Goal: Information Seeking & Learning: Find specific fact

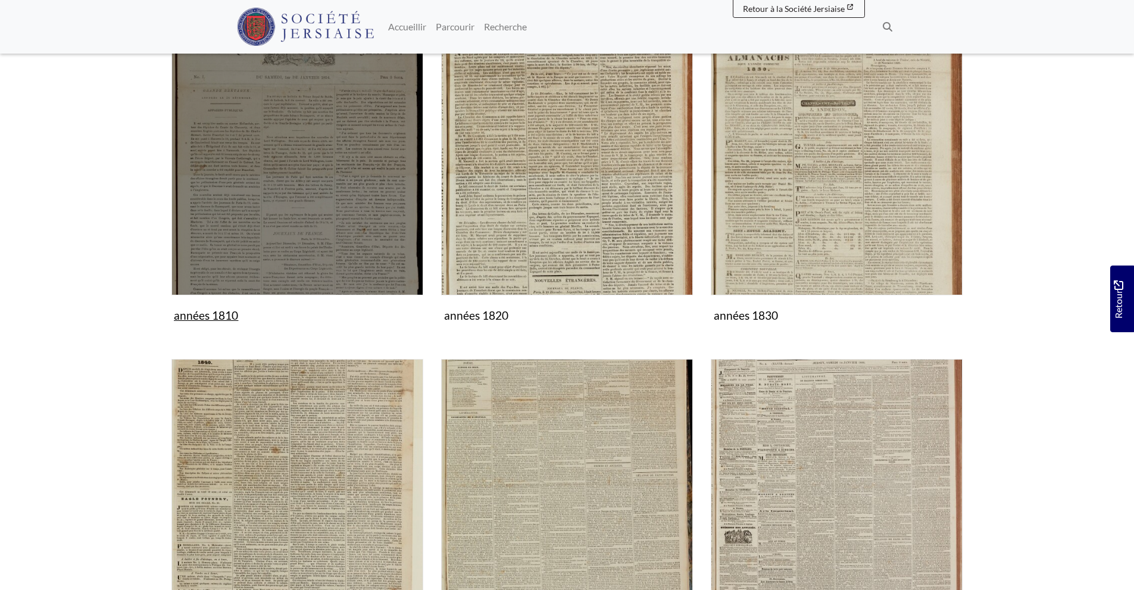
scroll to position [337, 0]
click at [308, 246] on img "Sous-collection" at bounding box center [297, 171] width 252 height 252
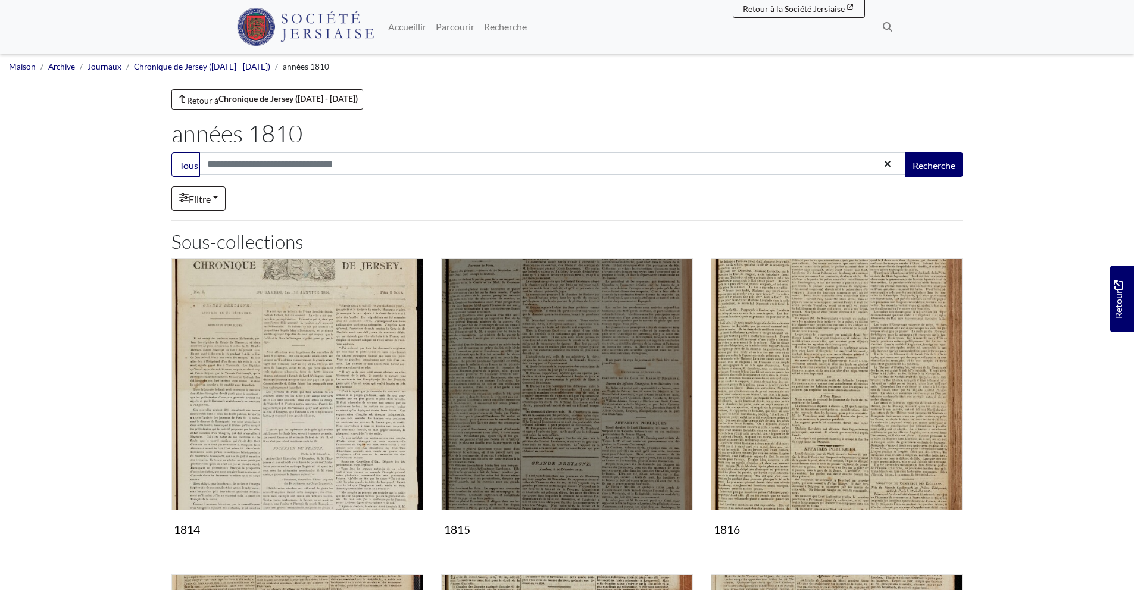
click at [529, 423] on img "Sous-collection" at bounding box center [567, 384] width 252 height 252
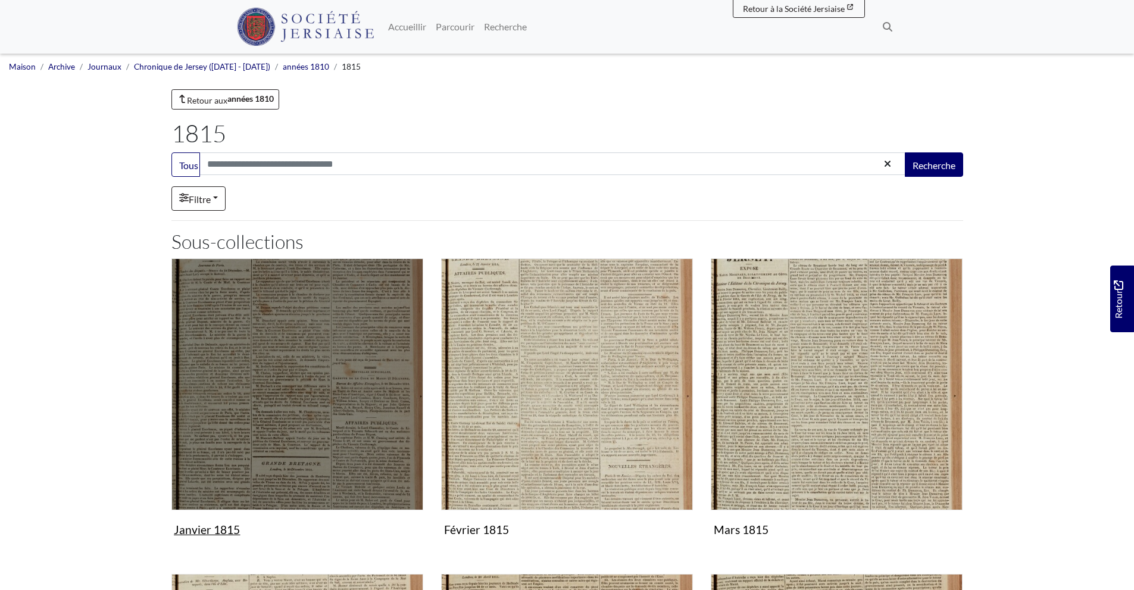
click at [277, 372] on img "Sous-collection" at bounding box center [297, 384] width 252 height 252
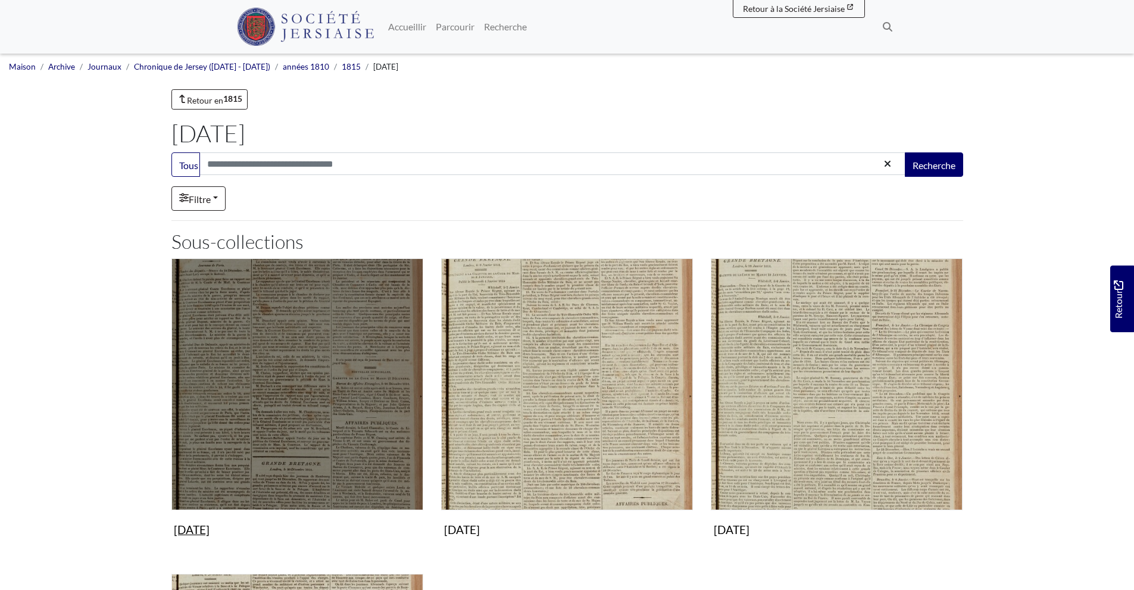
click at [277, 372] on img "Sous-collection" at bounding box center [297, 384] width 252 height 252
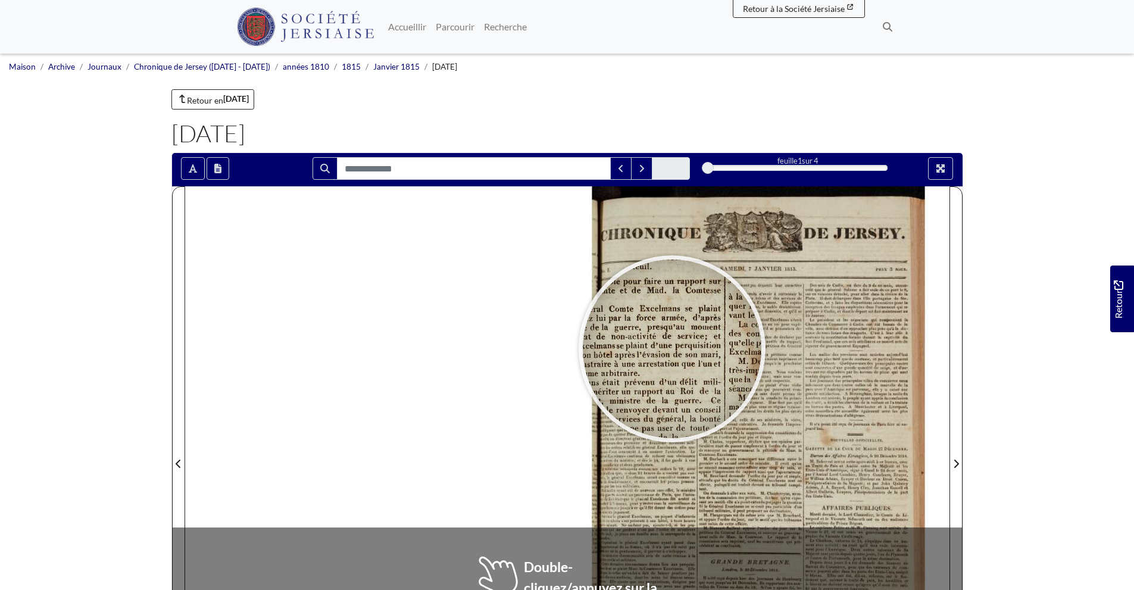
click at [672, 349] on div at bounding box center [672, 349] width 179 height 179
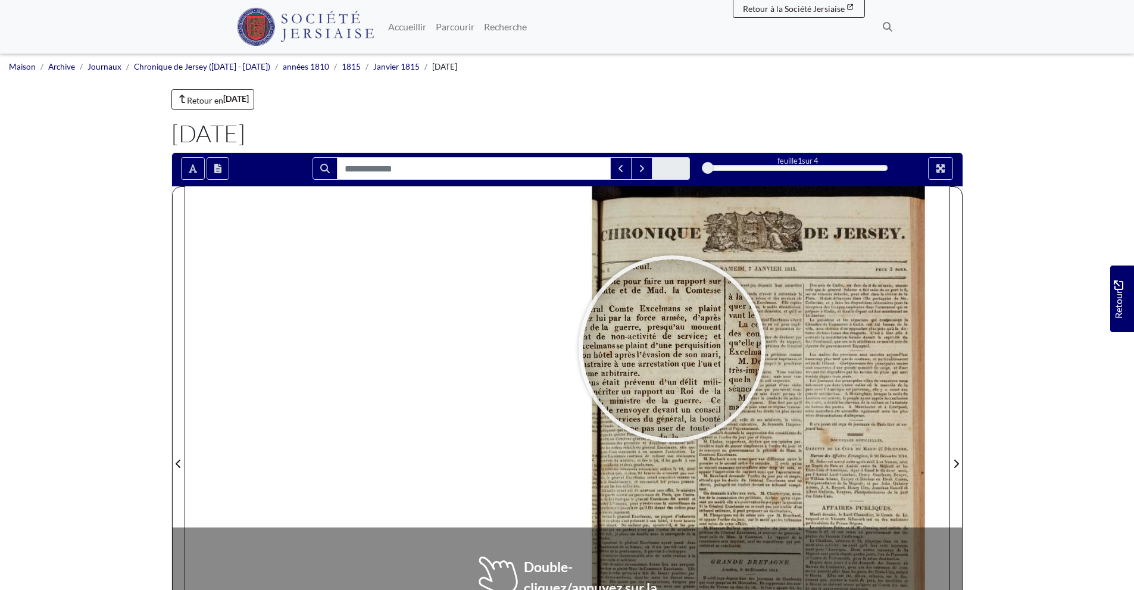
click at [672, 349] on div at bounding box center [672, 349] width 179 height 179
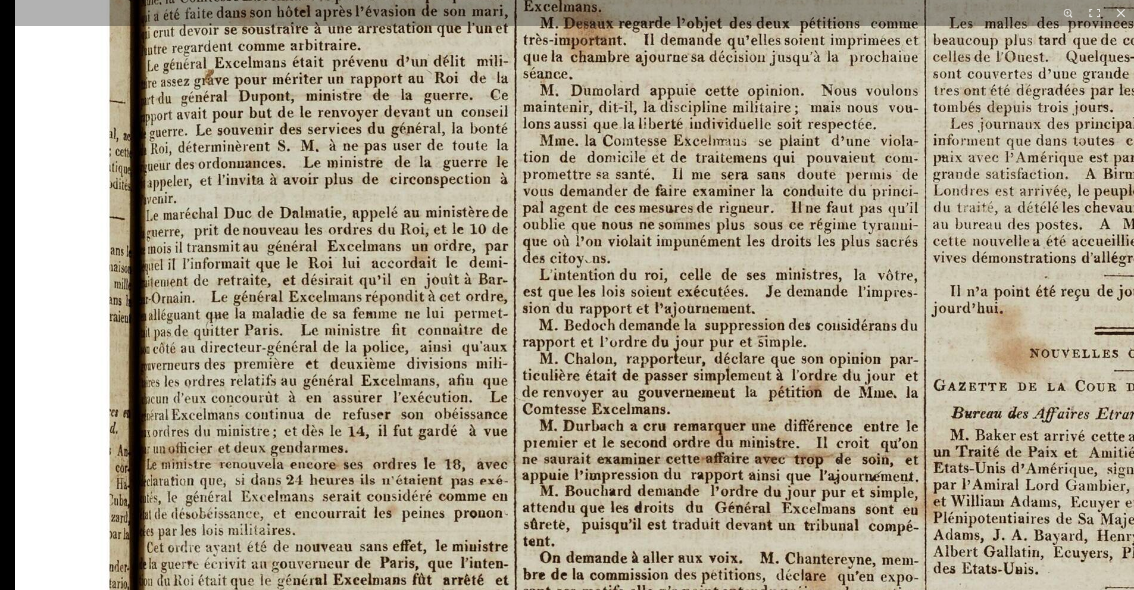
click at [536, 468] on img at bounding box center [751, 417] width 1473 height 2084
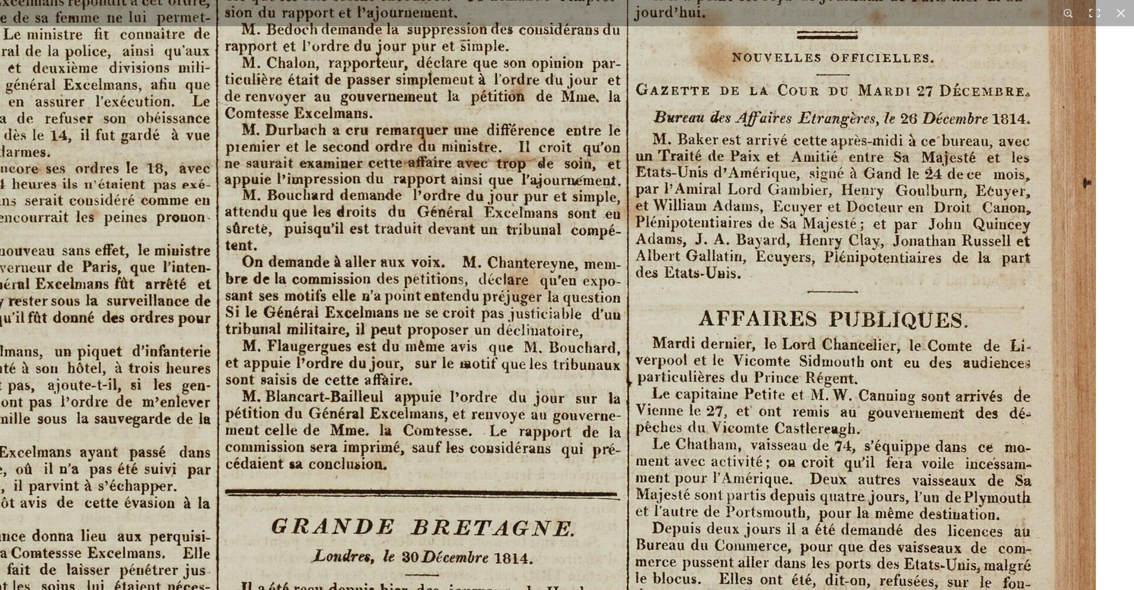
click at [435, 22] on div "1 / 1" at bounding box center [567, 295] width 1134 height 590
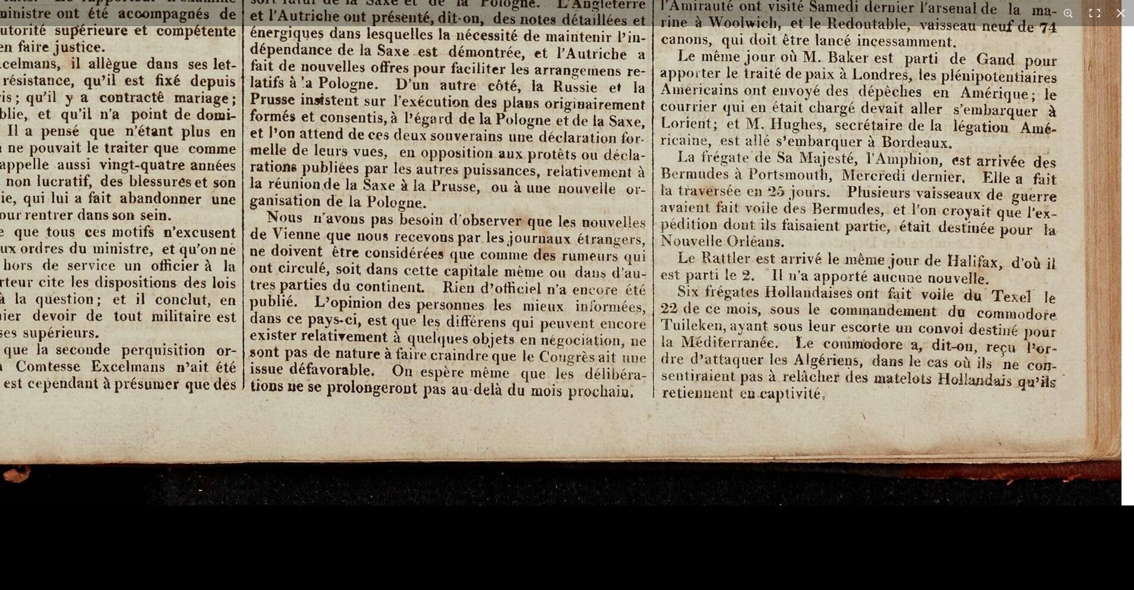
click at [615, 0] on html "Menu" at bounding box center [567, 507] width 1134 height 1015
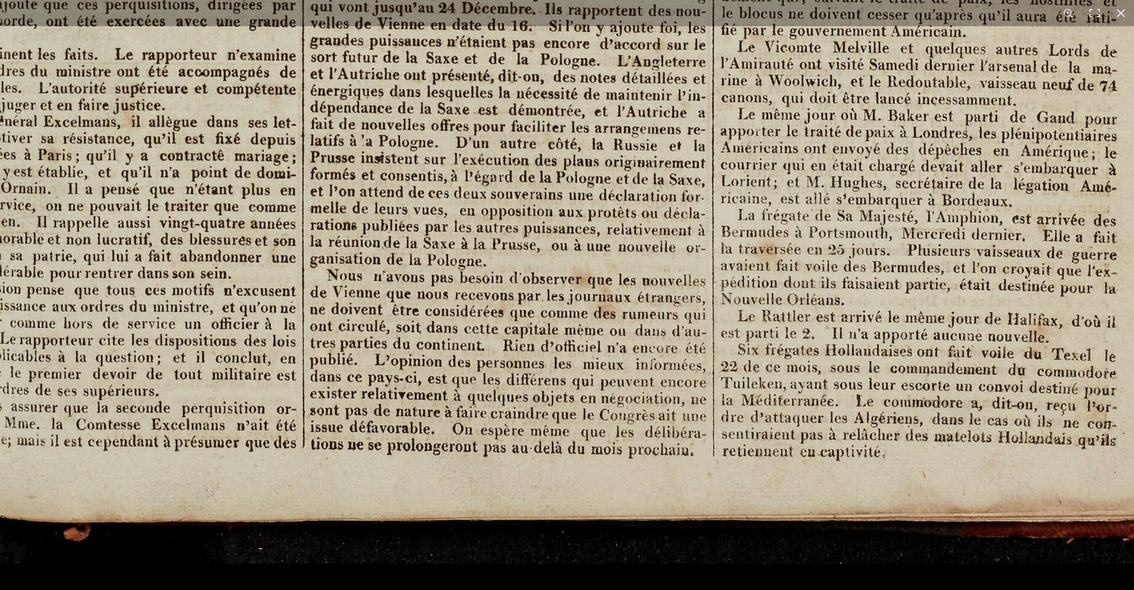
scroll to position [424, 0]
click at [1120, 11] on button at bounding box center [1121, 13] width 26 height 26
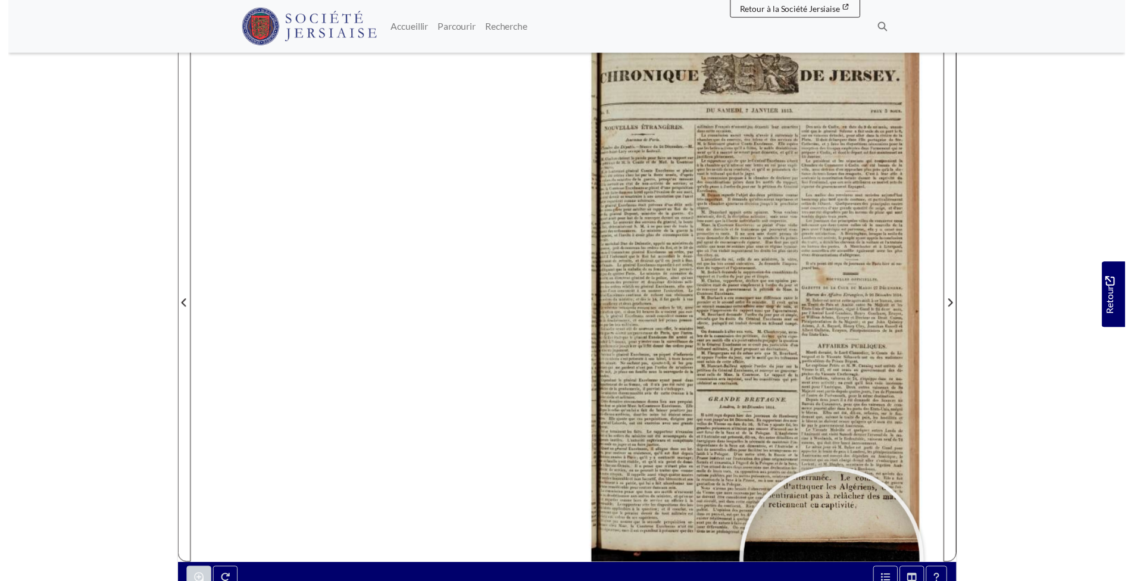
scroll to position [155, 0]
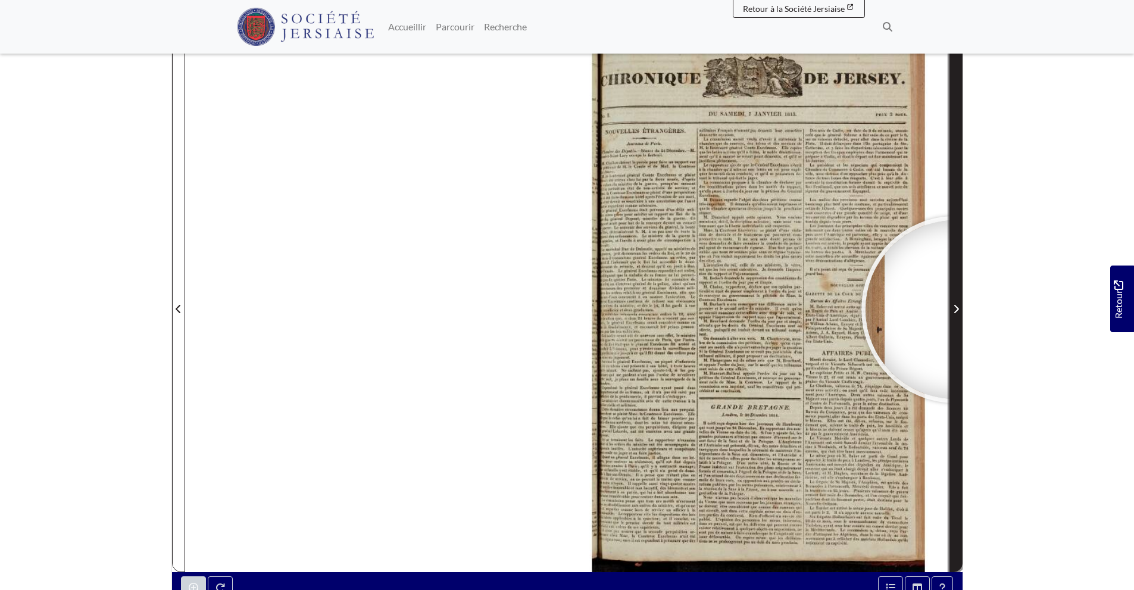
click at [955, 310] on icon "Page suivante" at bounding box center [956, 309] width 6 height 10
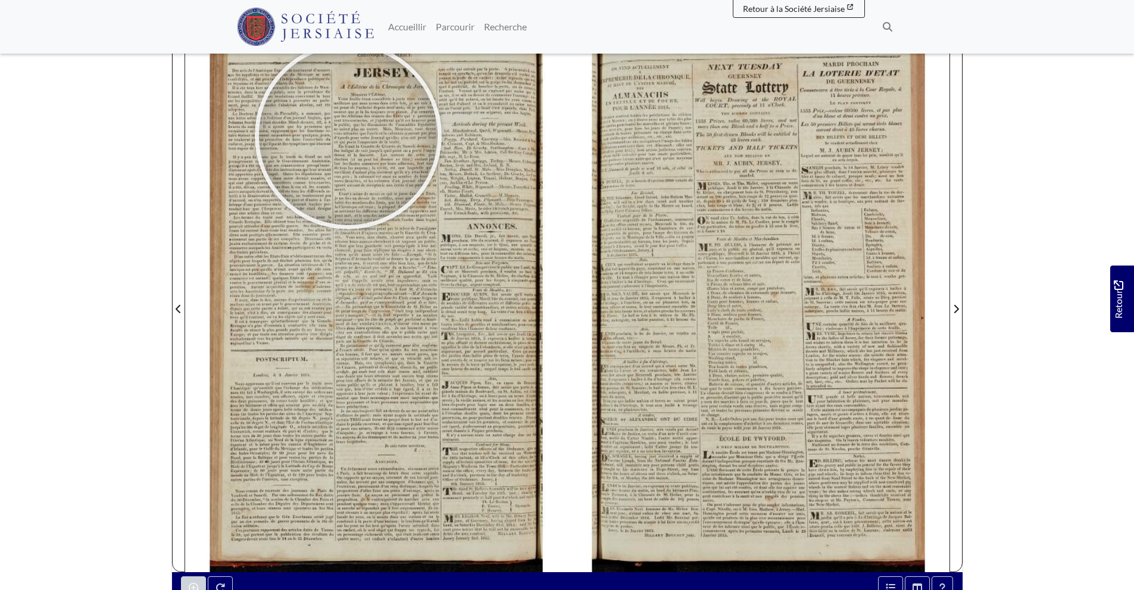
click at [348, 136] on div at bounding box center [348, 135] width 179 height 179
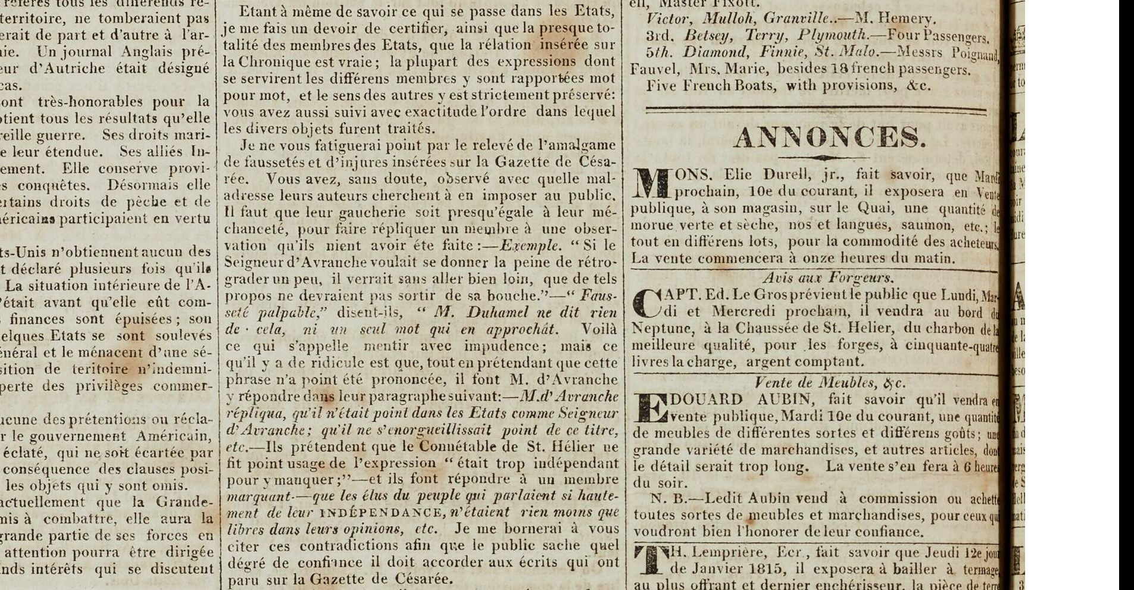
click at [516, 154] on img at bounding box center [382, 428] width 1473 height 2084
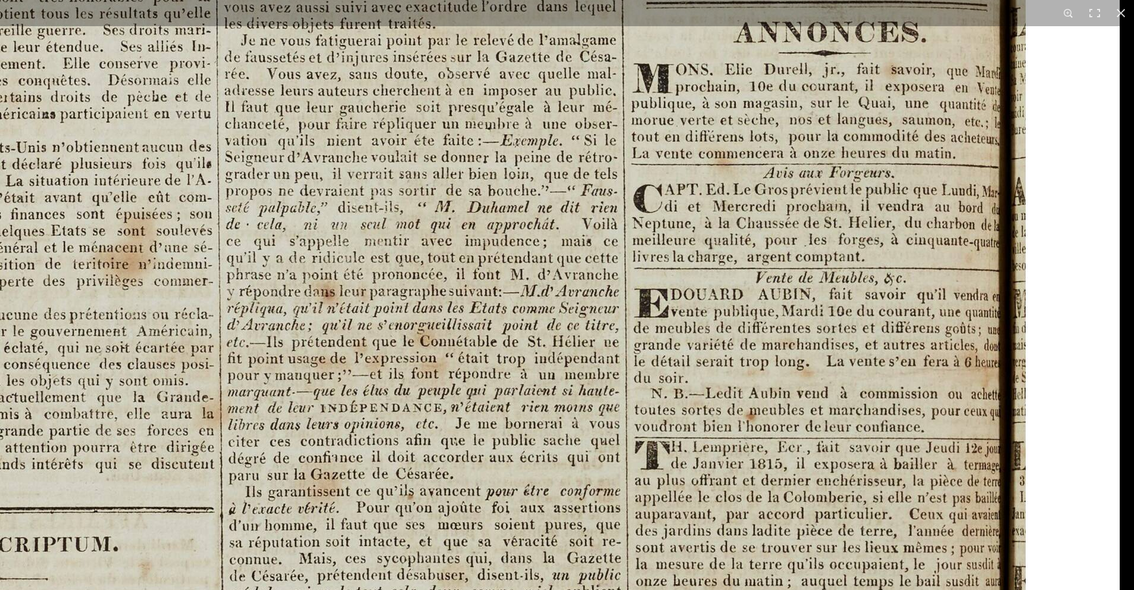
click at [687, 296] on img at bounding box center [383, 323] width 1473 height 2084
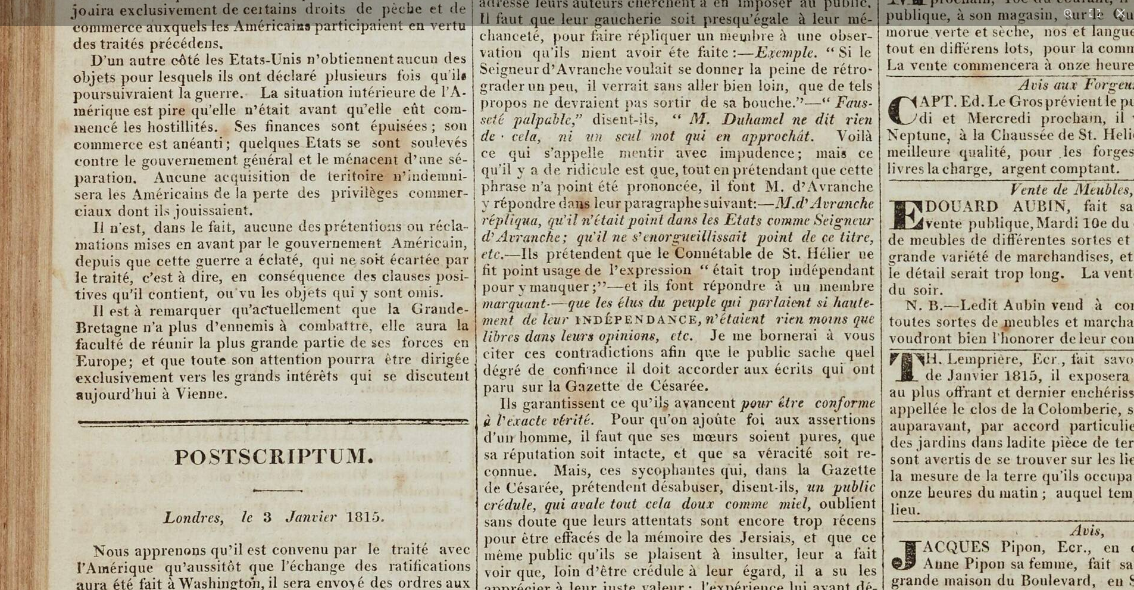
click at [564, 182] on img at bounding box center [638, 235] width 1473 height 2084
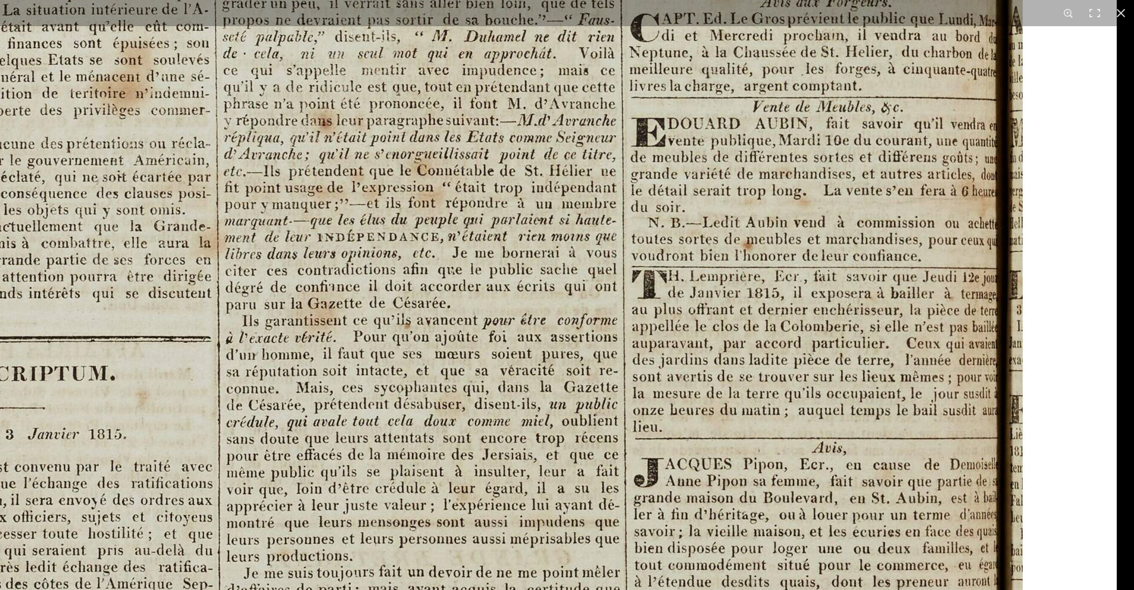
click at [162, 436] on img at bounding box center [380, 153] width 1473 height 2084
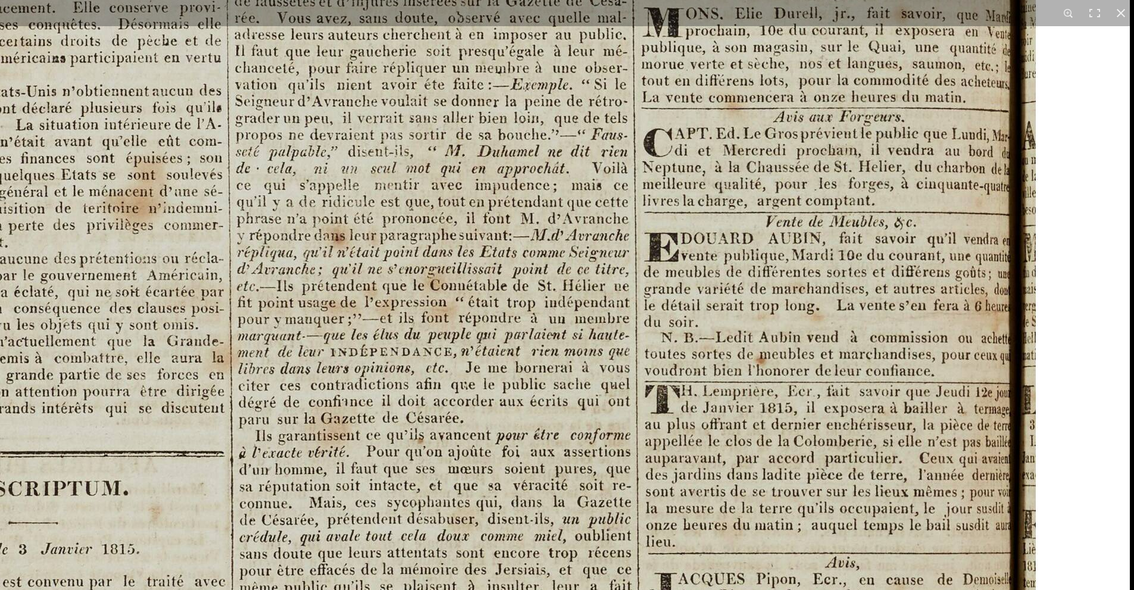
click at [381, 62] on img at bounding box center [393, 267] width 1473 height 2084
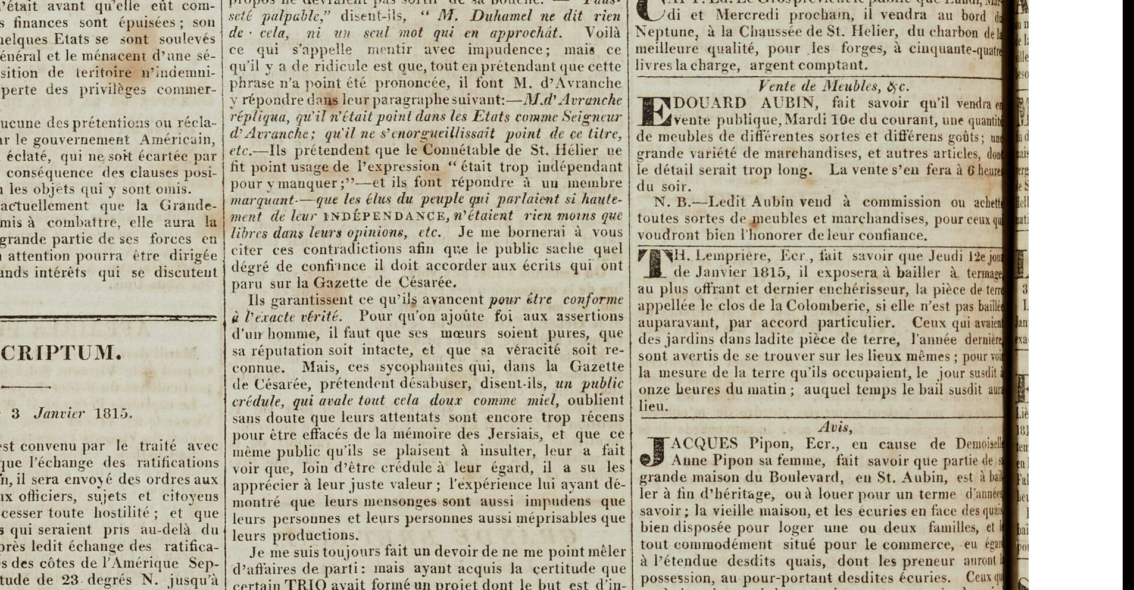
click at [657, 214] on img at bounding box center [386, 132] width 1473 height 2084
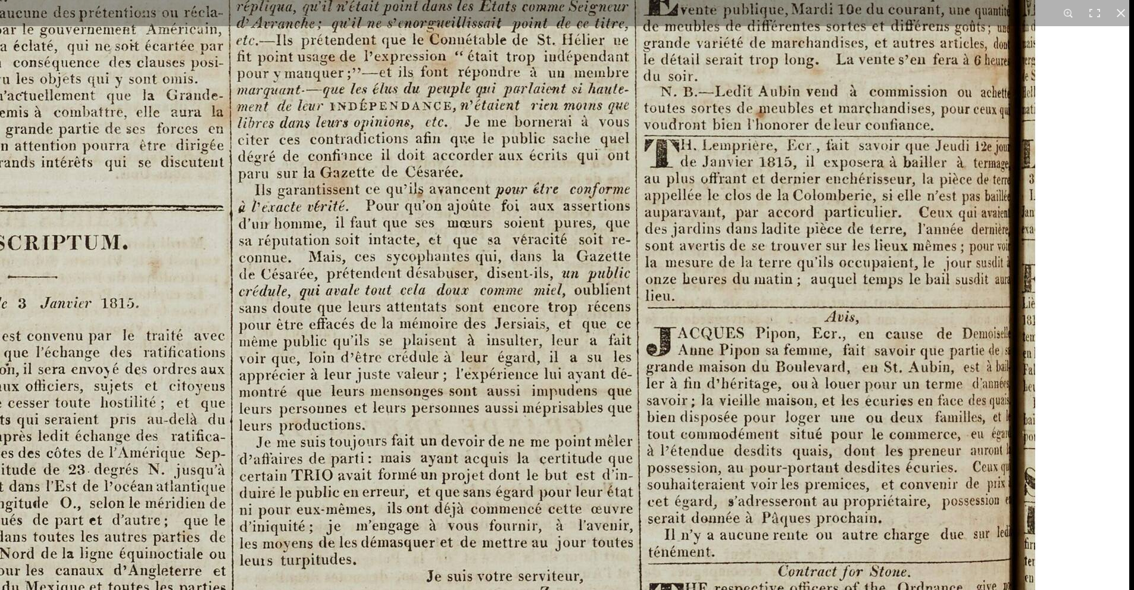
click at [636, 249] on img at bounding box center [392, 22] width 1473 height 2084
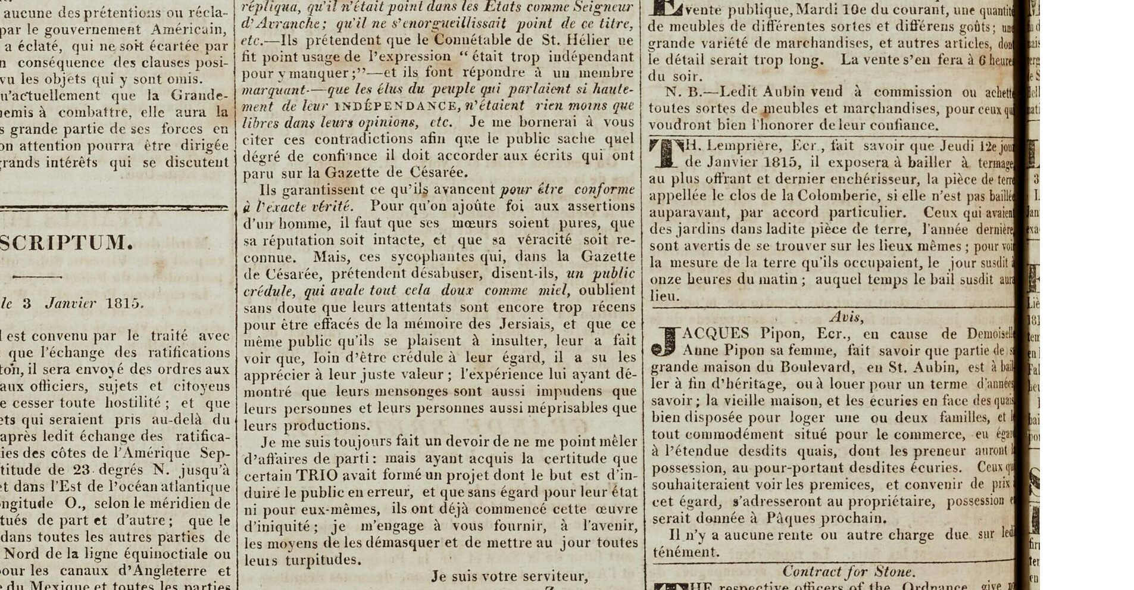
click at [636, 249] on img at bounding box center [397, 22] width 1473 height 2084
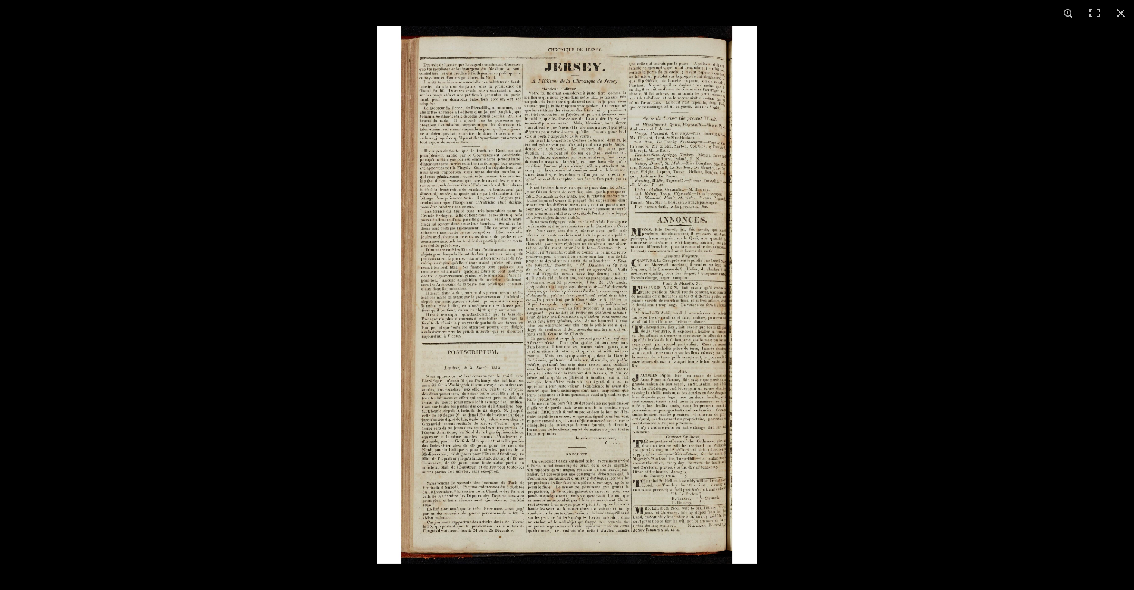
click at [694, 338] on img at bounding box center [567, 295] width 380 height 538
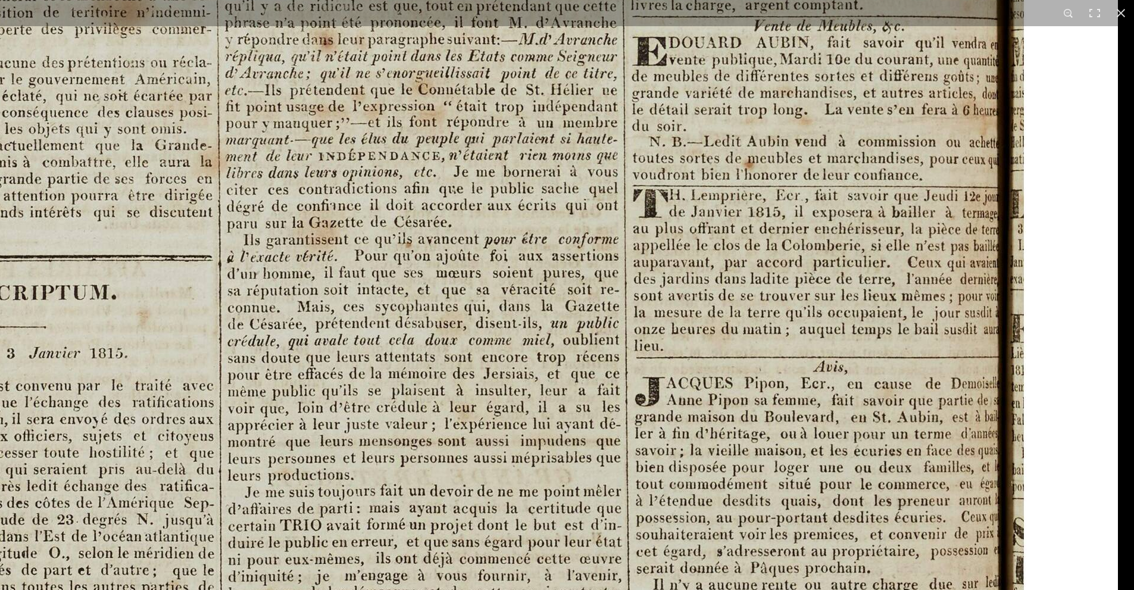
click at [751, 264] on img at bounding box center [381, 72] width 1473 height 2084
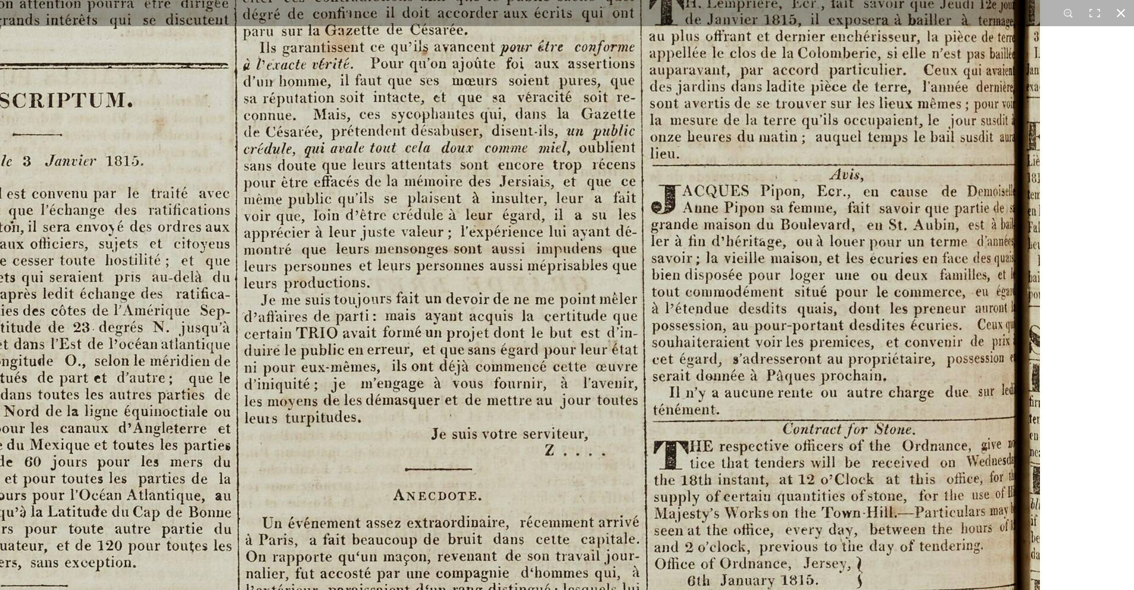
click at [1119, 5] on button at bounding box center [1121, 13] width 26 height 26
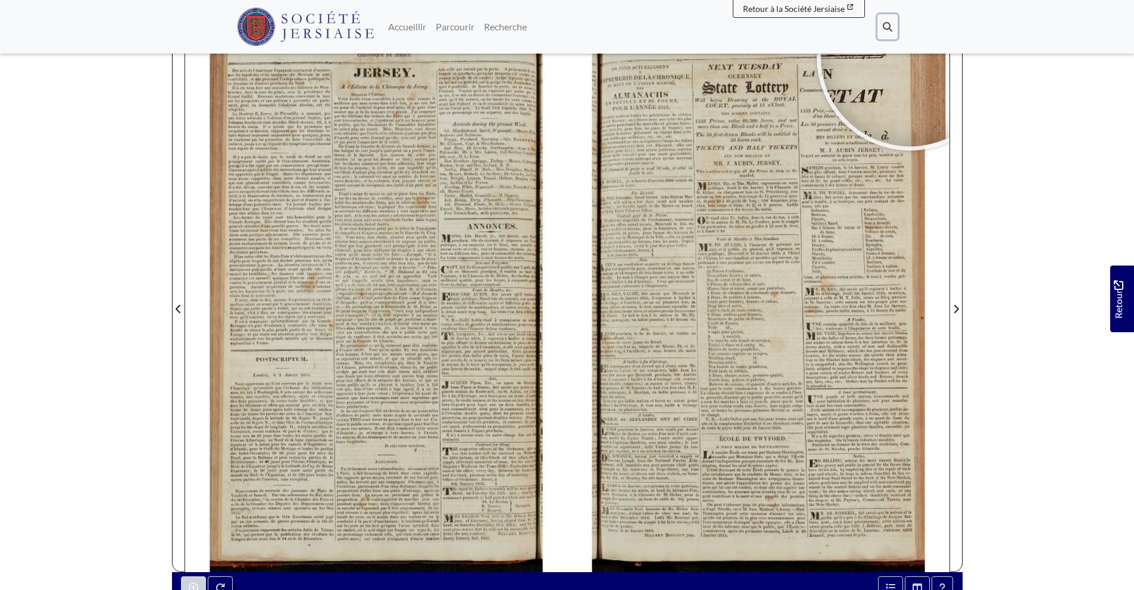
click at [887, 17] on button "Recherche" at bounding box center [888, 26] width 20 height 25
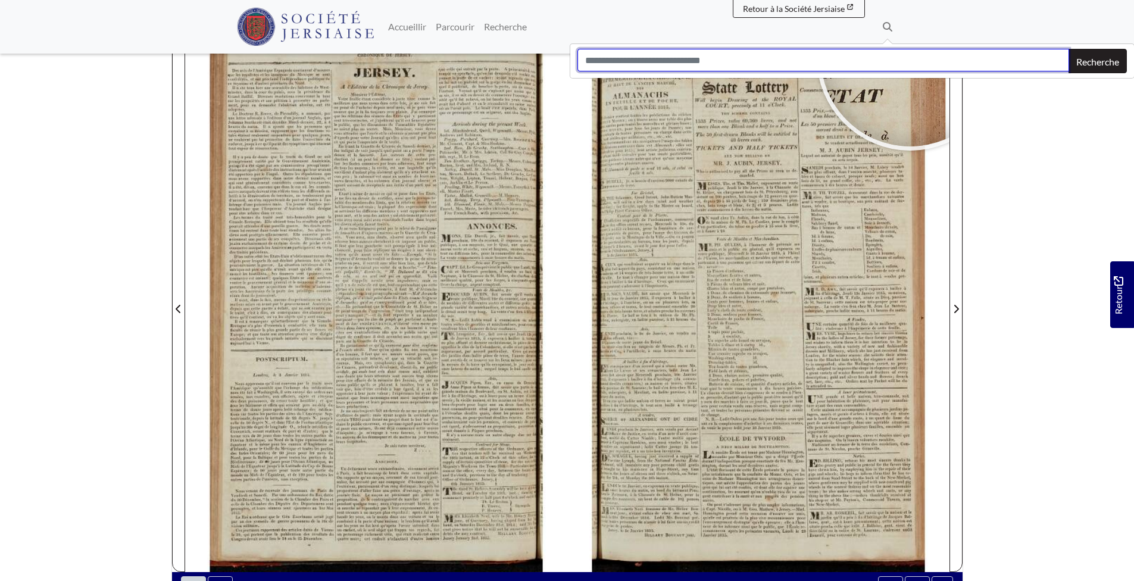
click at [826, 59] on input "Recherche" at bounding box center [824, 60] width 492 height 23
type input "*****"
click at [1069, 49] on button "Recherche" at bounding box center [1098, 61] width 58 height 24
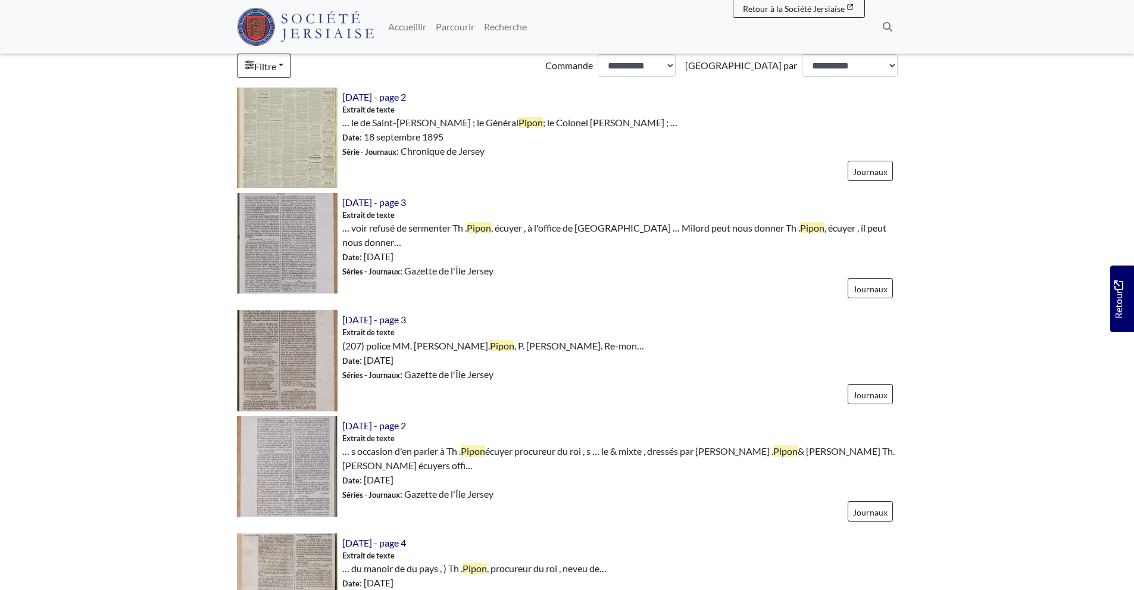
scroll to position [371, 0]
click at [316, 267] on img at bounding box center [287, 242] width 101 height 101
click at [271, 366] on img at bounding box center [287, 360] width 101 height 101
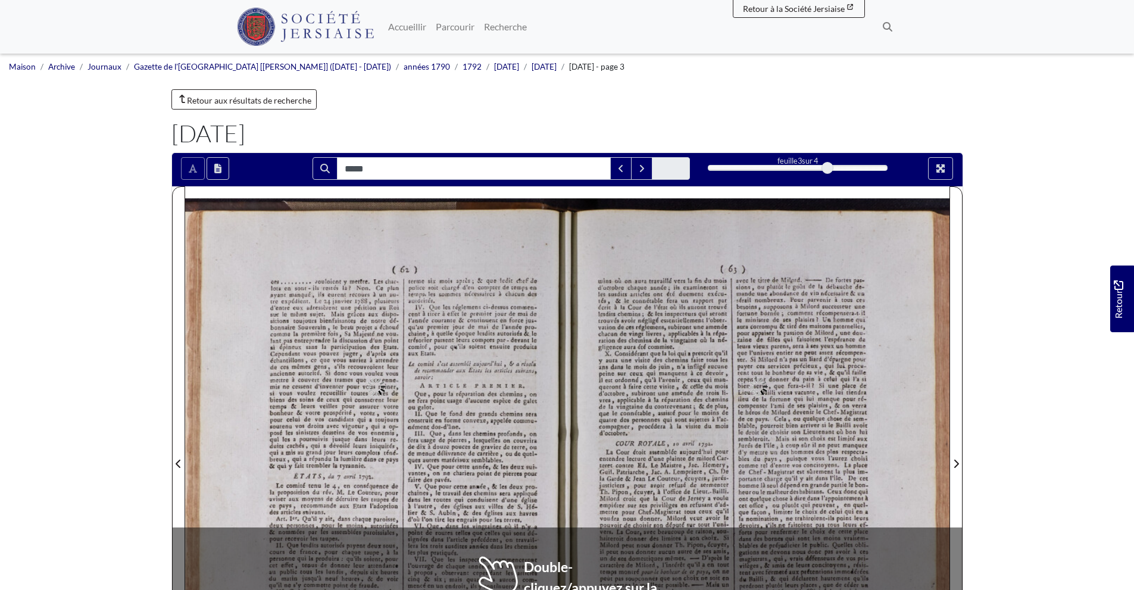
type input "*****"
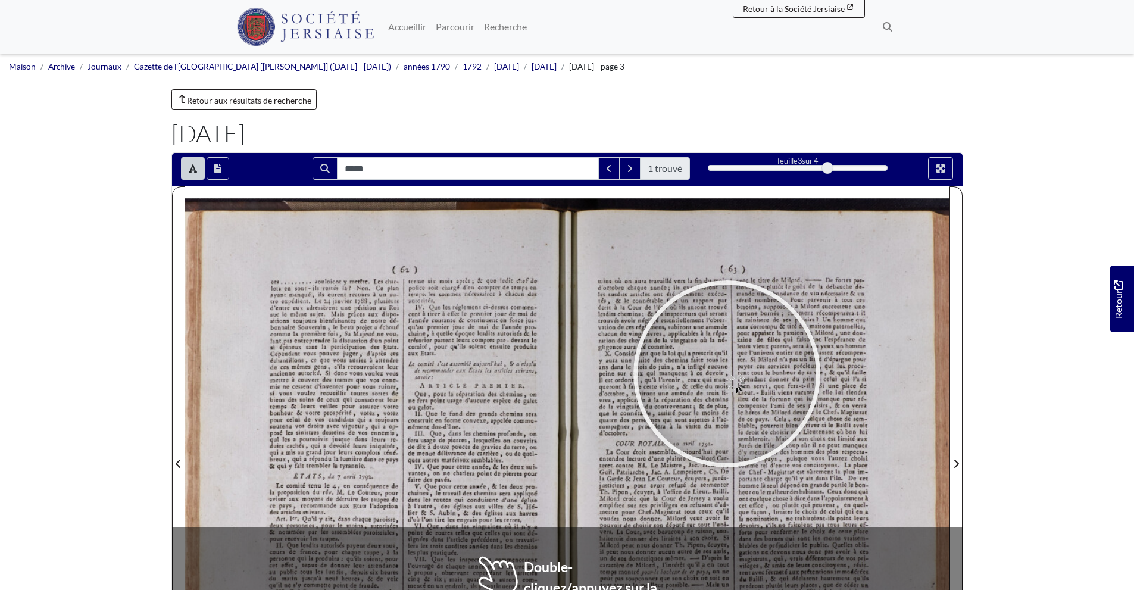
click at [727, 374] on div at bounding box center [727, 374] width 179 height 179
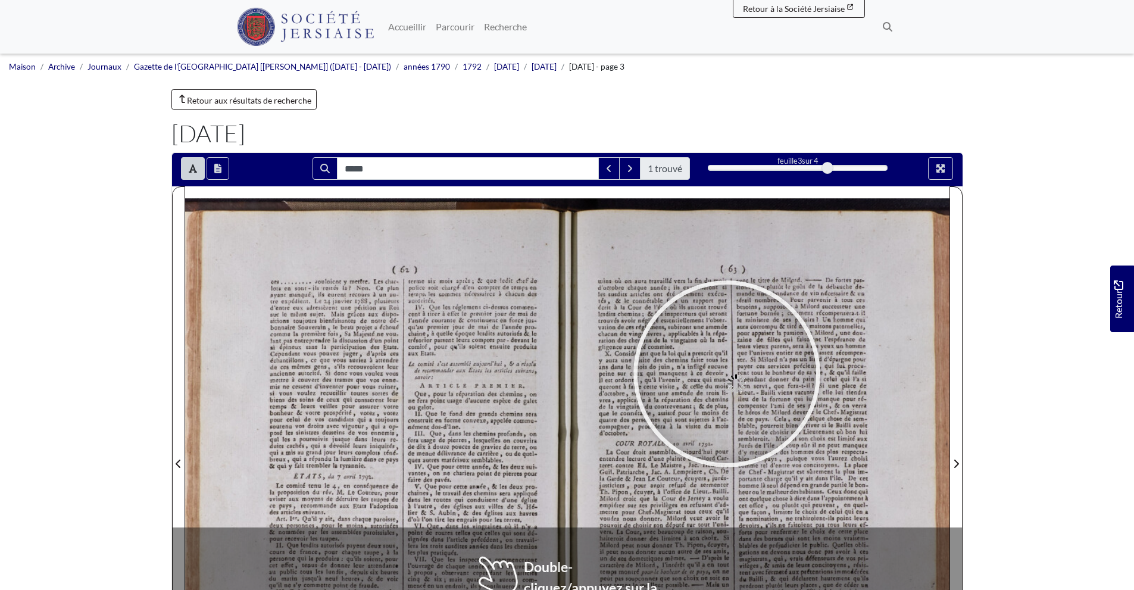
click at [727, 374] on div at bounding box center [727, 374] width 179 height 179
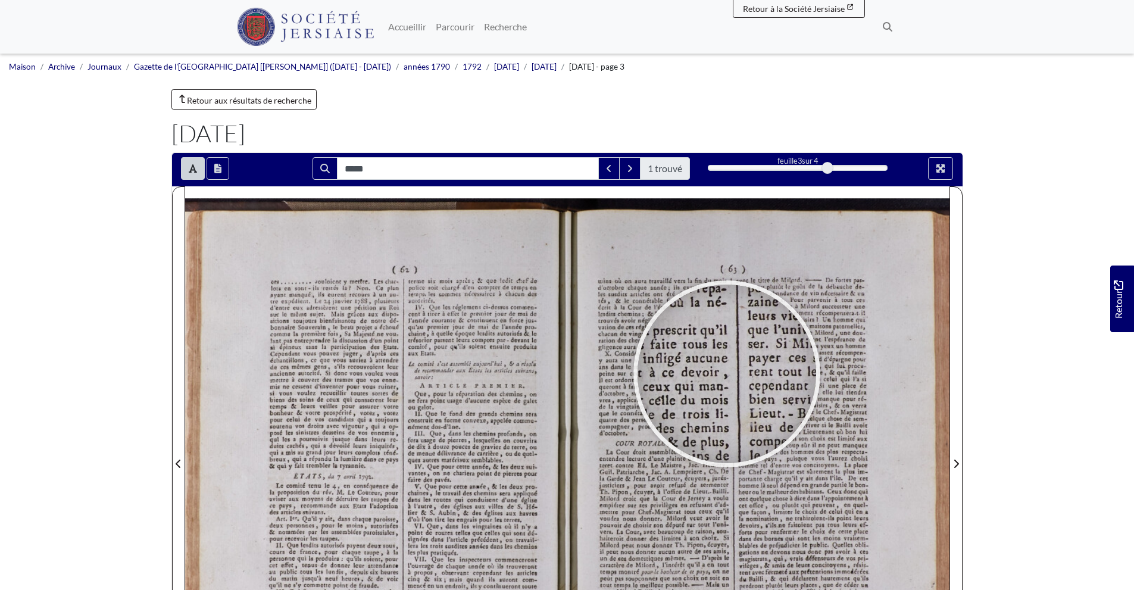
click at [727, 374] on div at bounding box center [727, 374] width 179 height 179
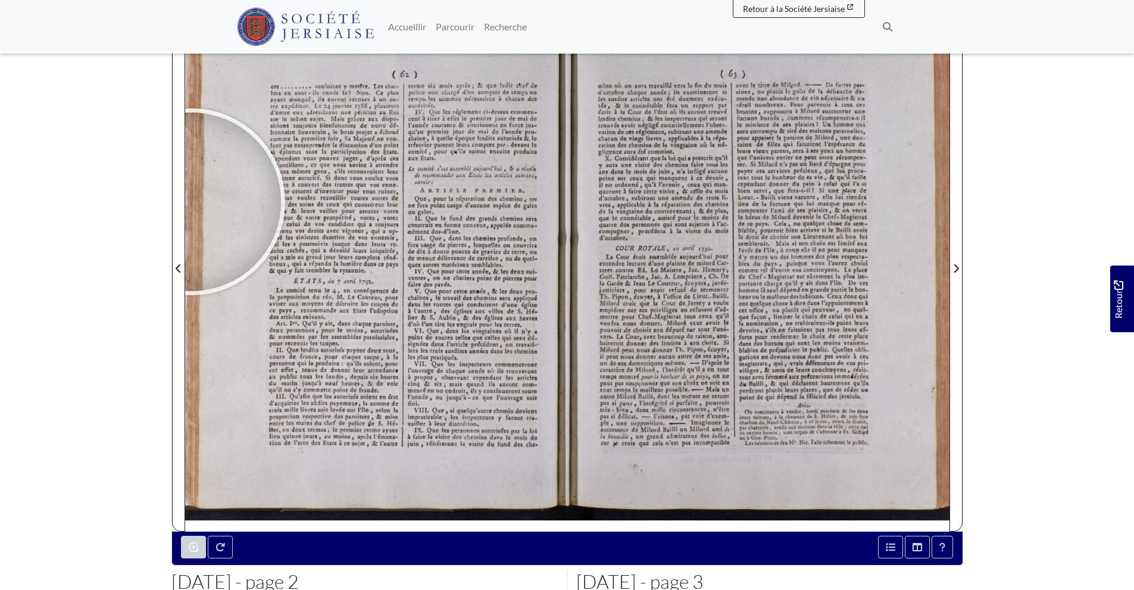
scroll to position [196, 0]
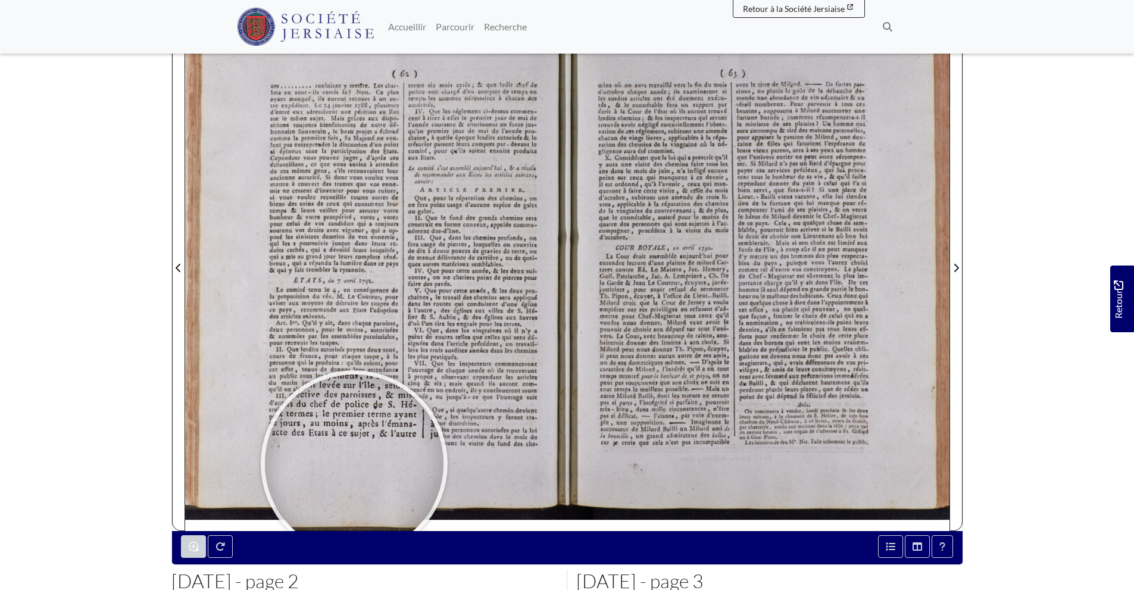
click at [354, 464] on div at bounding box center [354, 463] width 179 height 179
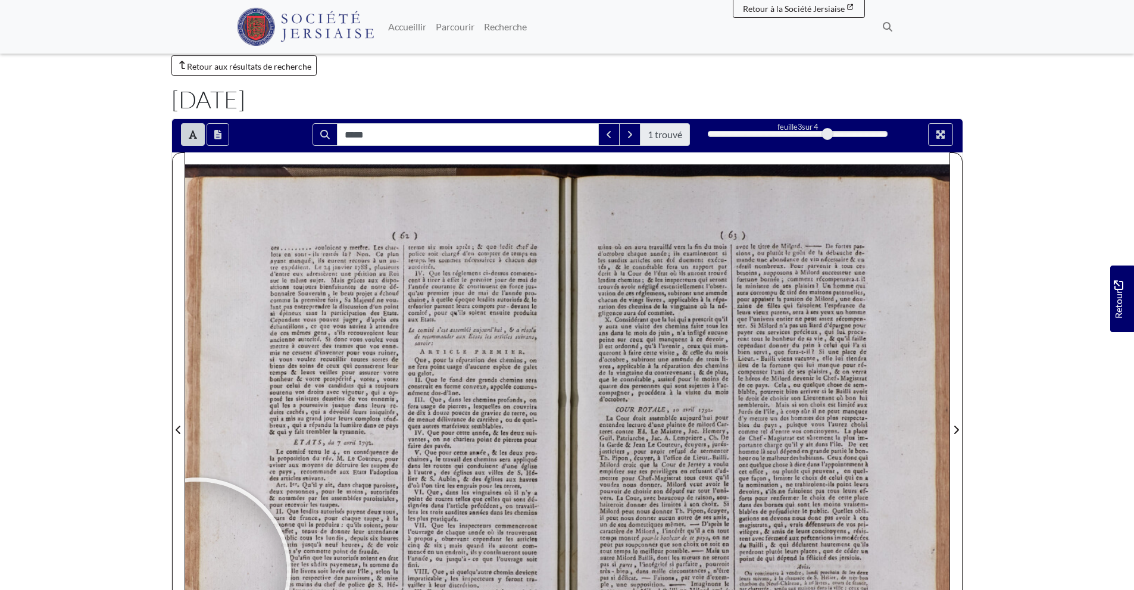
scroll to position [33, 0]
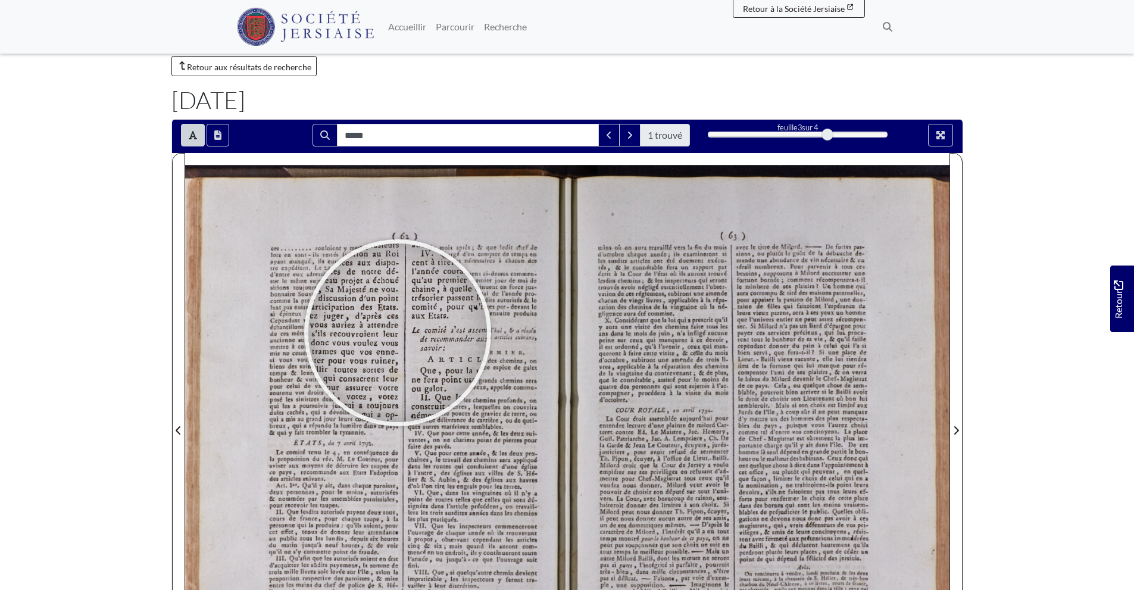
click at [398, 333] on div at bounding box center [397, 333] width 179 height 179
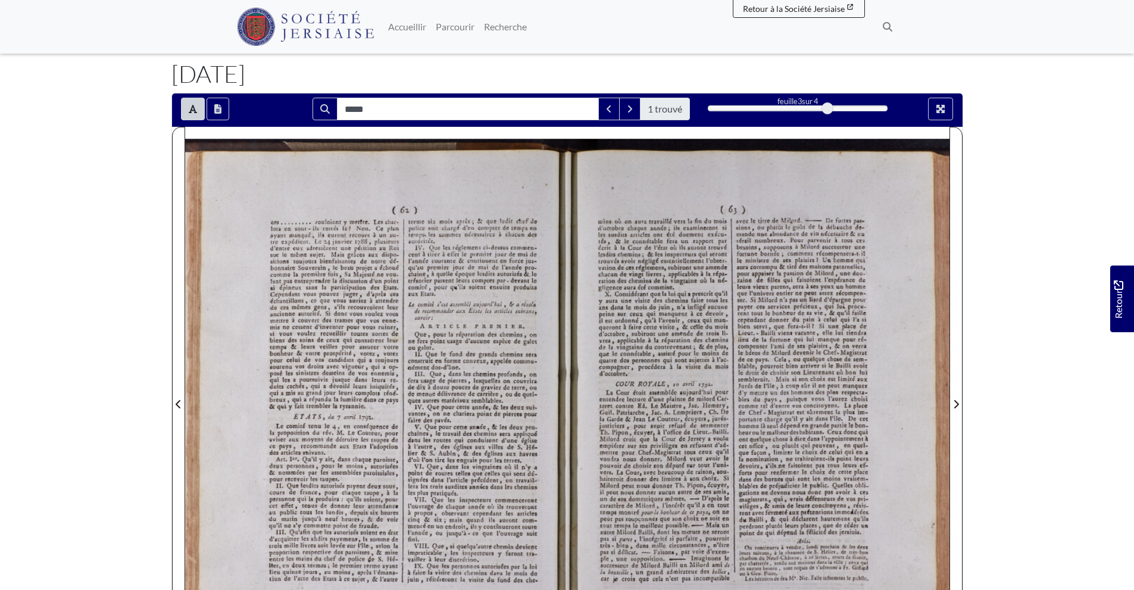
scroll to position [26, 0]
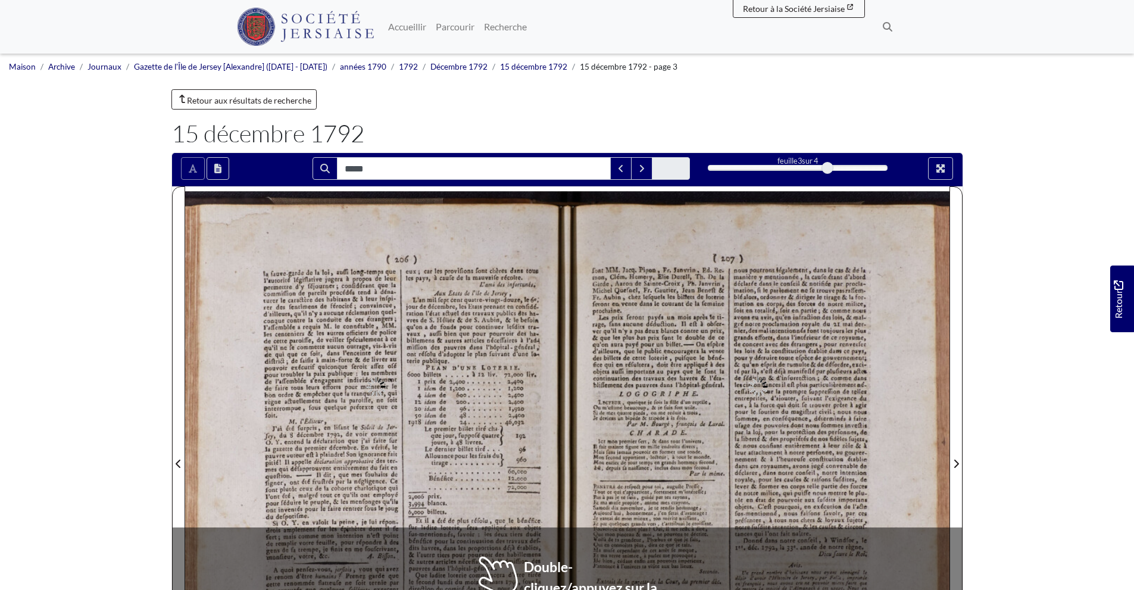
type input "*****"
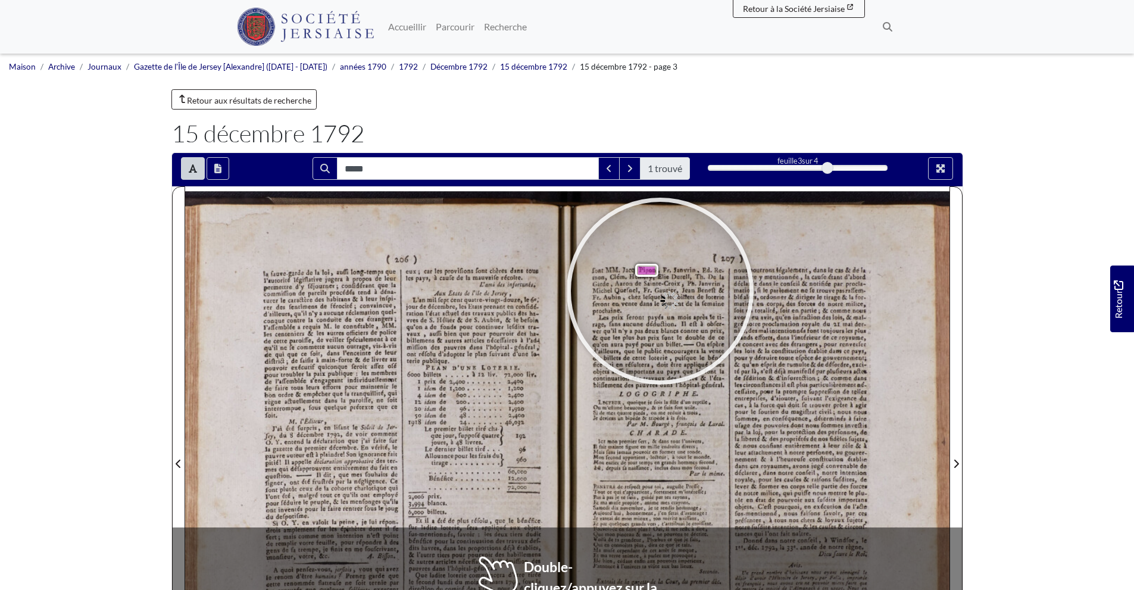
click at [660, 291] on div at bounding box center [660, 291] width 179 height 179
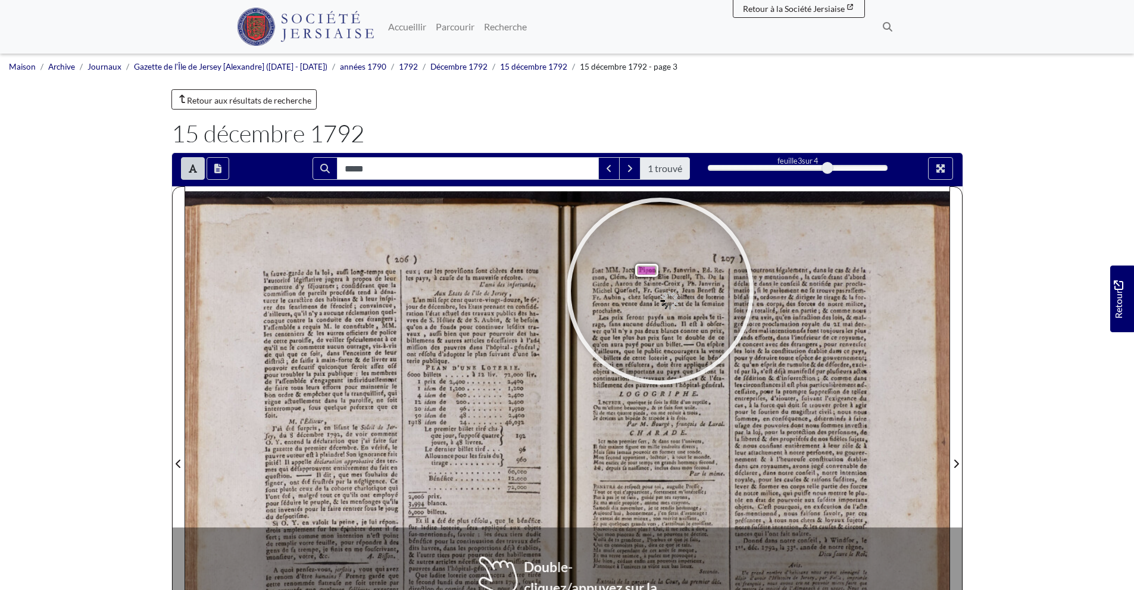
click at [660, 291] on div at bounding box center [660, 291] width 179 height 179
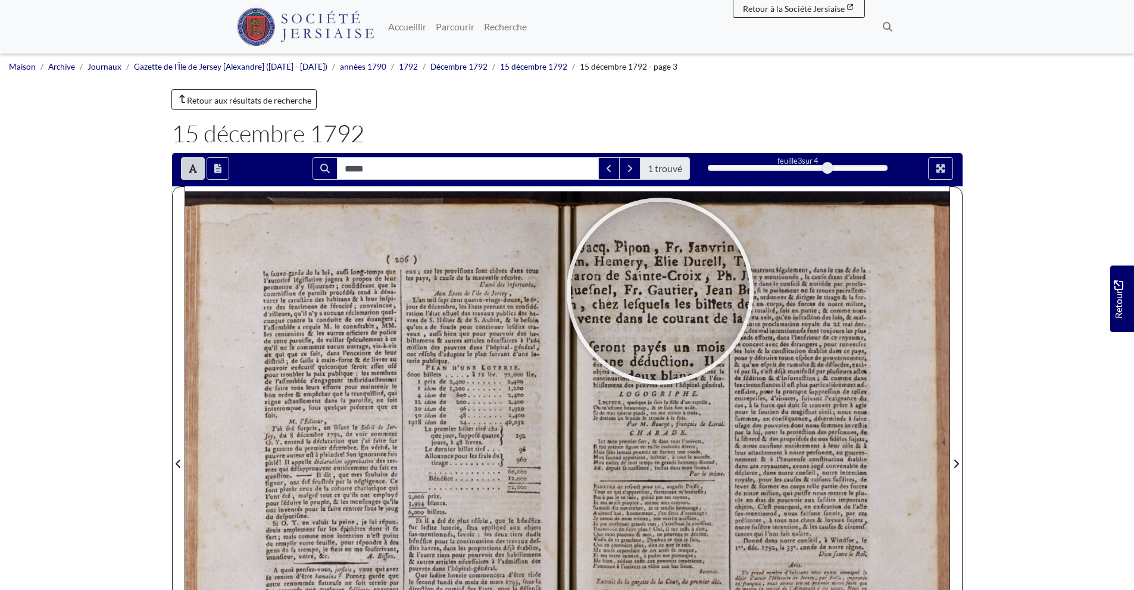
click at [660, 291] on div at bounding box center [660, 291] width 179 height 179
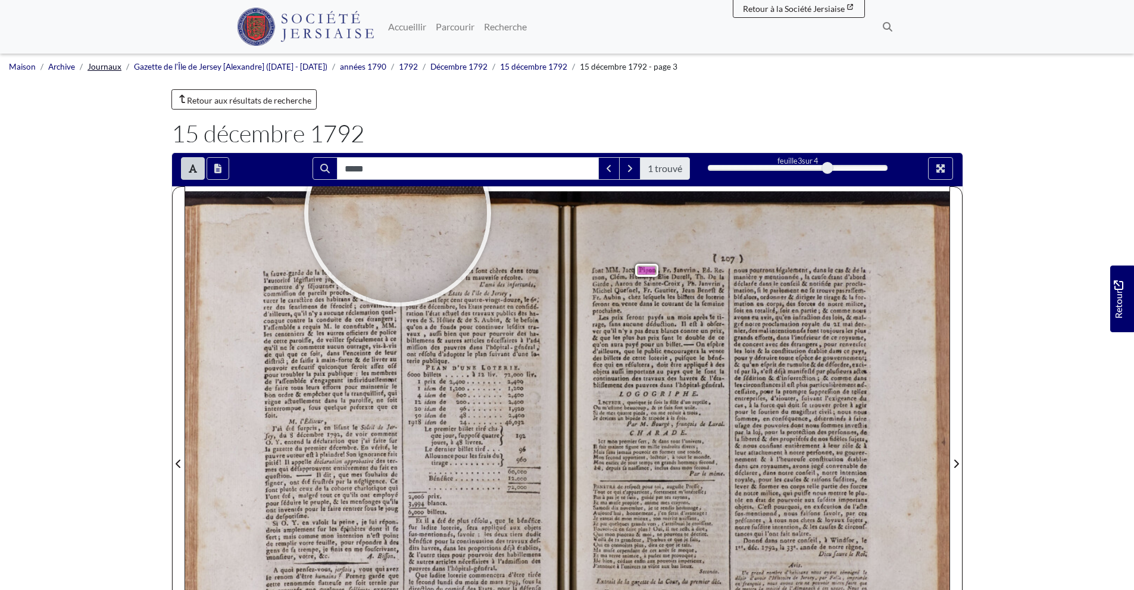
click at [116, 67] on font "Journaux" at bounding box center [105, 67] width 34 height 10
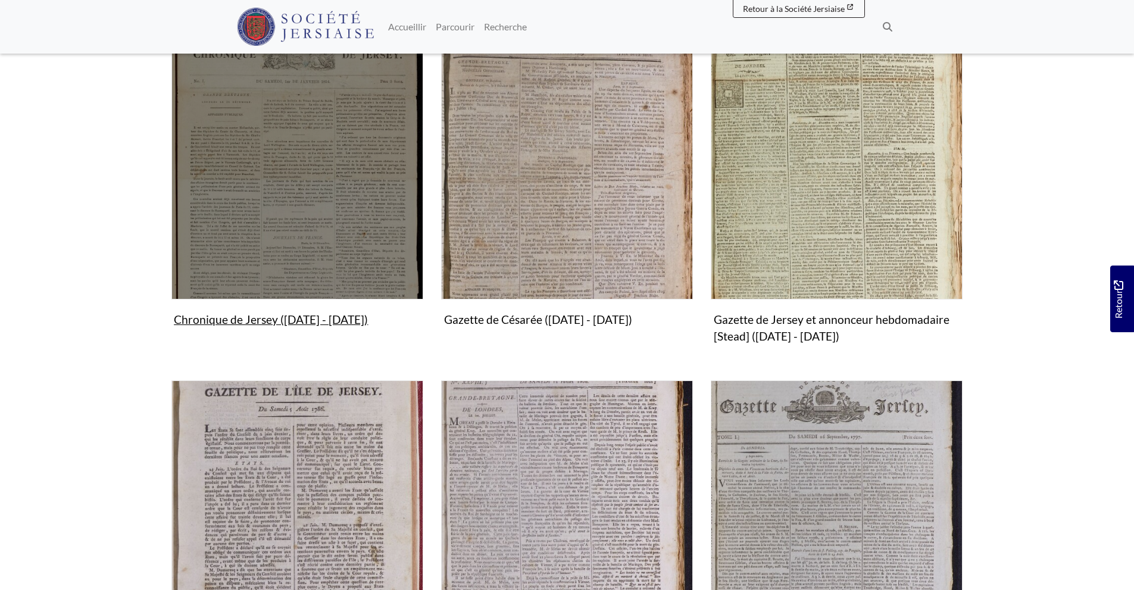
scroll to position [372, 0]
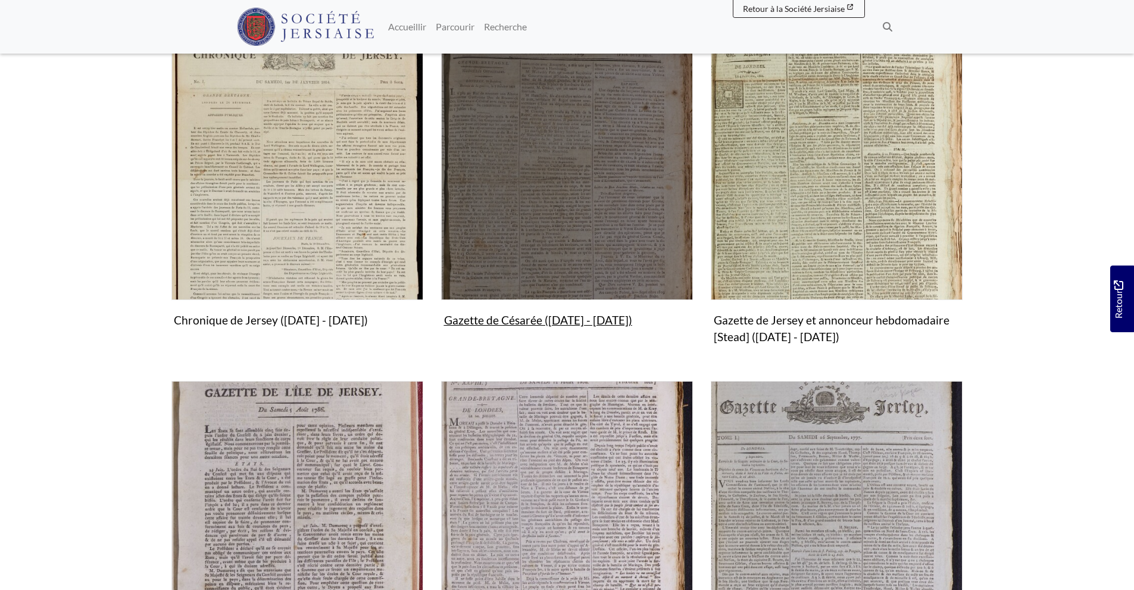
click at [554, 226] on img "Sous-collection" at bounding box center [567, 174] width 252 height 252
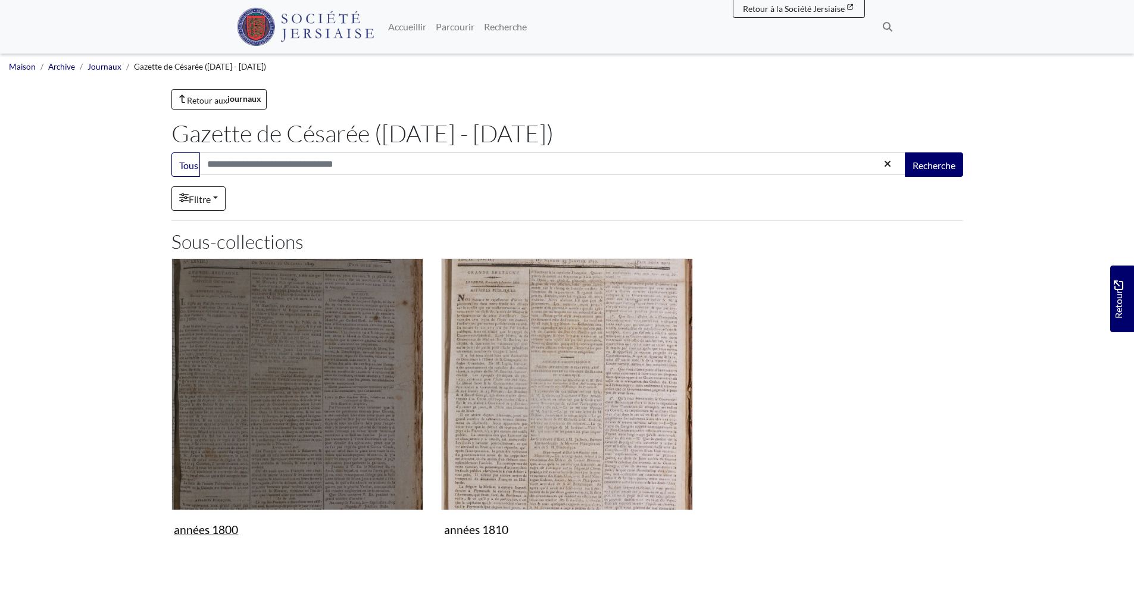
click at [359, 365] on img "Sous-collection" at bounding box center [297, 384] width 252 height 252
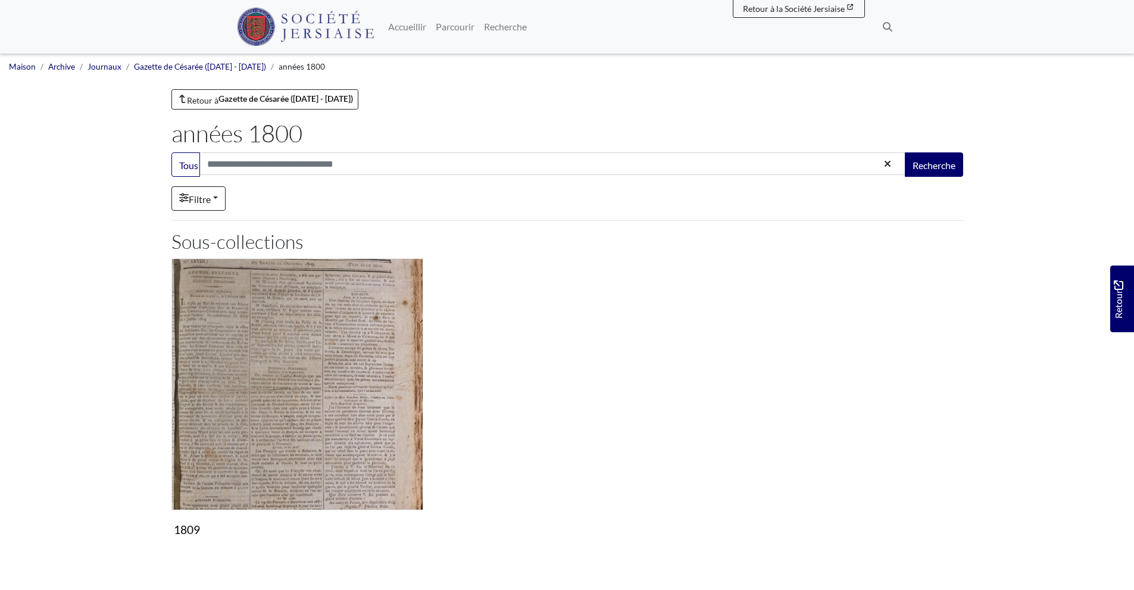
click at [359, 365] on img "Sous-collection" at bounding box center [297, 384] width 252 height 252
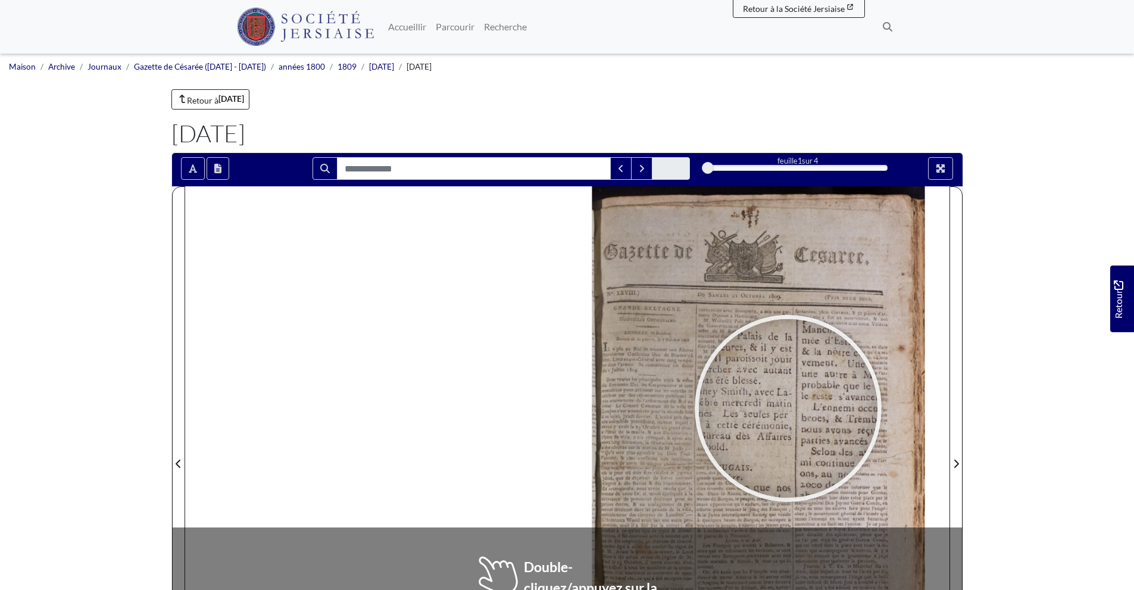
click at [788, 408] on div at bounding box center [788, 408] width 179 height 179
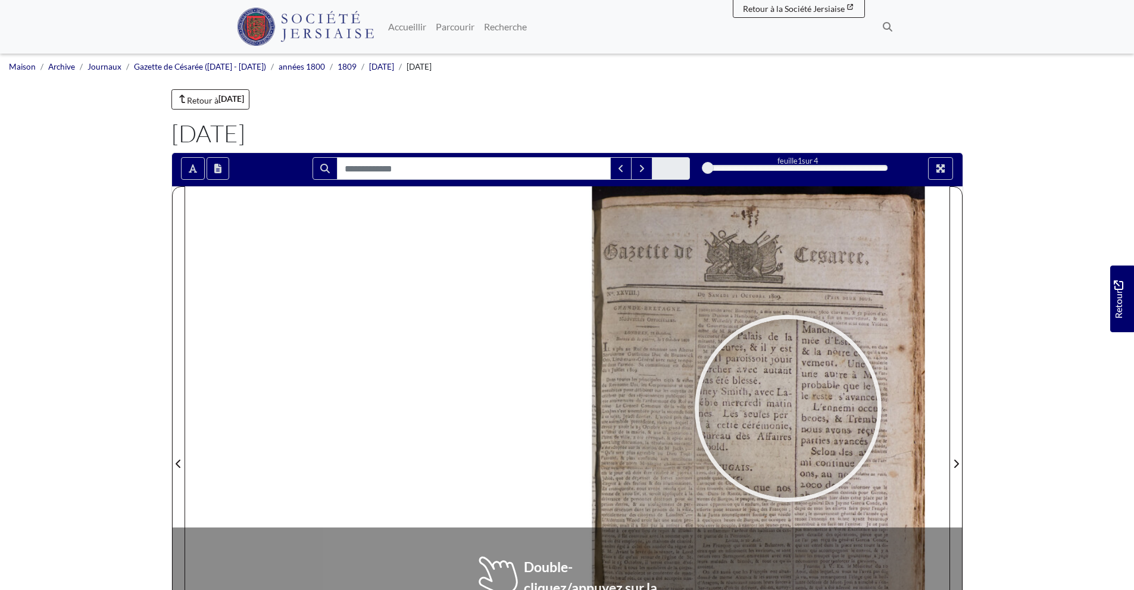
click at [788, 408] on div at bounding box center [788, 408] width 179 height 179
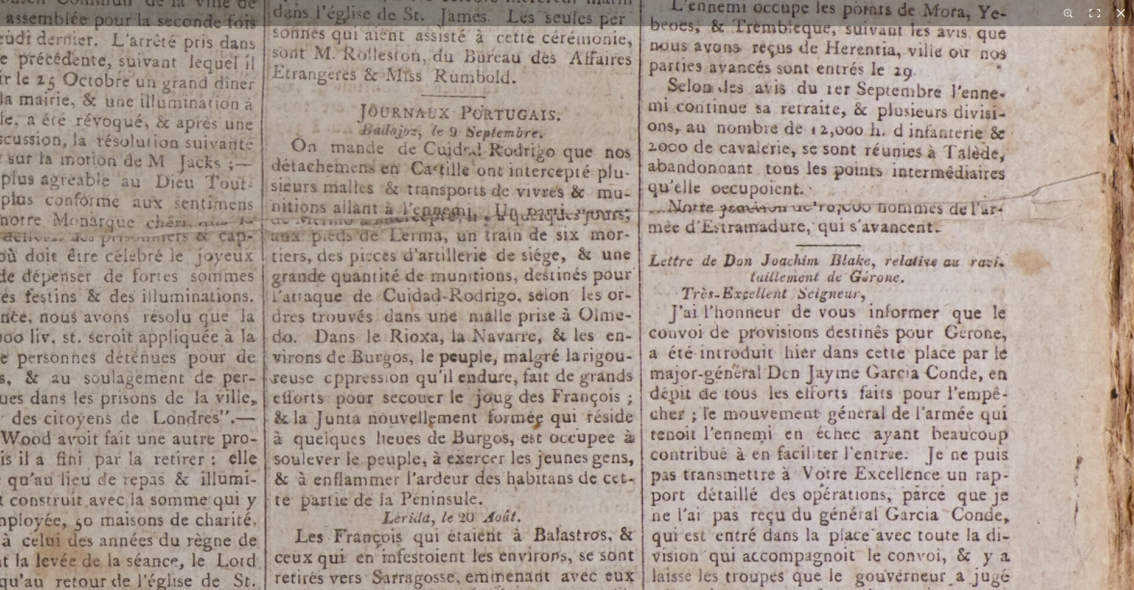
click at [707, 199] on img at bounding box center [509, 194] width 1473 height 2084
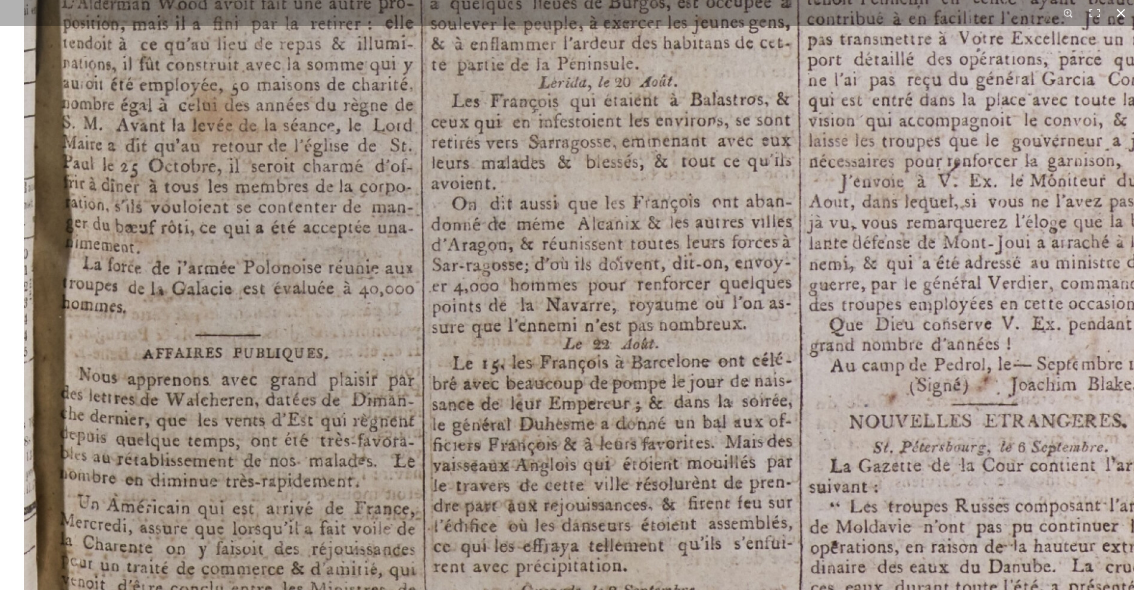
click at [1124, 13] on button at bounding box center [1121, 13] width 26 height 26
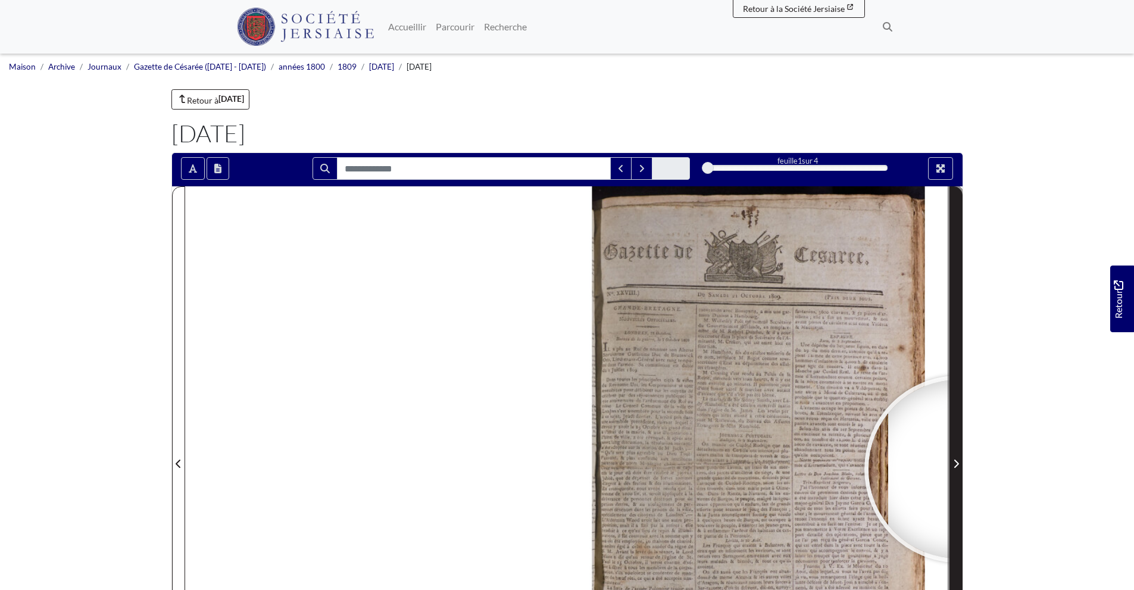
click at [958, 469] on span "Page suivante" at bounding box center [956, 464] width 12 height 14
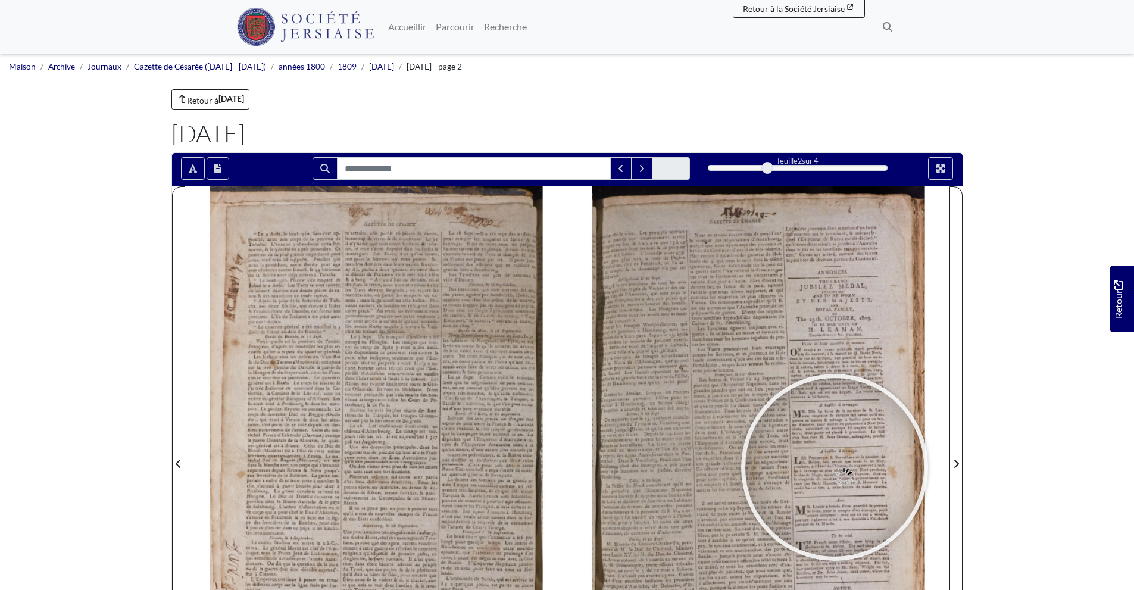
click at [835, 467] on div at bounding box center [834, 467] width 179 height 179
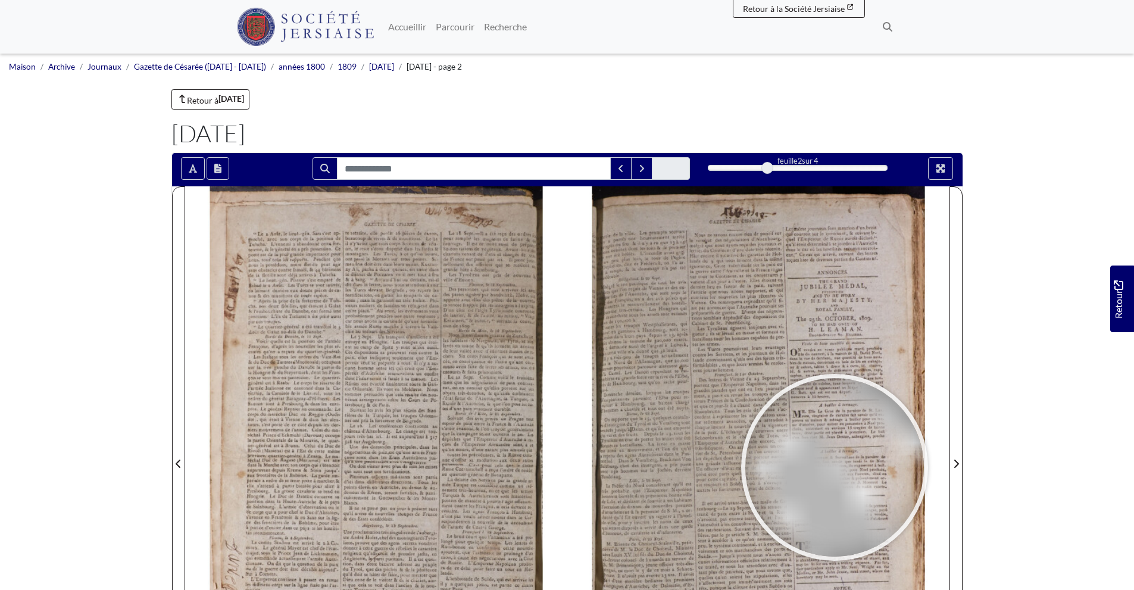
click at [835, 467] on div at bounding box center [834, 467] width 179 height 179
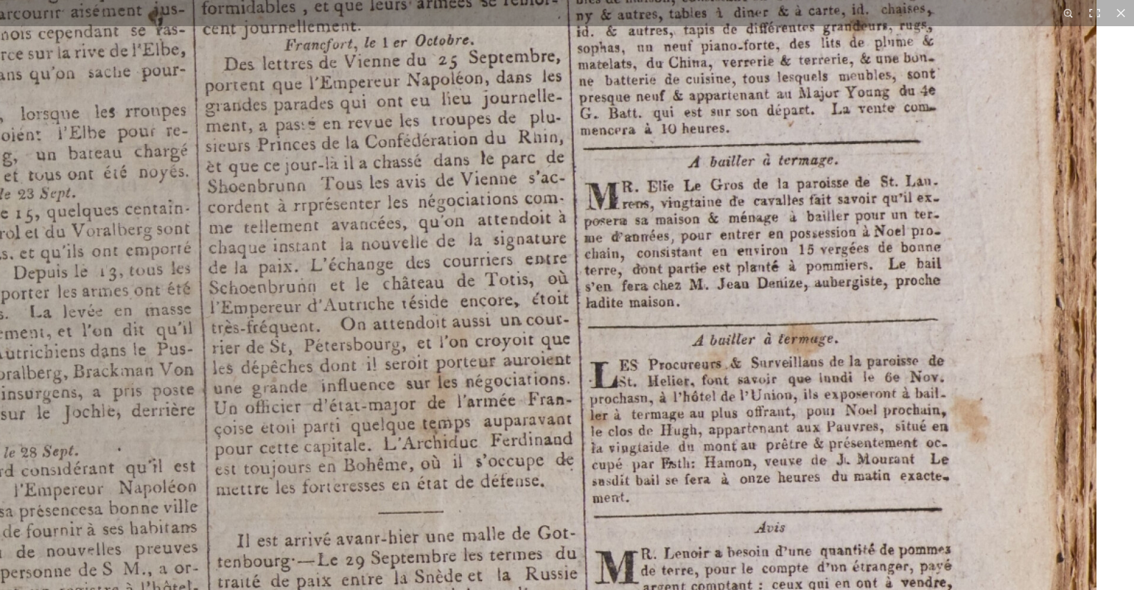
click at [593, 238] on img at bounding box center [454, 360] width 1473 height 2084
click at [1122, 20] on button at bounding box center [1121, 13] width 26 height 26
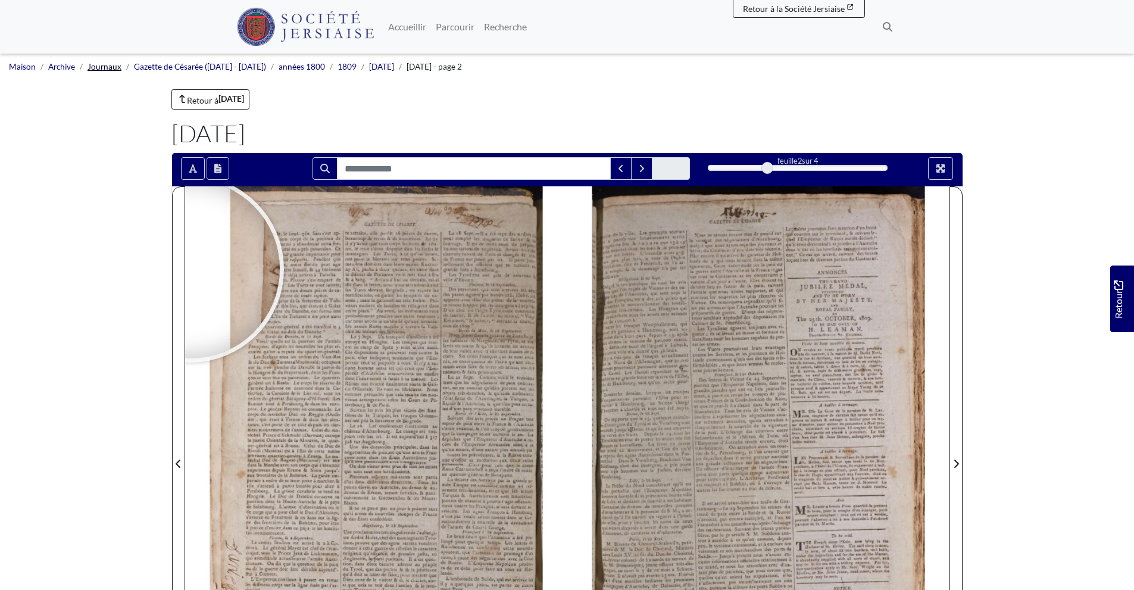
click at [104, 64] on ul "Maison Archive Journaux Gazette de Césarée (1809 - 1819) années 1800 1809 Octob…" at bounding box center [567, 67] width 1116 height 26
click at [104, 64] on font "Journaux" at bounding box center [105, 67] width 34 height 10
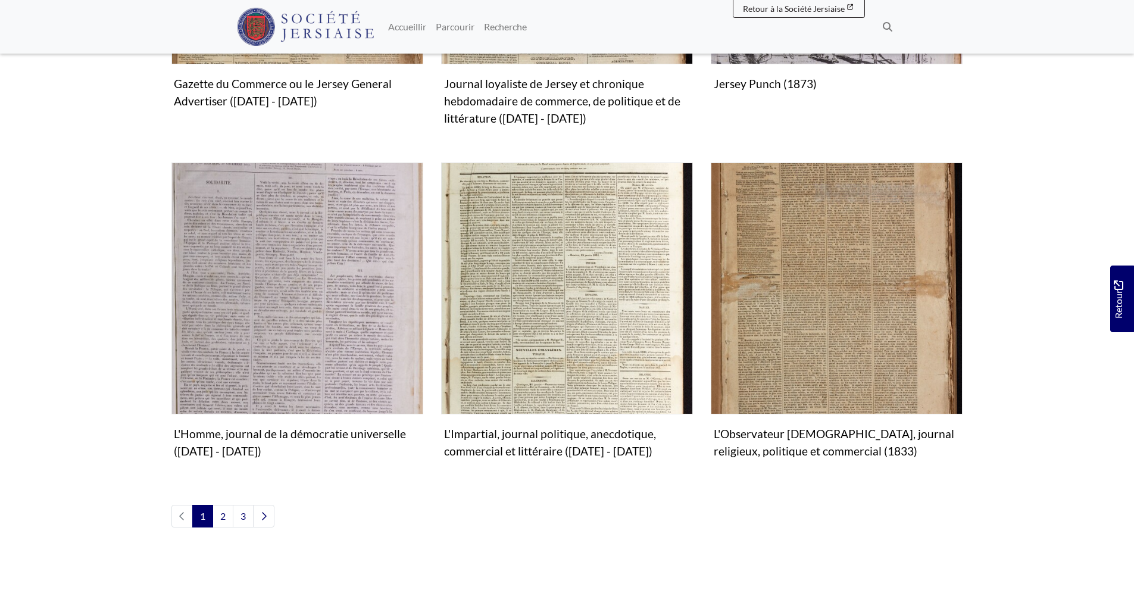
scroll to position [1273, 0]
click at [222, 515] on font "2" at bounding box center [222, 515] width 5 height 11
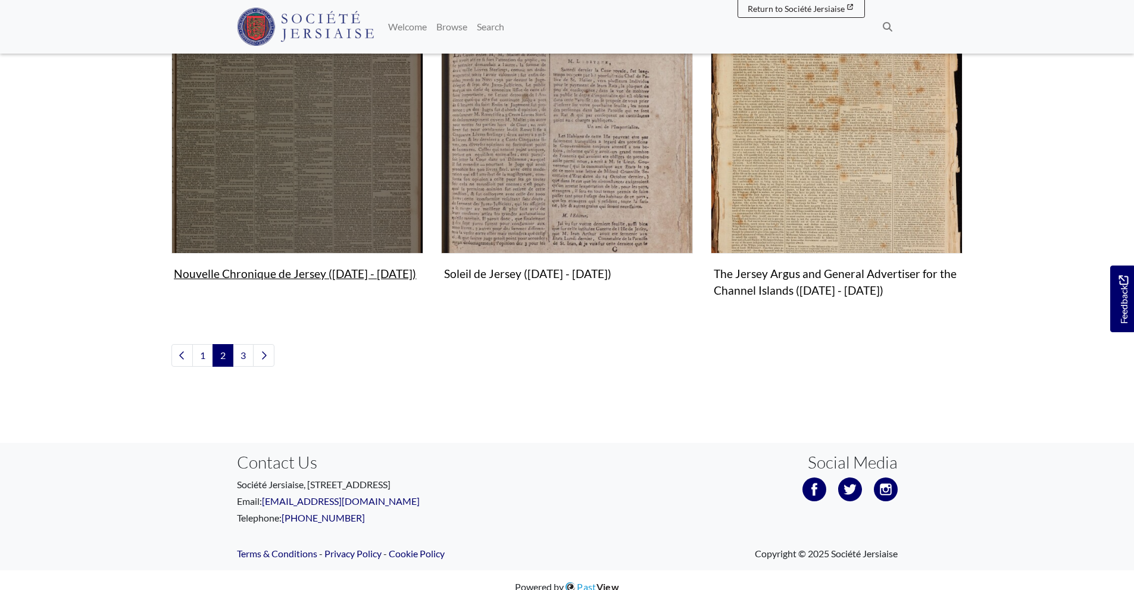
scroll to position [1425, 0]
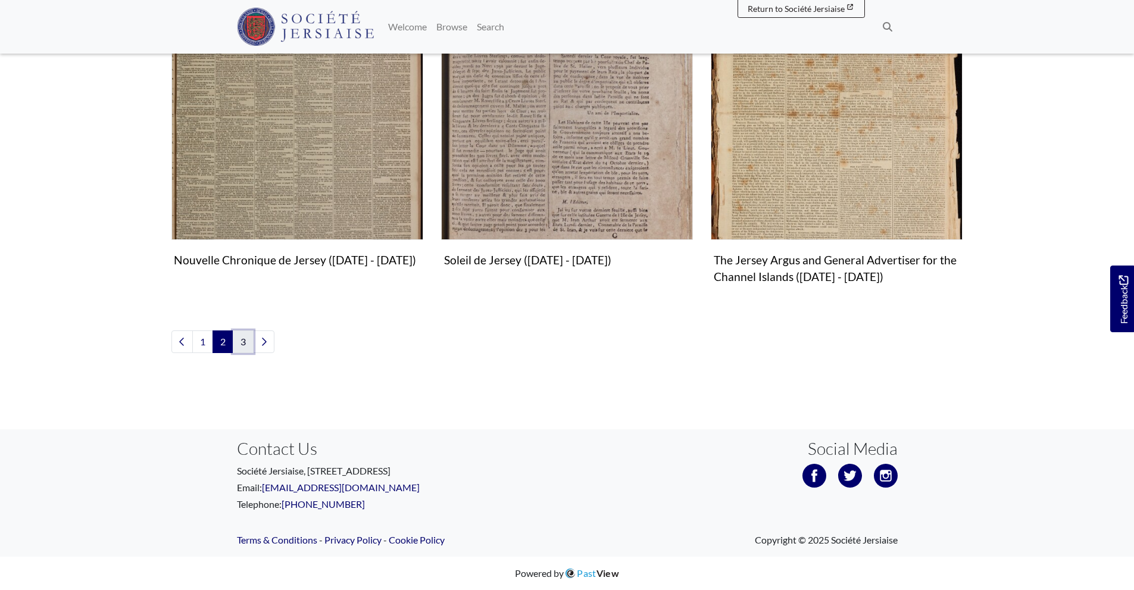
click at [241, 341] on link "3" at bounding box center [243, 341] width 21 height 23
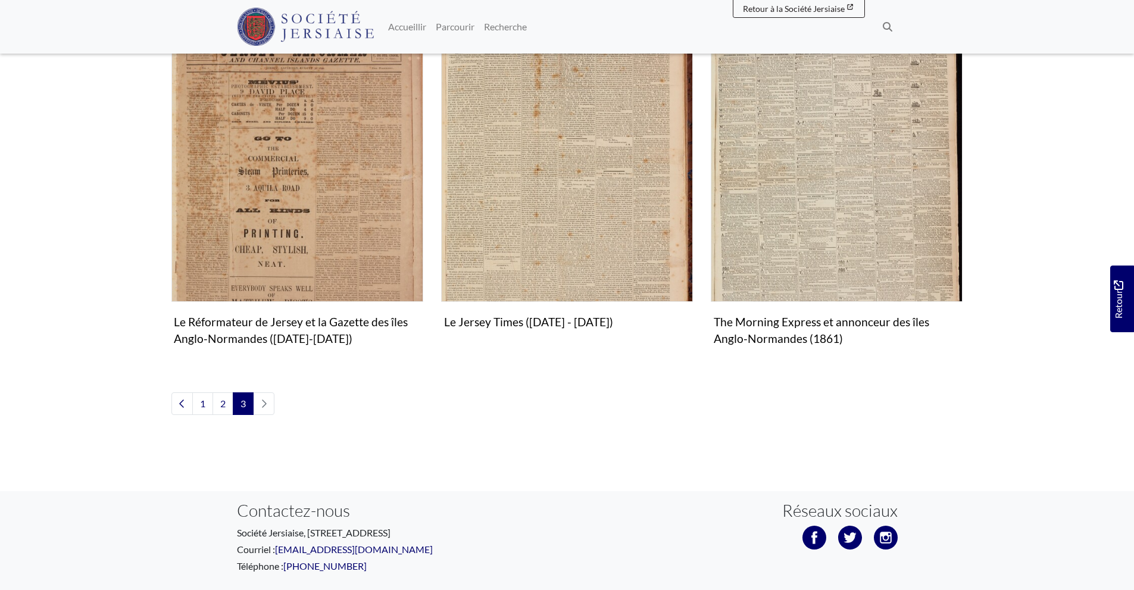
scroll to position [704, 0]
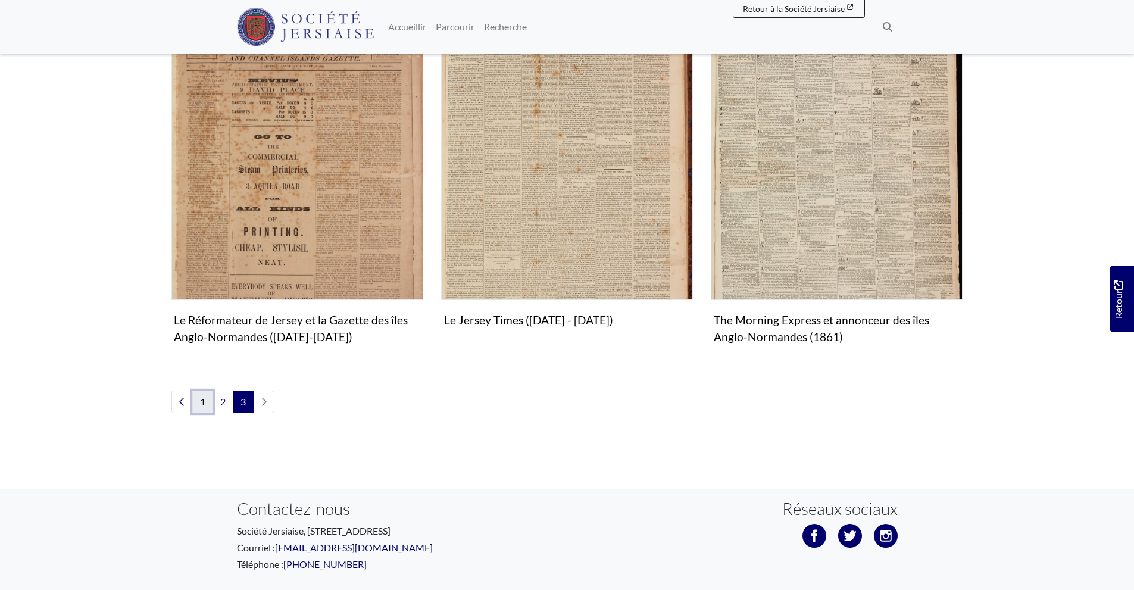
click at [200, 407] on font "1" at bounding box center [202, 401] width 5 height 11
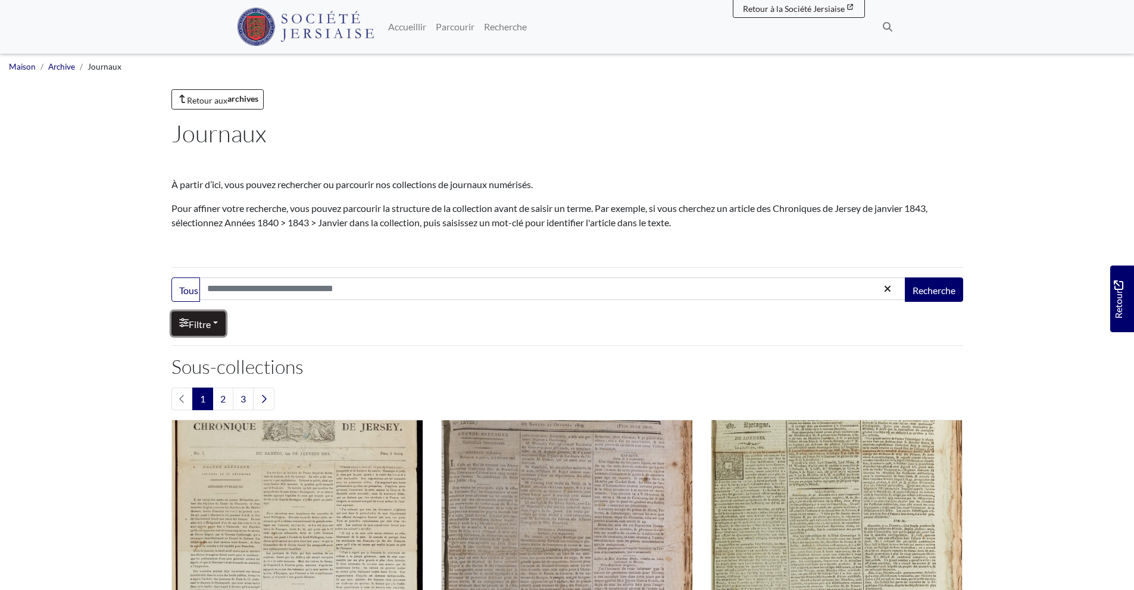
click at [211, 322] on font "Filtre" at bounding box center [200, 324] width 22 height 11
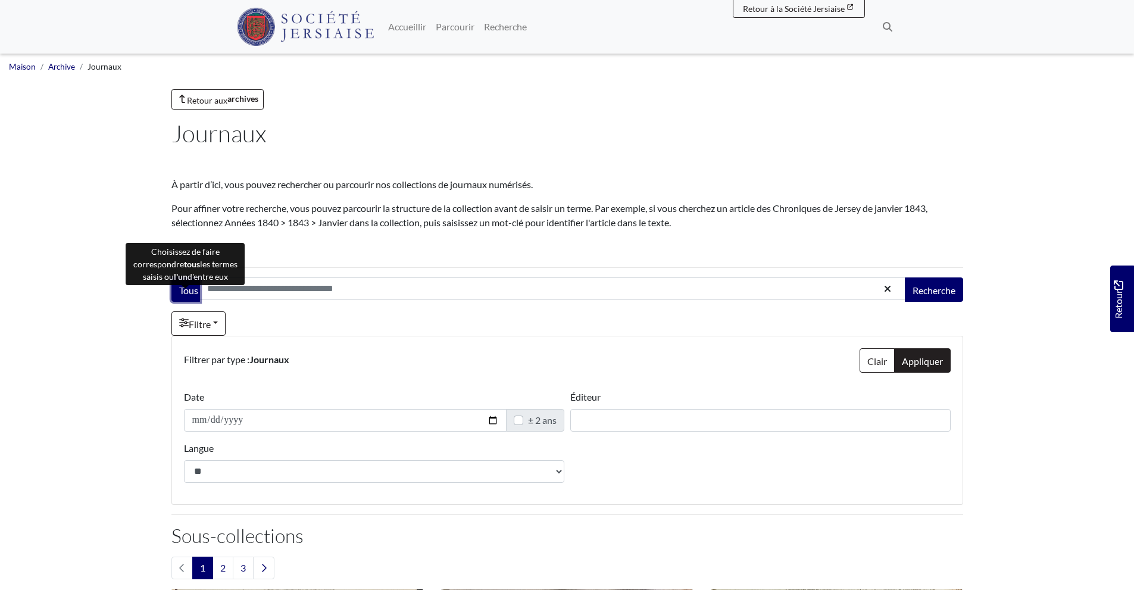
click at [190, 292] on font "Tous" at bounding box center [188, 290] width 19 height 11
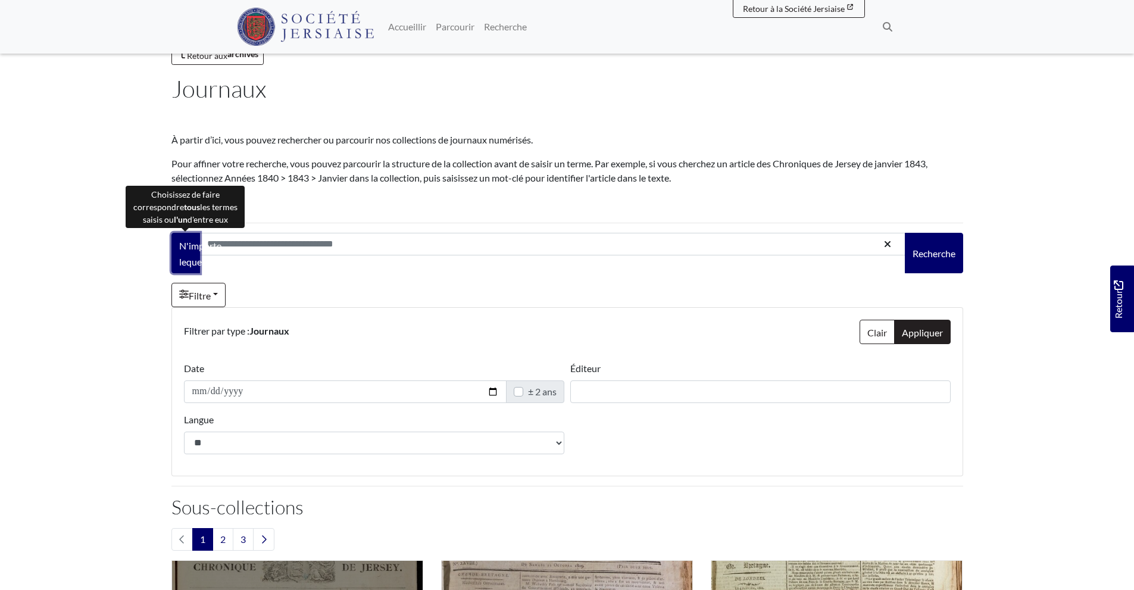
scroll to position [44, 0]
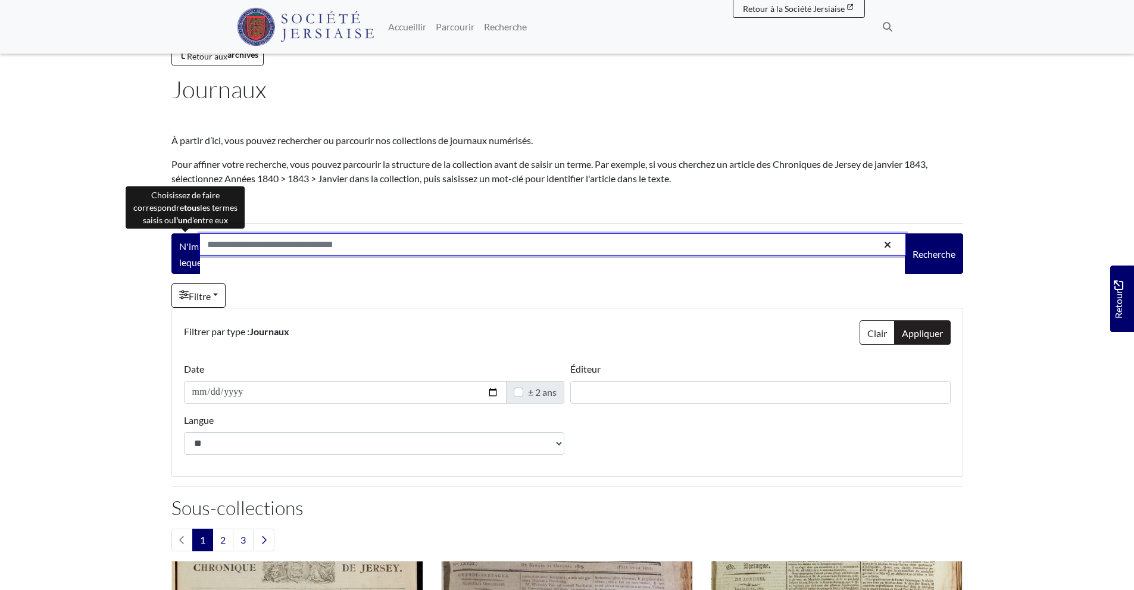
click at [459, 252] on input "Recherche:" at bounding box center [552, 244] width 707 height 23
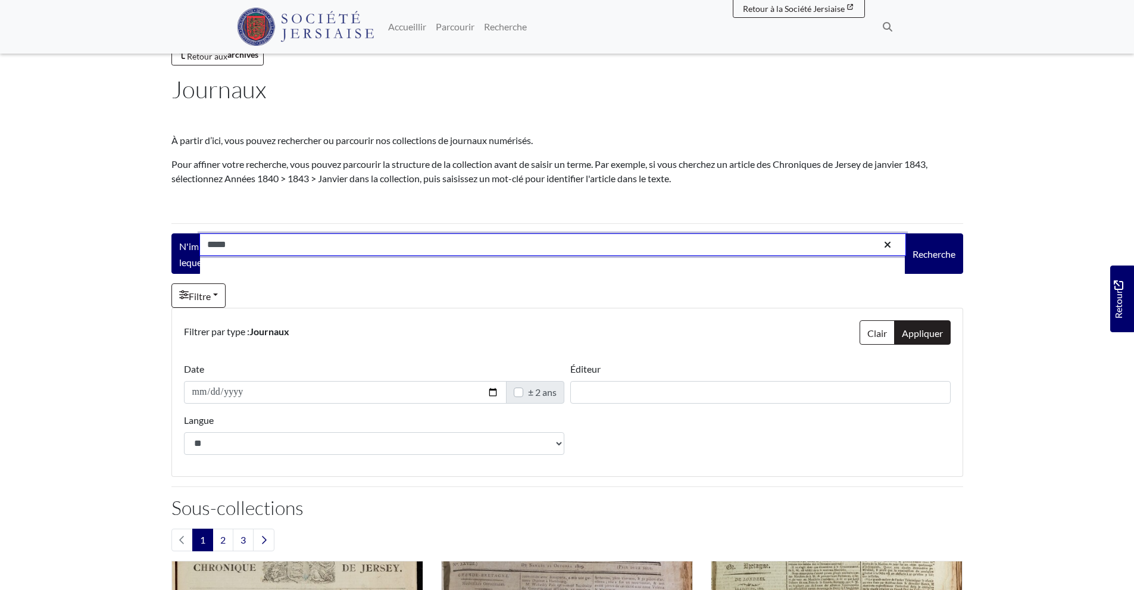
type input "*****"
click at [905, 233] on button "Recherche" at bounding box center [934, 253] width 58 height 40
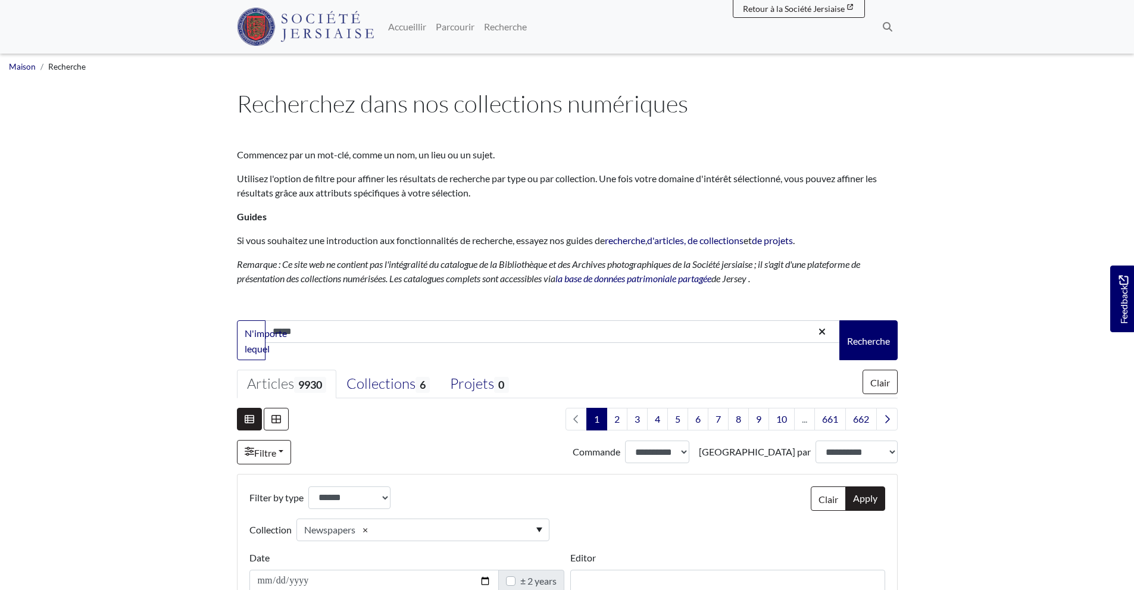
select select "***"
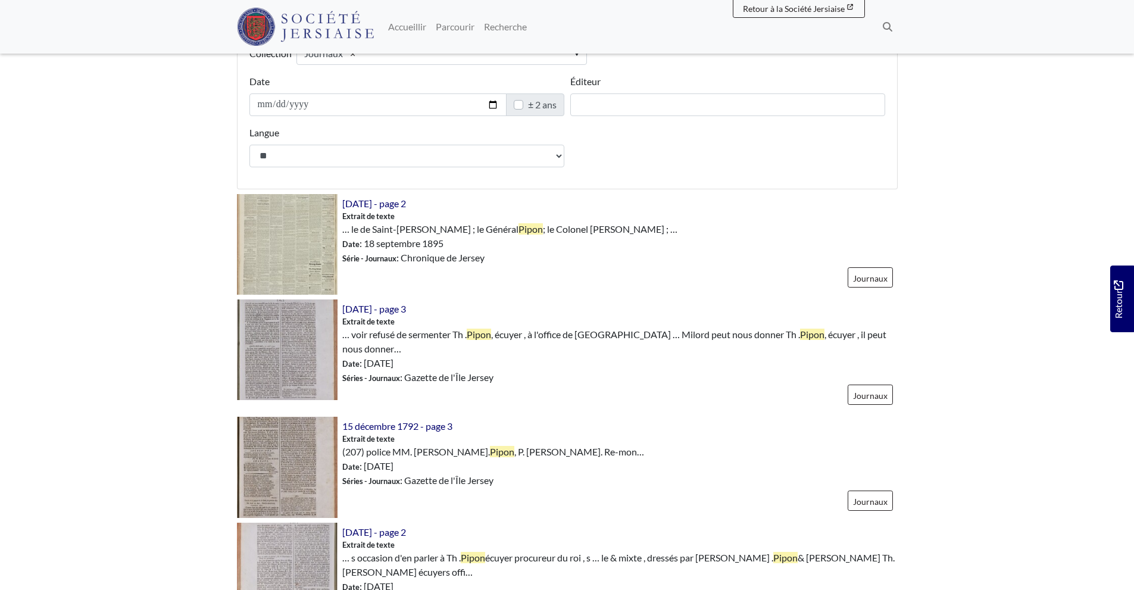
scroll to position [477, 0]
click at [295, 332] on img at bounding box center [287, 349] width 101 height 101
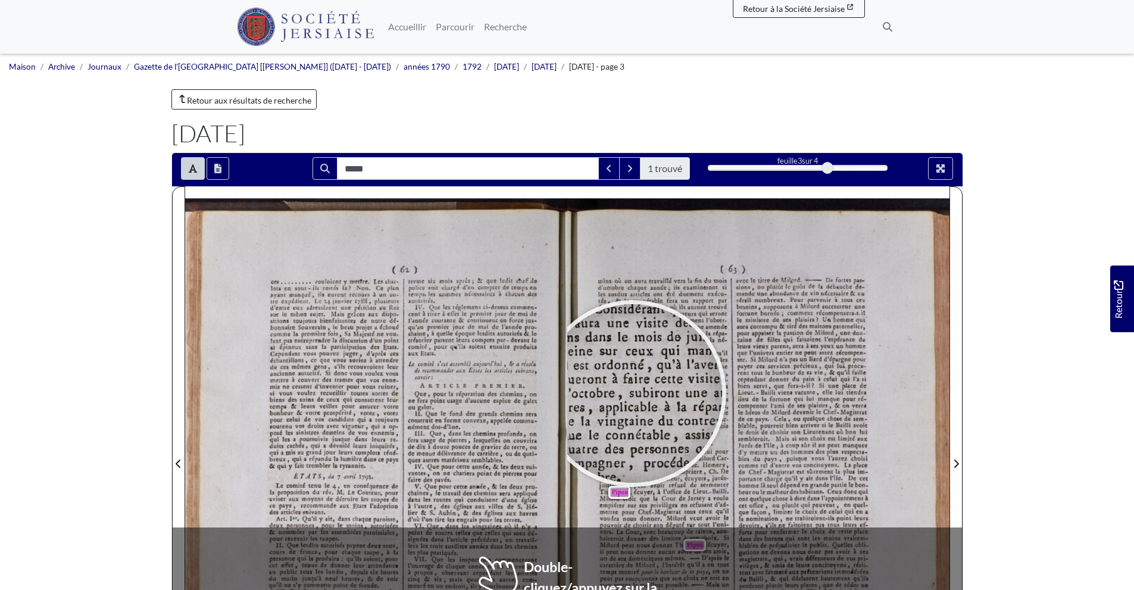
click at [633, 394] on div at bounding box center [633, 393] width 179 height 179
drag, startPoint x: 553, startPoint y: 302, endPoint x: 633, endPoint y: 394, distance: 121.9
click at [633, 394] on div at bounding box center [633, 393] width 179 height 179
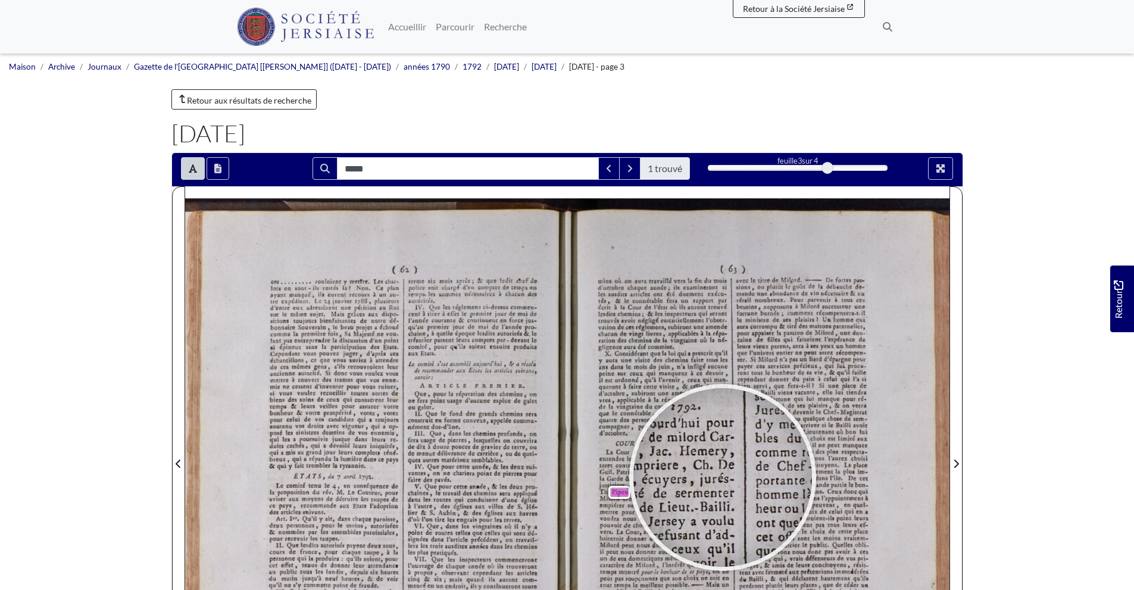
click at [723, 477] on div at bounding box center [722, 477] width 179 height 179
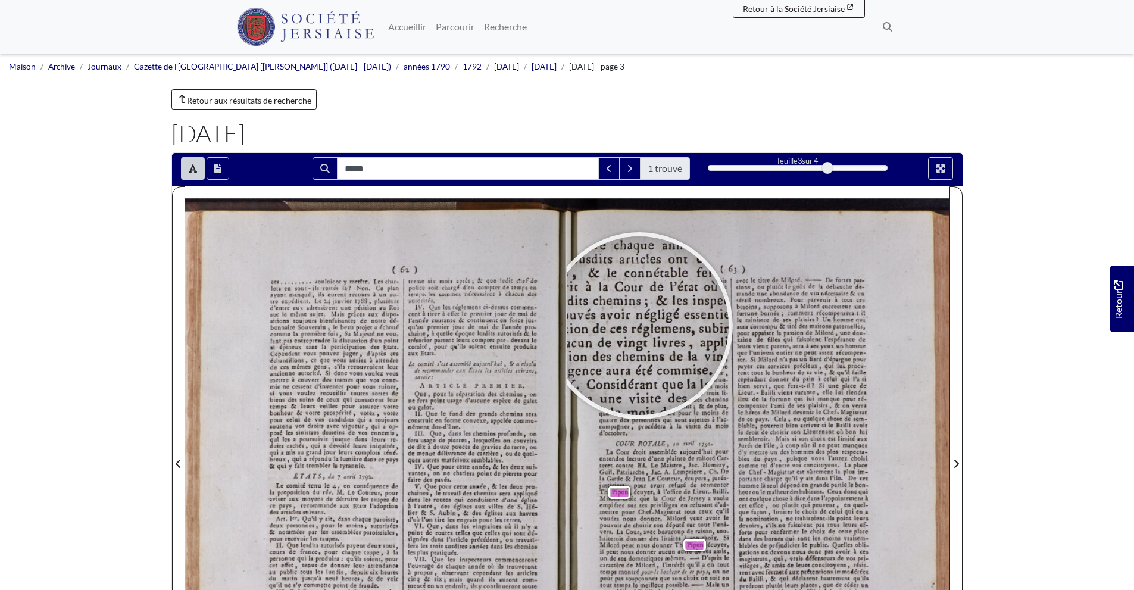
drag, startPoint x: 723, startPoint y: 477, endPoint x: 639, endPoint y: 326, distance: 173.2
click at [639, 326] on div "( 63 ) victoires où sur aura travaillé vers la ailette du mois d'octobre chaque…" at bounding box center [758, 456] width 382 height 541
click at [639, 326] on div at bounding box center [639, 325] width 179 height 179
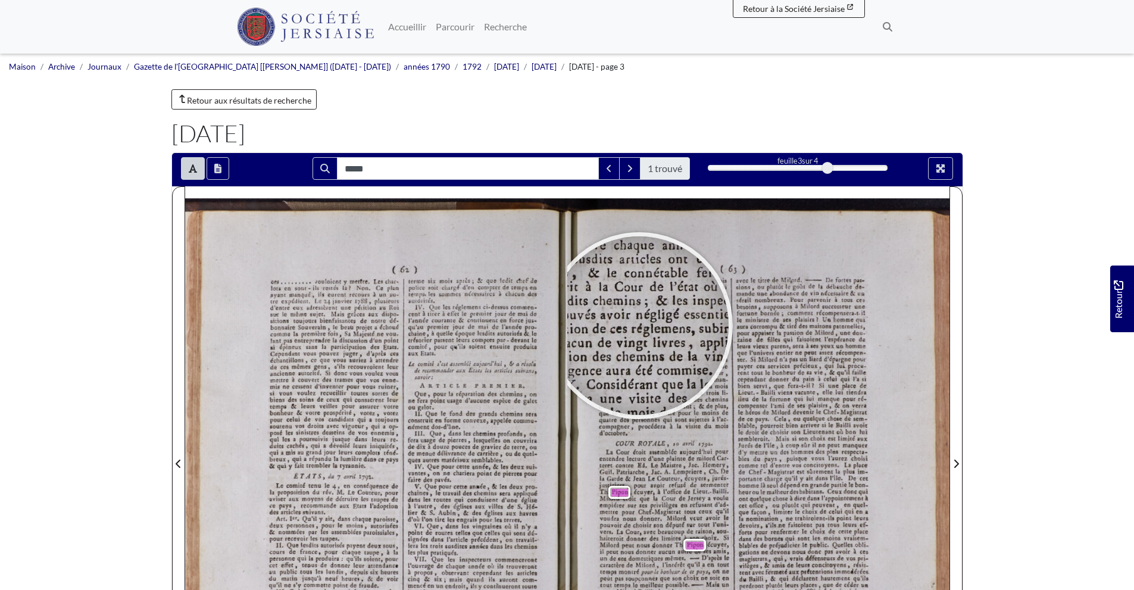
click at [639, 326] on div at bounding box center [639, 325] width 179 height 179
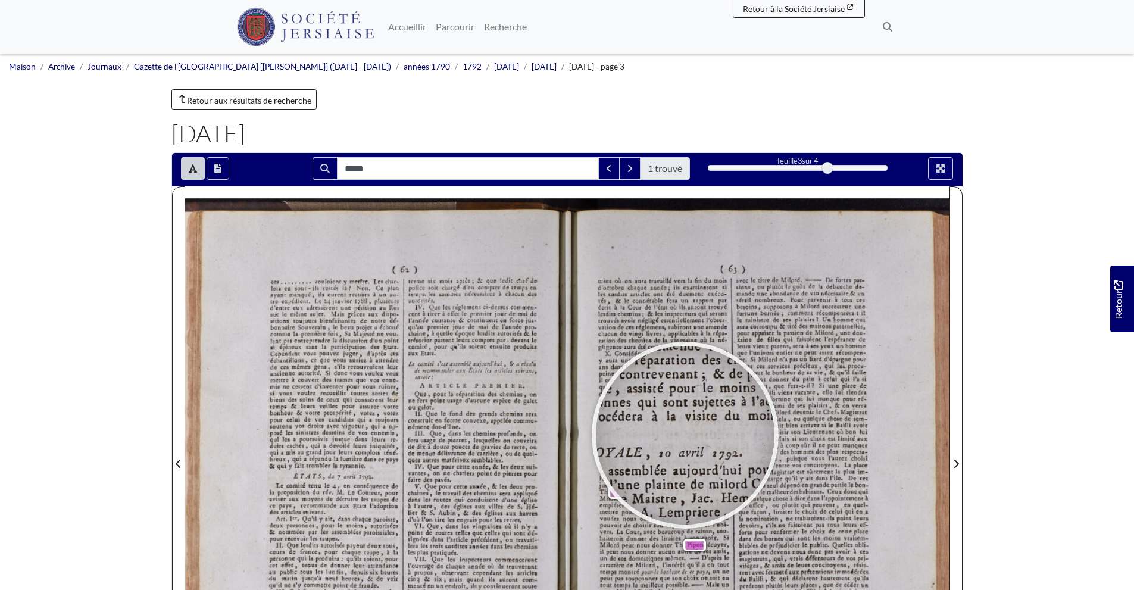
click at [685, 435] on div at bounding box center [685, 435] width 179 height 179
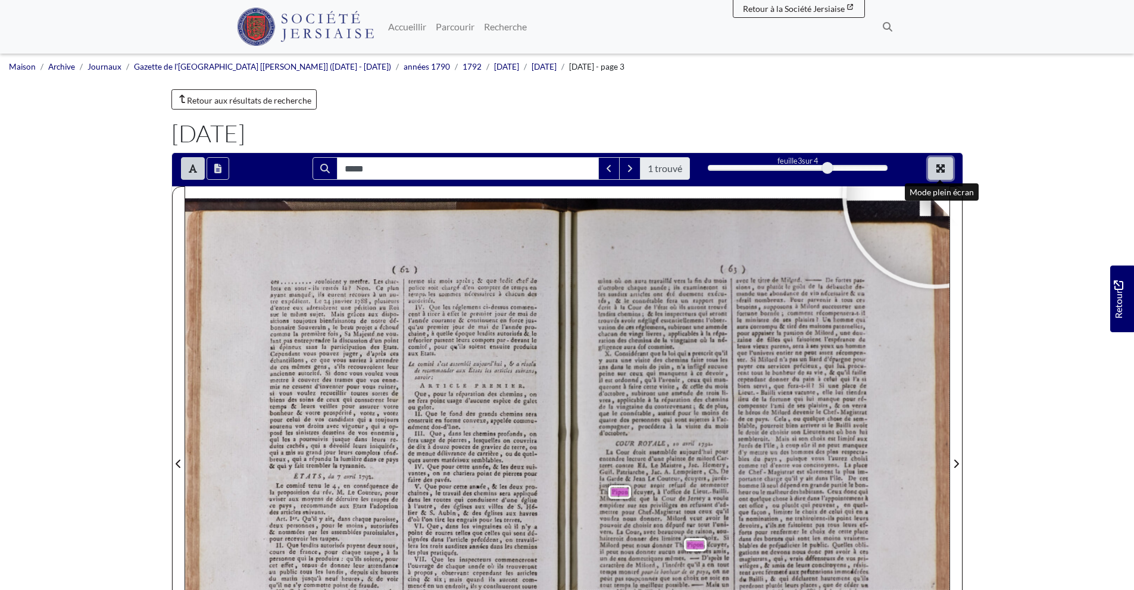
click at [942, 171] on icon "Mode plein écran" at bounding box center [941, 168] width 8 height 8
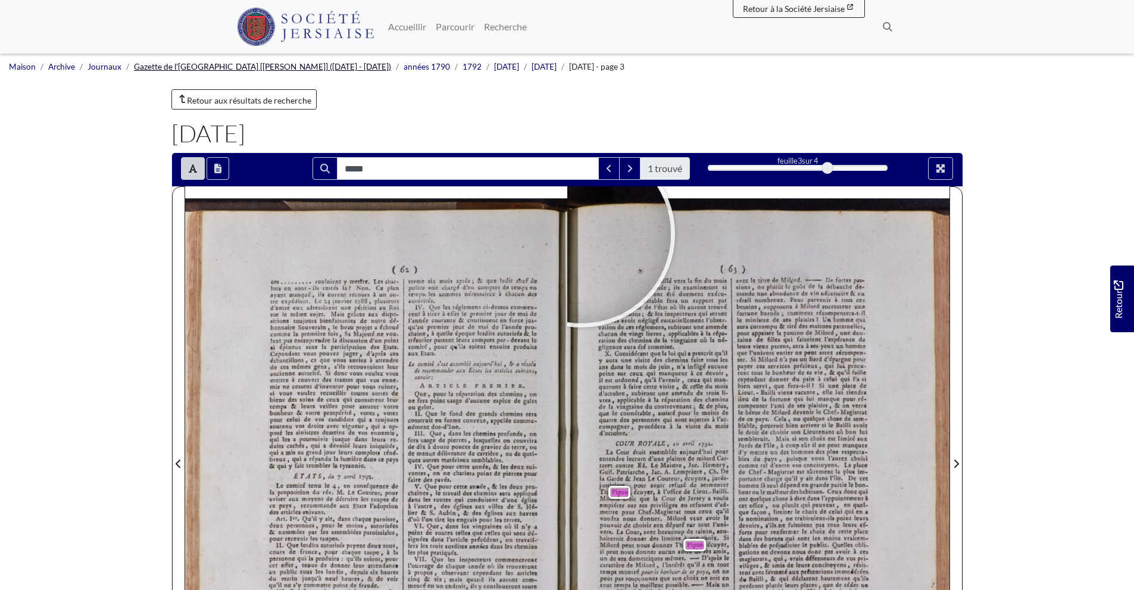
click at [252, 67] on font "Gazette de l'Île de Jersey [Alexandre] (1786 - 1796)" at bounding box center [262, 67] width 257 height 10
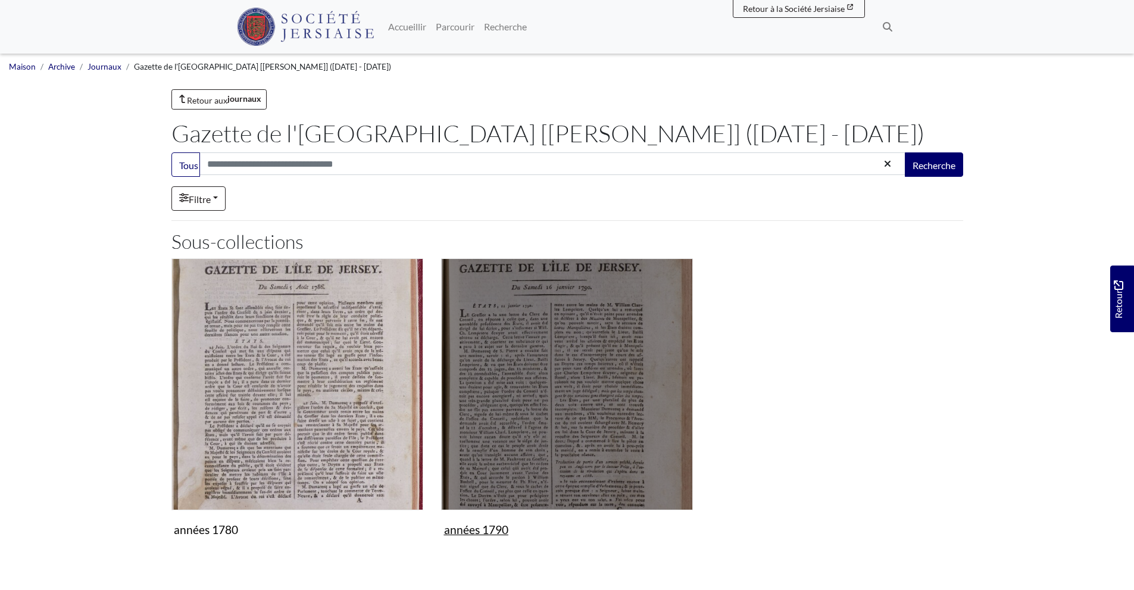
click at [489, 313] on img "Sous-collection" at bounding box center [567, 384] width 252 height 252
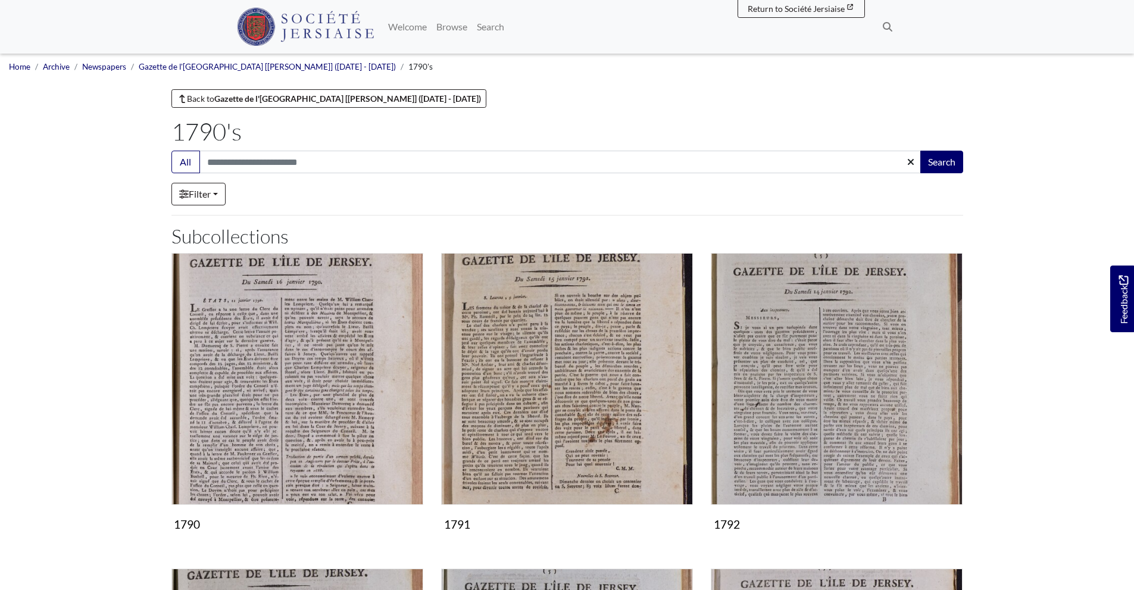
click at [489, 313] on img "Subcollection" at bounding box center [567, 379] width 252 height 252
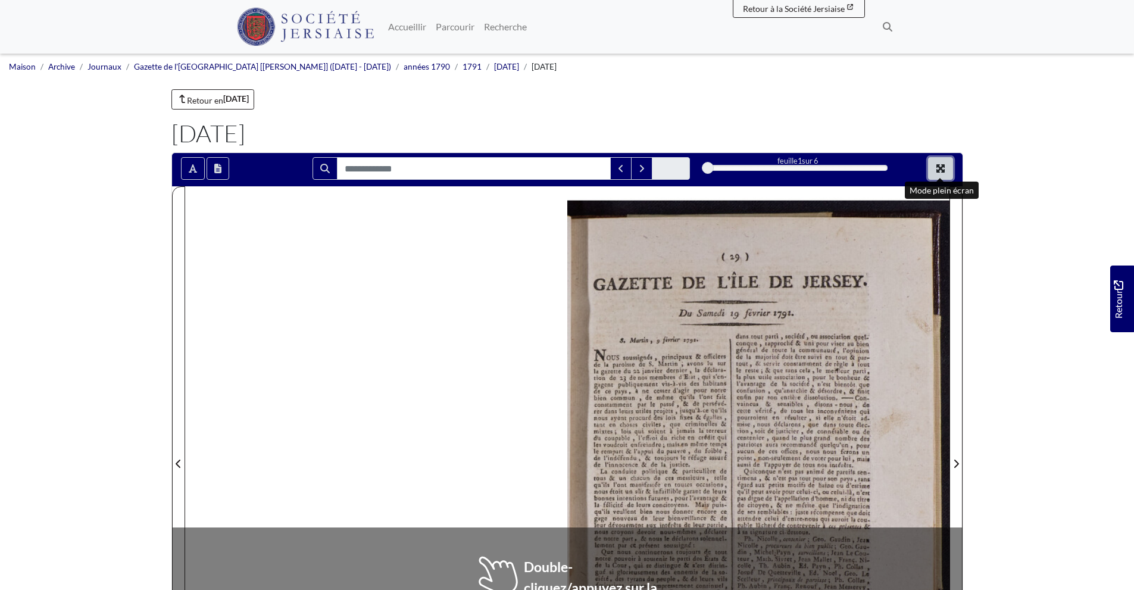
click at [938, 168] on icon "Mode plein écran" at bounding box center [941, 169] width 10 height 10
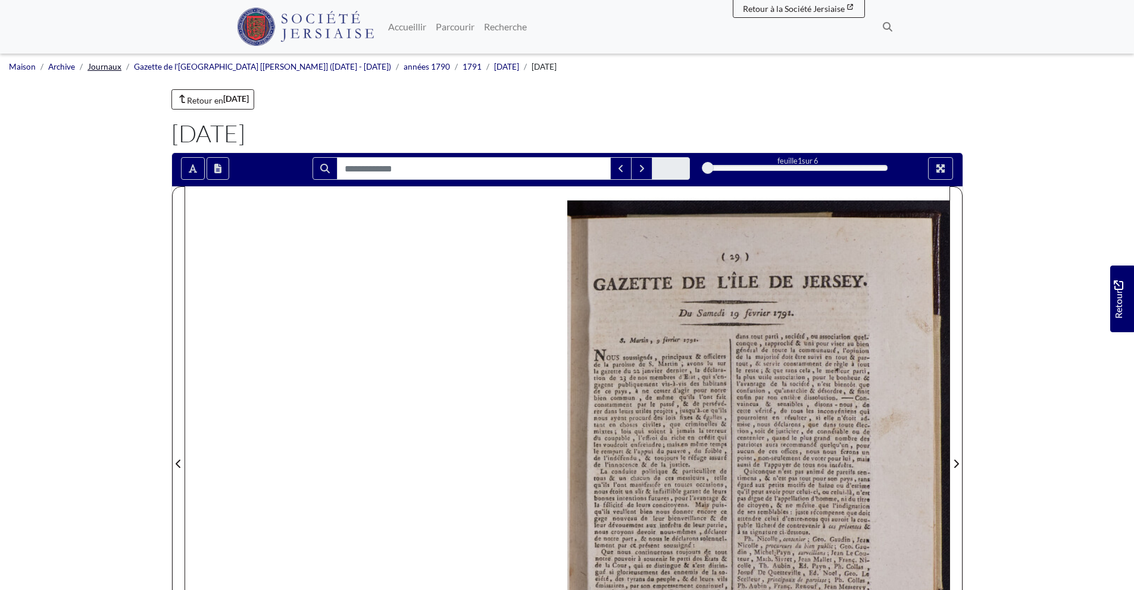
click at [102, 67] on font "Journaux" at bounding box center [105, 67] width 34 height 10
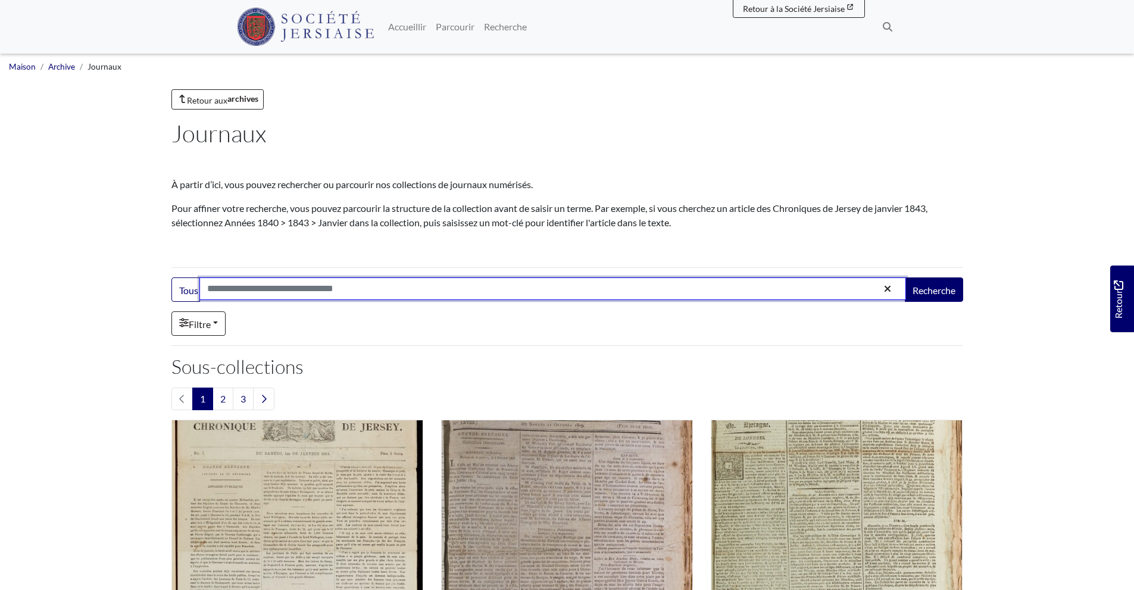
click at [254, 291] on input "Search:" at bounding box center [552, 288] width 707 height 23
type input "*********"
click at [905, 277] on button "Recherche" at bounding box center [934, 289] width 58 height 24
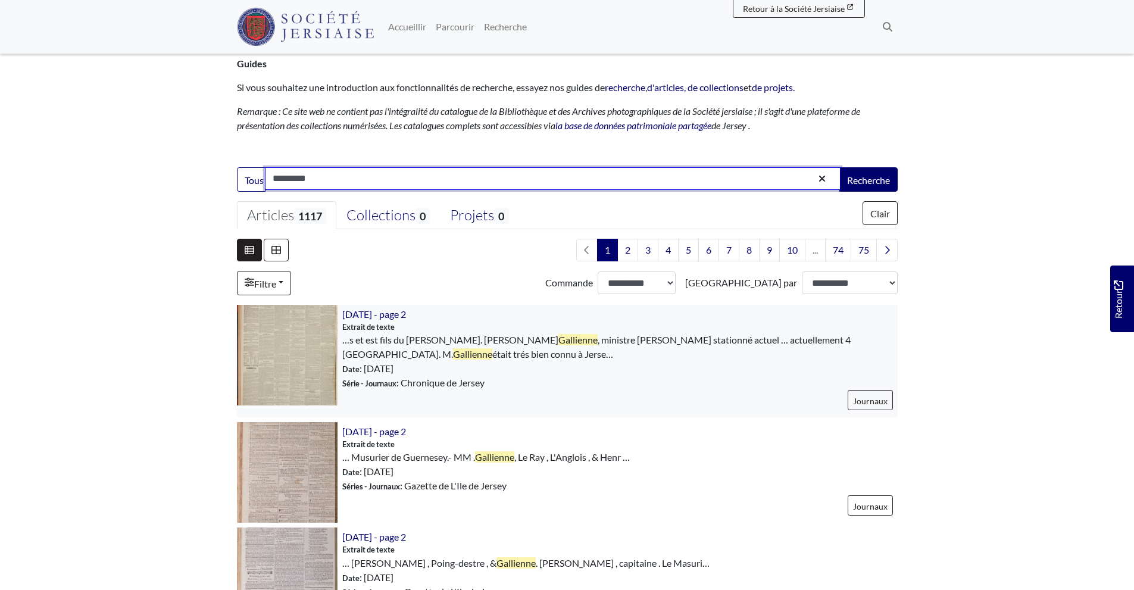
scroll to position [154, 0]
click at [363, 177] on input "*********" at bounding box center [553, 178] width 576 height 23
type input "**********"
click at [839, 167] on button "Recherche" at bounding box center [868, 179] width 58 height 24
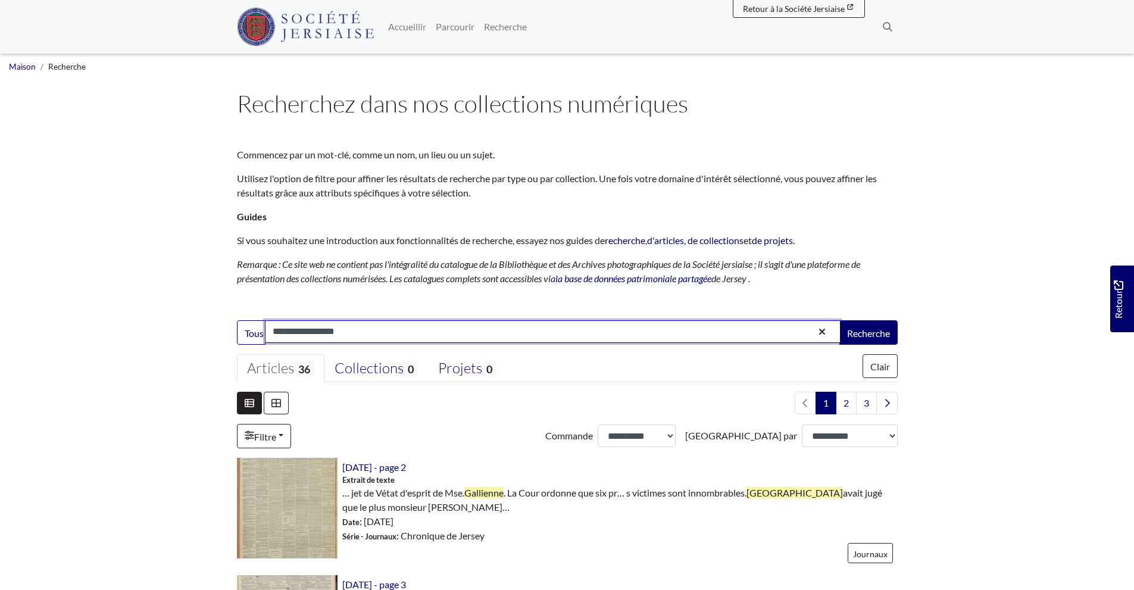
click at [347, 335] on input "**********" at bounding box center [553, 331] width 576 height 23
type input "**********"
click at [839, 320] on button "Recherche" at bounding box center [868, 332] width 58 height 24
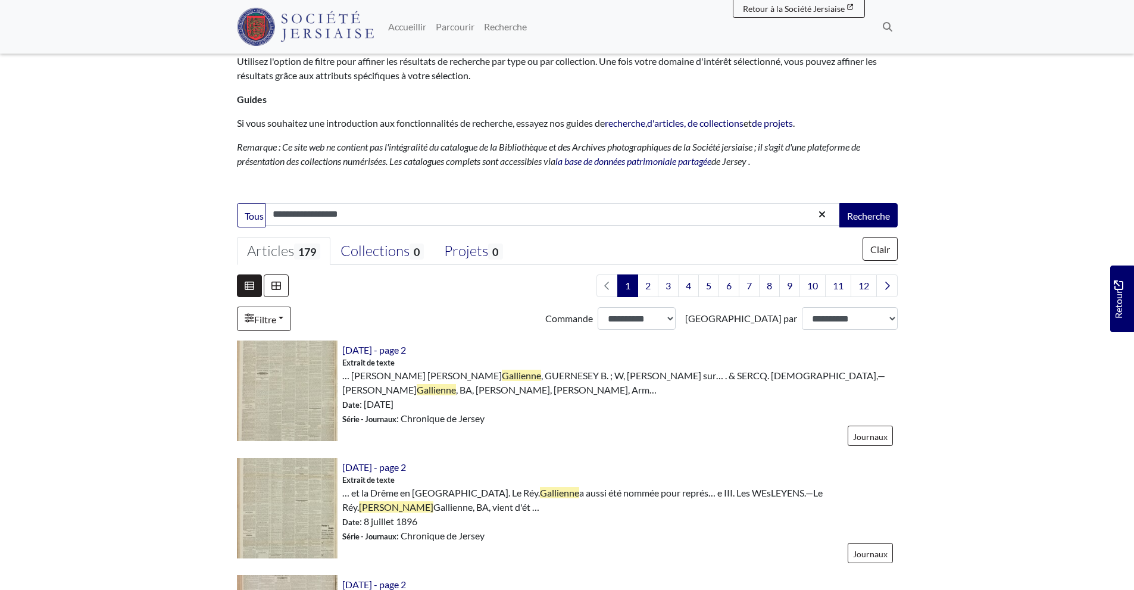
scroll to position [118, 0]
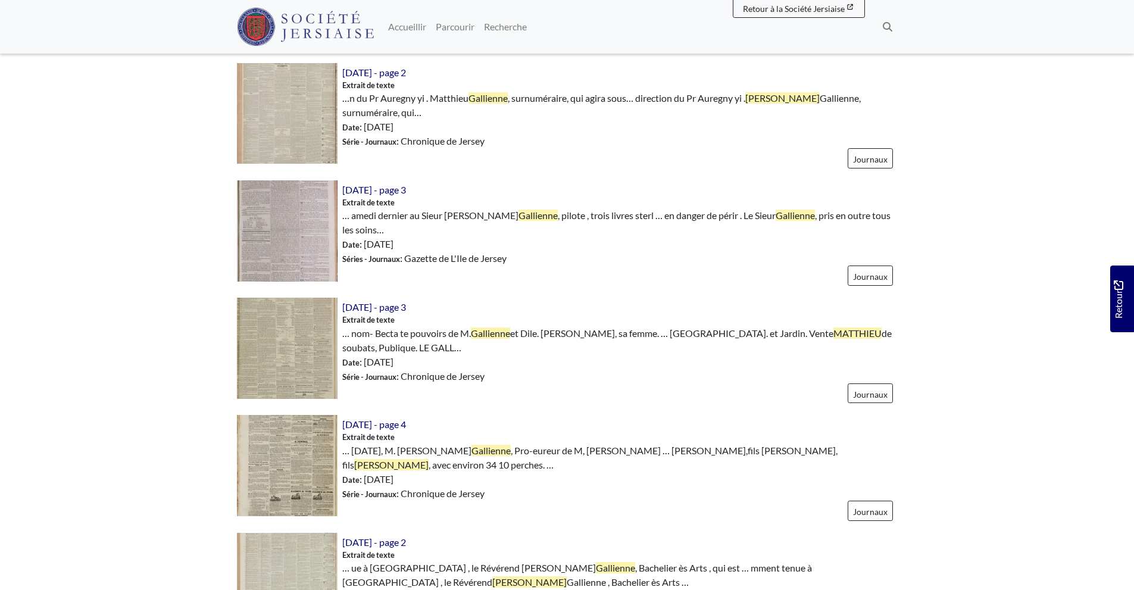
scroll to position [630, 0]
click at [189, 291] on body "Menu" at bounding box center [567, 594] width 1134 height 2449
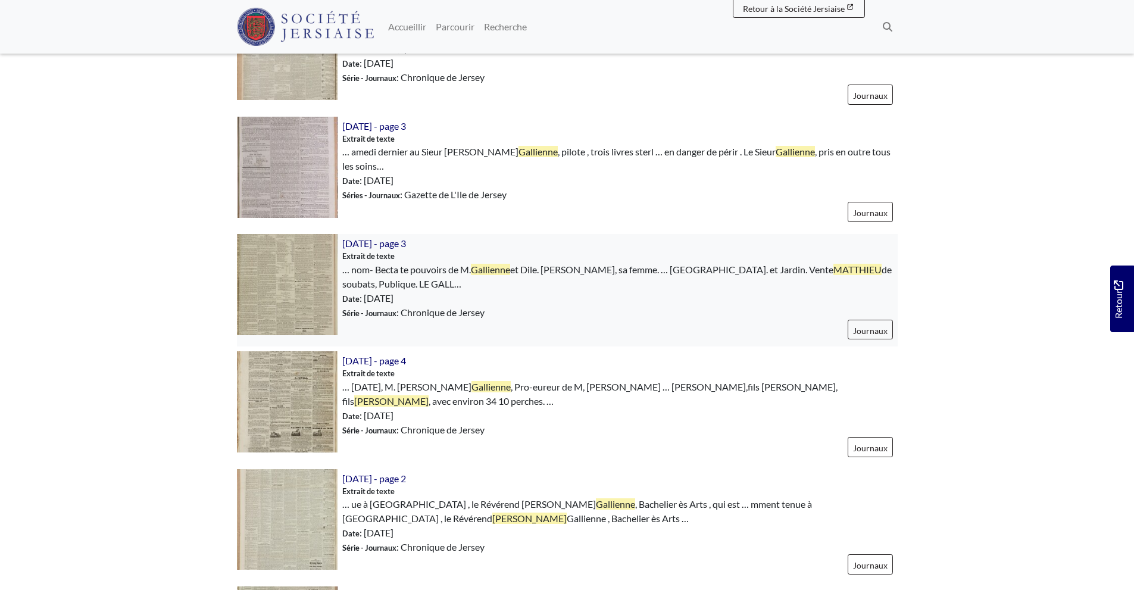
scroll to position [694, 0]
click at [296, 570] on span at bounding box center [287, 525] width 101 height 113
click at [280, 408] on img at bounding box center [287, 401] width 101 height 101
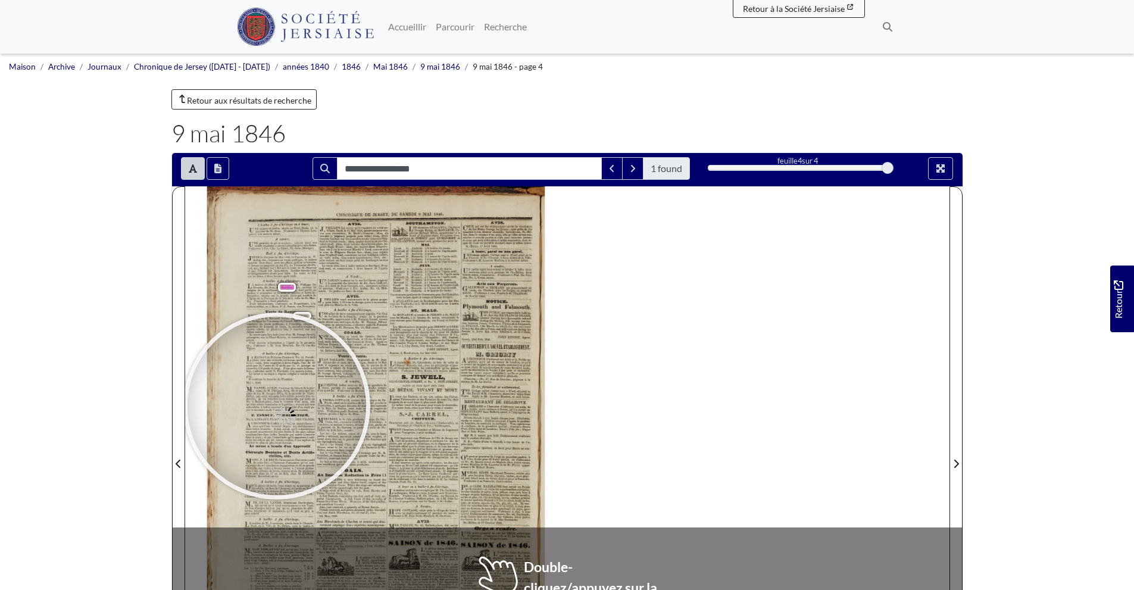
click at [277, 406] on div "**********" at bounding box center [567, 456] width 792 height 608
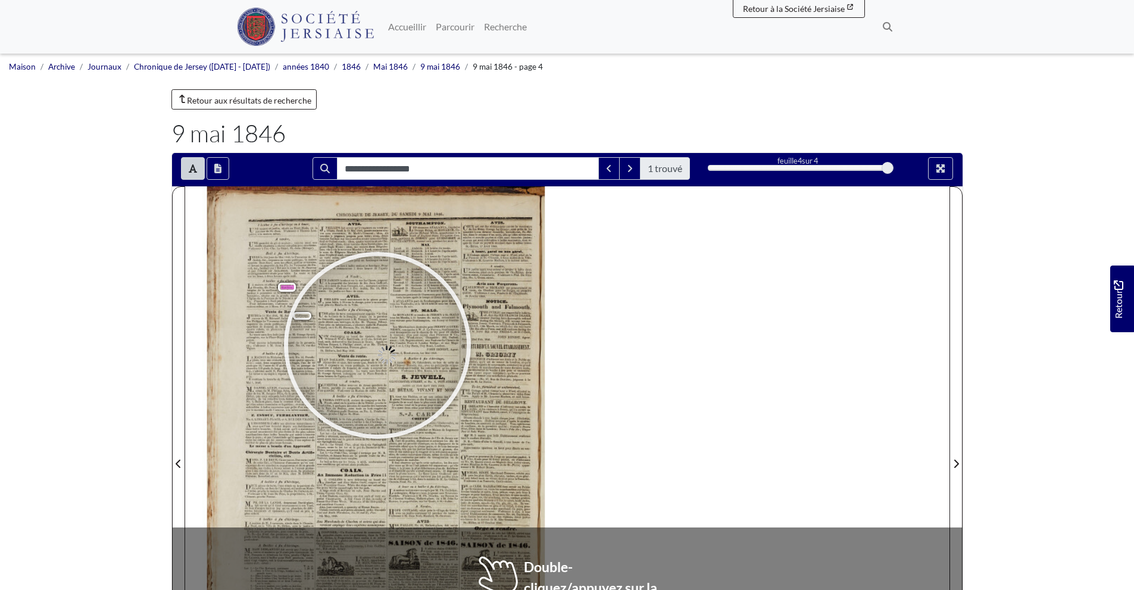
click at [377, 345] on div at bounding box center [377, 345] width 179 height 179
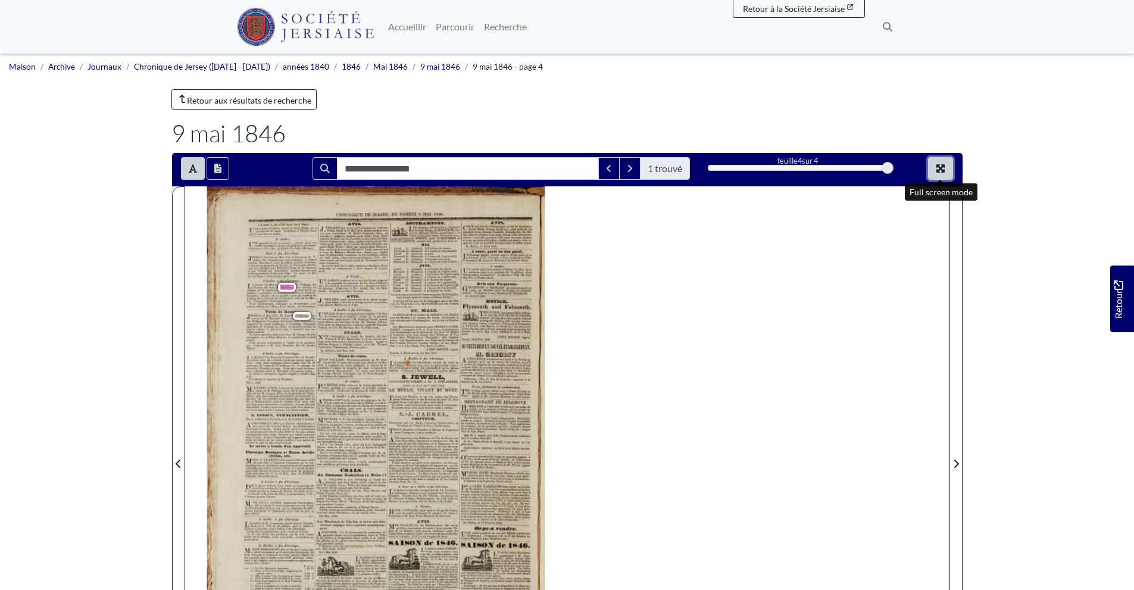
click at [941, 170] on icon "Mode plein écran" at bounding box center [941, 169] width 10 height 10
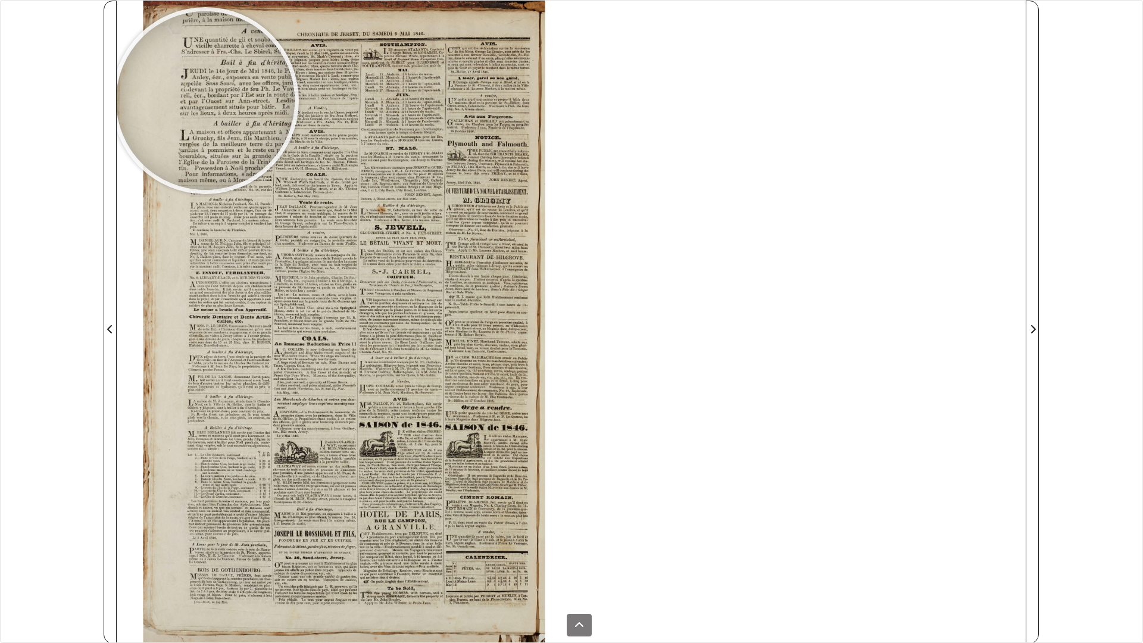
click at [205, 101] on div at bounding box center [205, 100] width 179 height 179
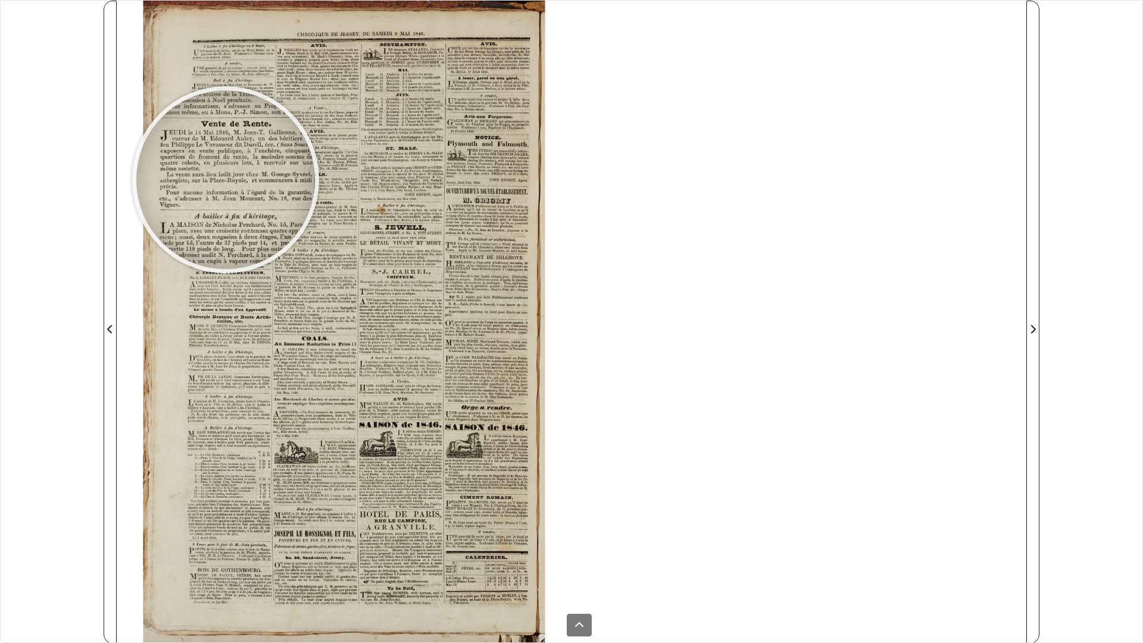
drag, startPoint x: 235, startPoint y: 162, endPoint x: 226, endPoint y: 180, distance: 20.2
click at [226, 180] on div at bounding box center [225, 179] width 179 height 179
drag, startPoint x: 226, startPoint y: 180, endPoint x: 219, endPoint y: 246, distance: 67.0
click at [219, 246] on div at bounding box center [225, 179] width 179 height 179
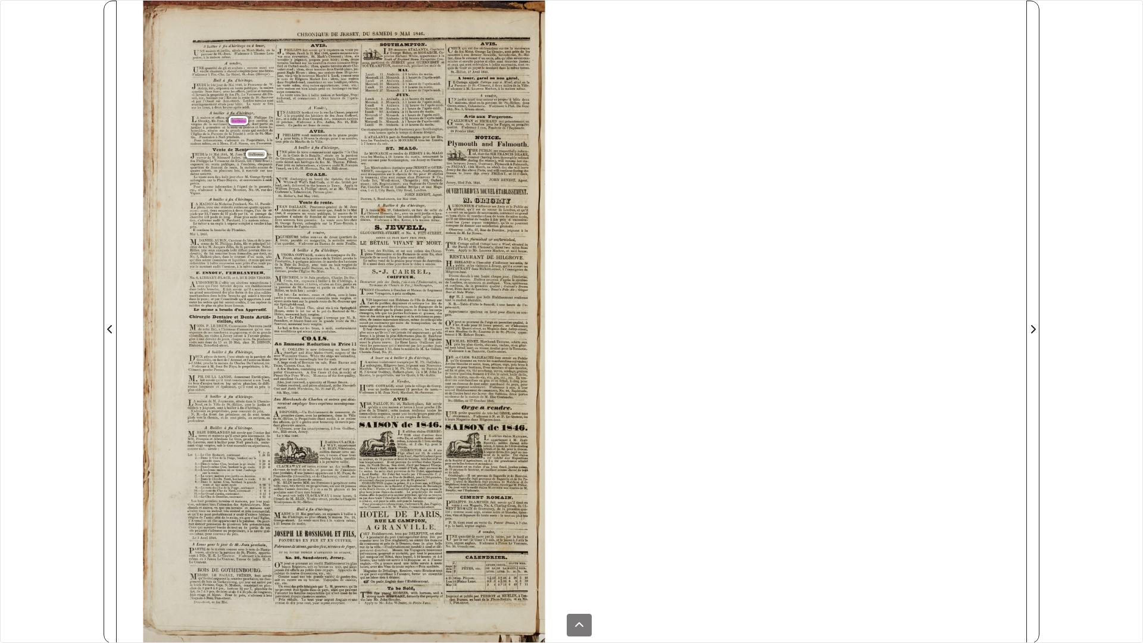
click at [776, 216] on div "DU SAMEDI 9 TAPIS 1846. = 7 NE maison et jardin, situés au Mont Mado, en la par…" at bounding box center [571, 322] width 909 height 643
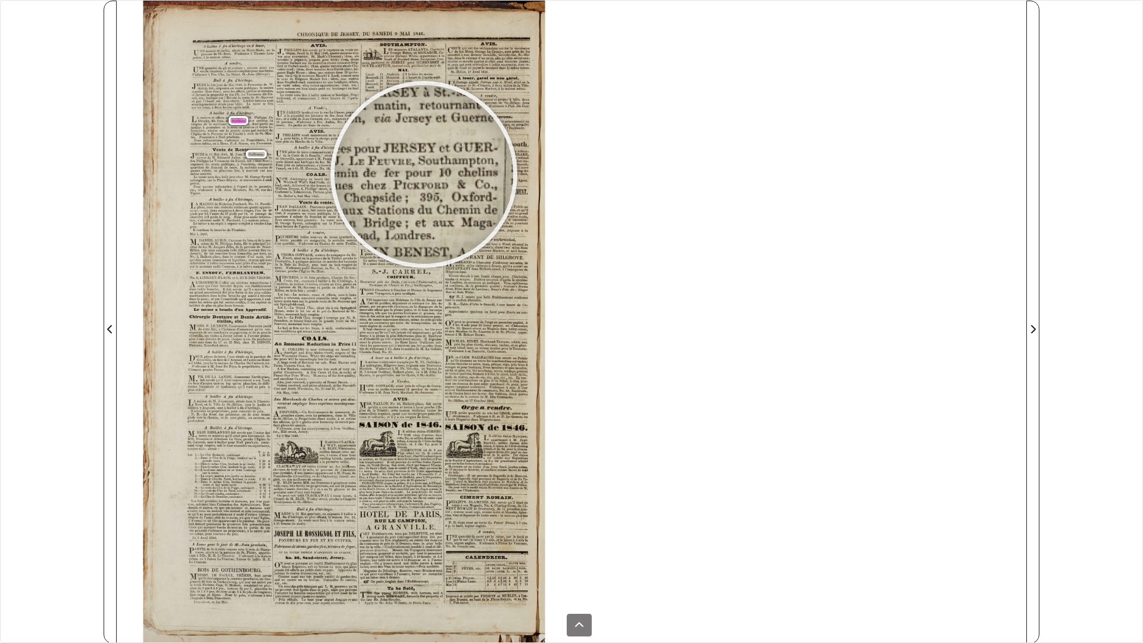
drag, startPoint x: 424, startPoint y: 174, endPoint x: 424, endPoint y: 123, distance: 51.8
click at [424, 174] on div at bounding box center [424, 174] width 179 height 179
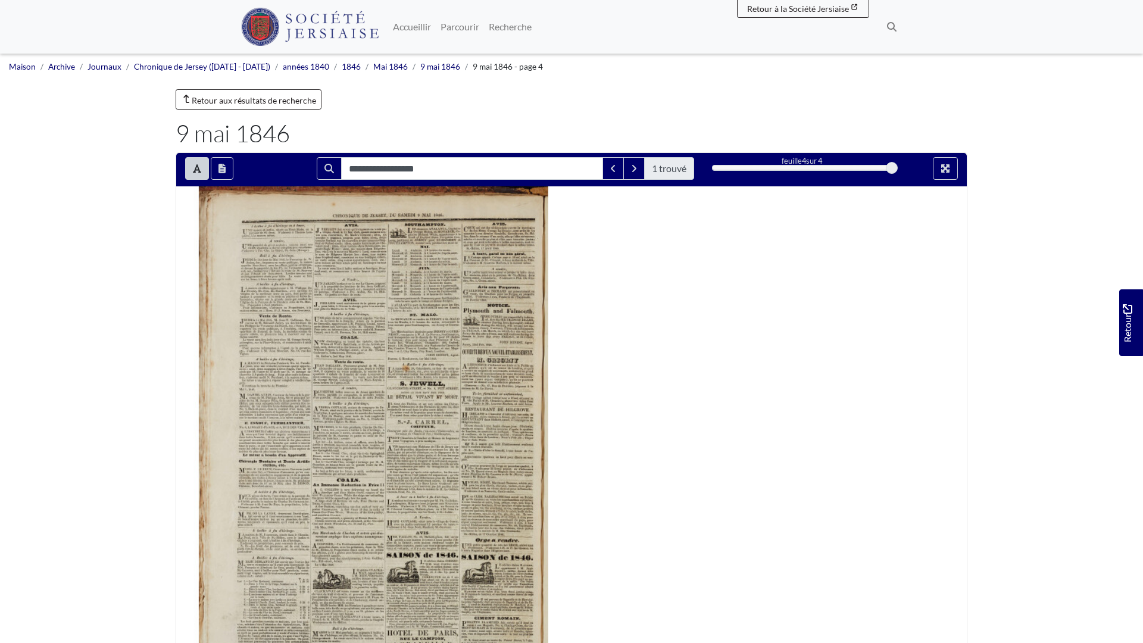
click at [576, 225] on div at bounding box center [571, 465] width 791 height 559
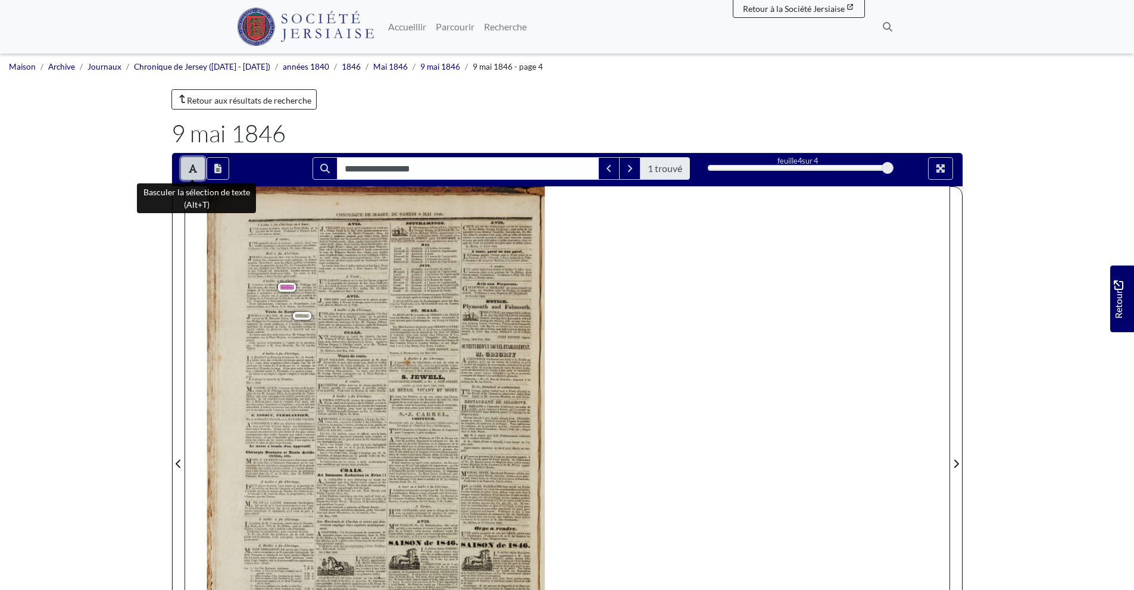
click at [189, 170] on icon "Basculer la sélection de texte (Alt+T)" at bounding box center [193, 169] width 8 height 10
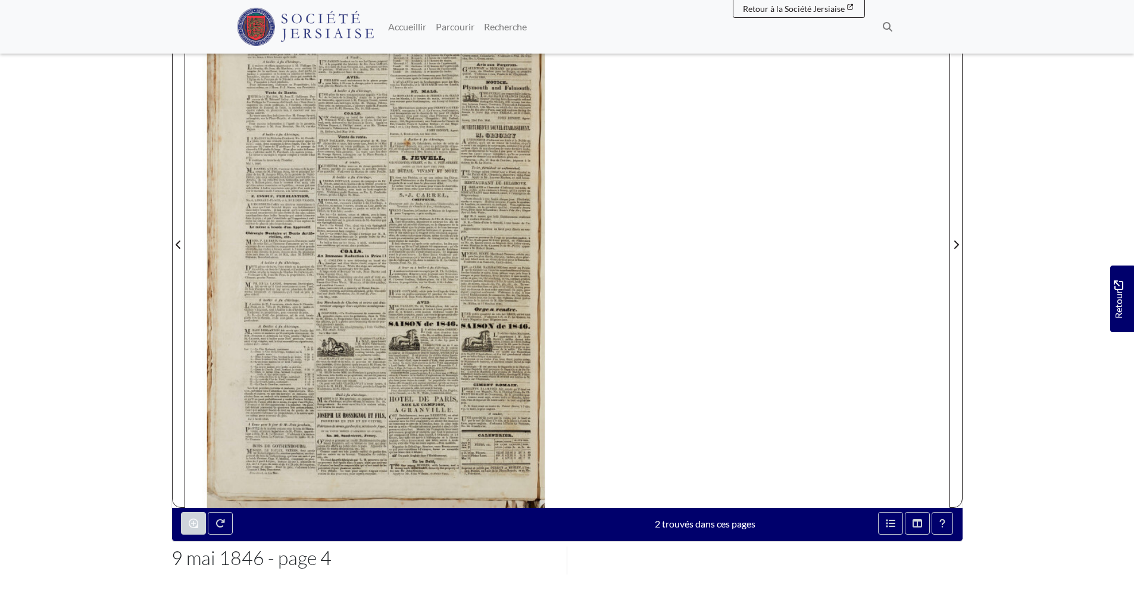
scroll to position [220, 0]
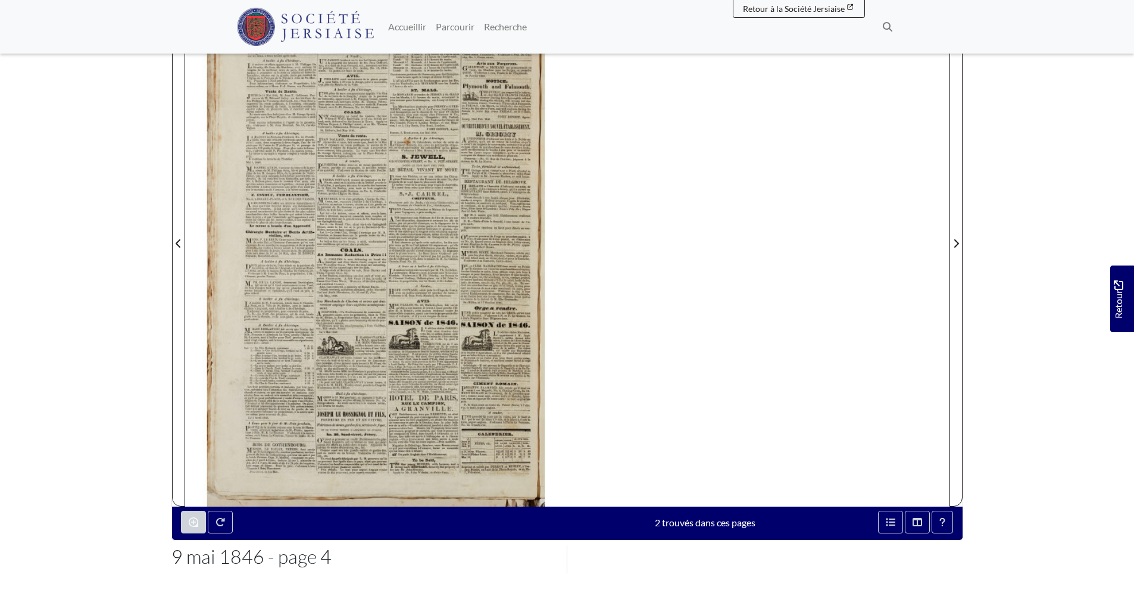
click at [28, 212] on body "Menu" at bounding box center [567, 287] width 1134 height 1015
click at [912, 526] on button "Vignettes" at bounding box center [917, 522] width 25 height 23
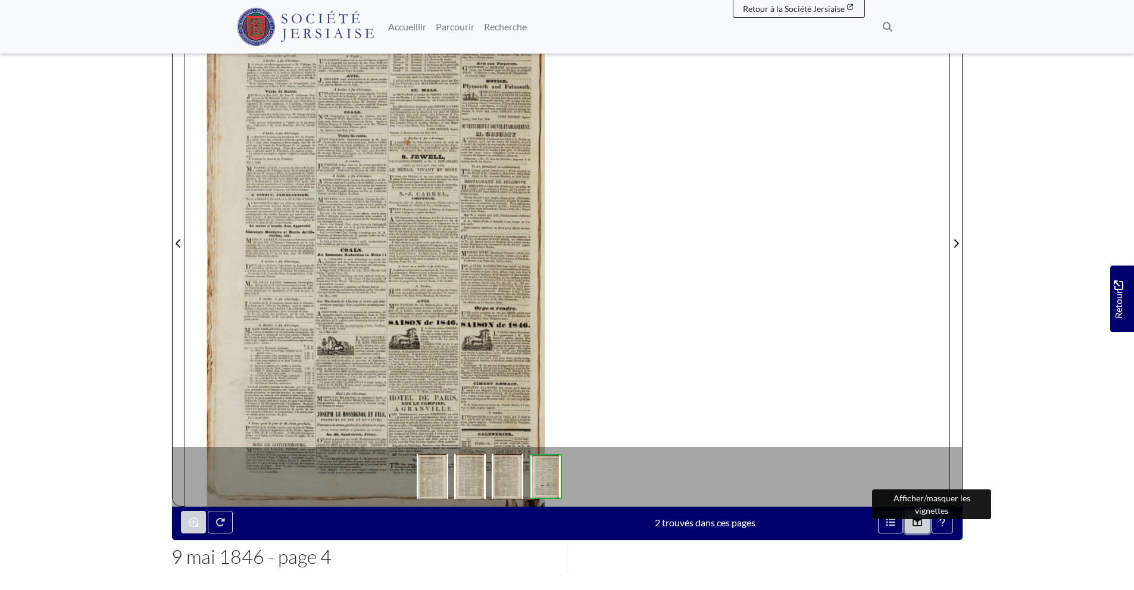
click at [912, 526] on button "Vignettes" at bounding box center [917, 522] width 25 height 23
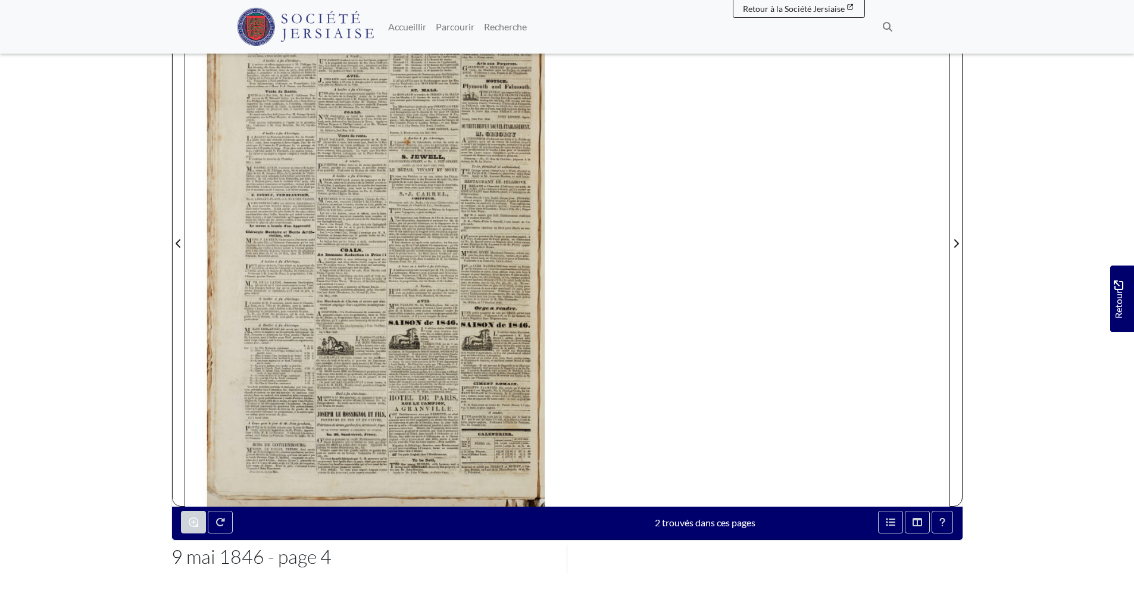
drag, startPoint x: 899, startPoint y: 523, endPoint x: 828, endPoint y: 511, distance: 72.3
click at [828, 511] on div at bounding box center [863, 522] width 198 height 23
click at [897, 522] on body "Menu" at bounding box center [567, 287] width 1134 height 1015
drag, startPoint x: 897, startPoint y: 522, endPoint x: 798, endPoint y: 547, distance: 101.4
click at [798, 547] on div "**********" at bounding box center [568, 259] width 810 height 654
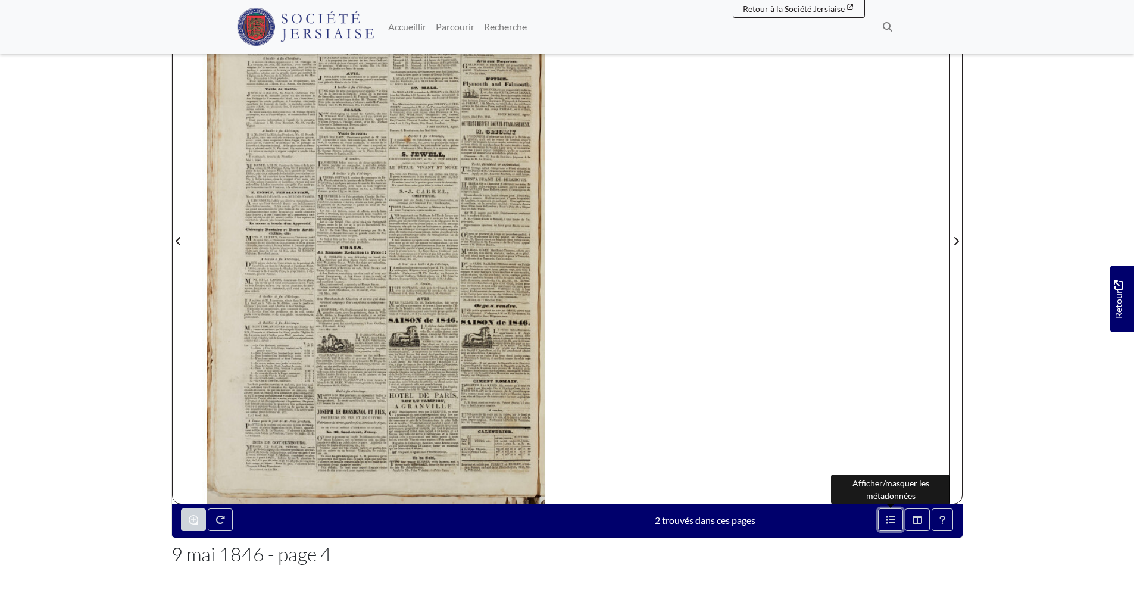
scroll to position [101, 0]
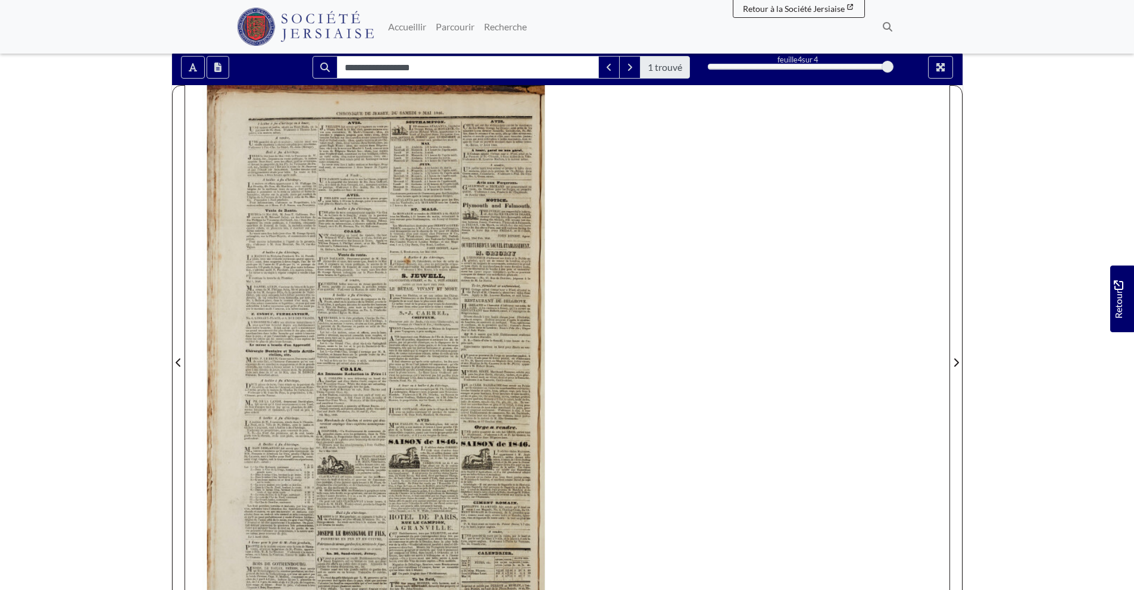
click at [798, 549] on div at bounding box center [567, 355] width 764 height 541
click at [941, 74] on button "Mode plein écran" at bounding box center [940, 67] width 25 height 23
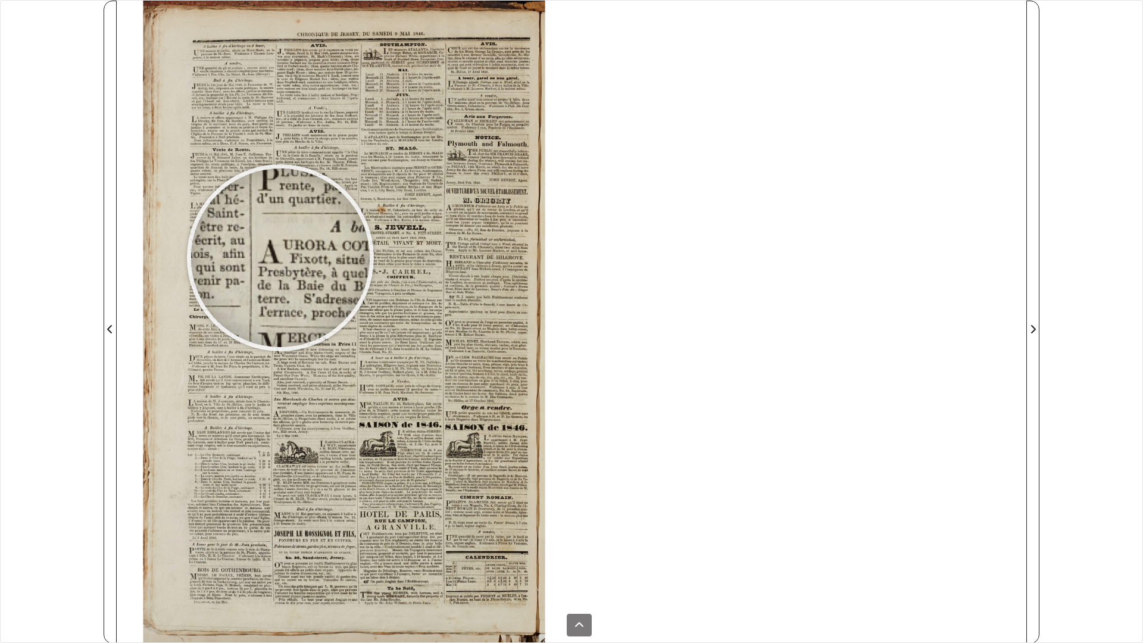
click at [280, 258] on div at bounding box center [280, 257] width 179 height 179
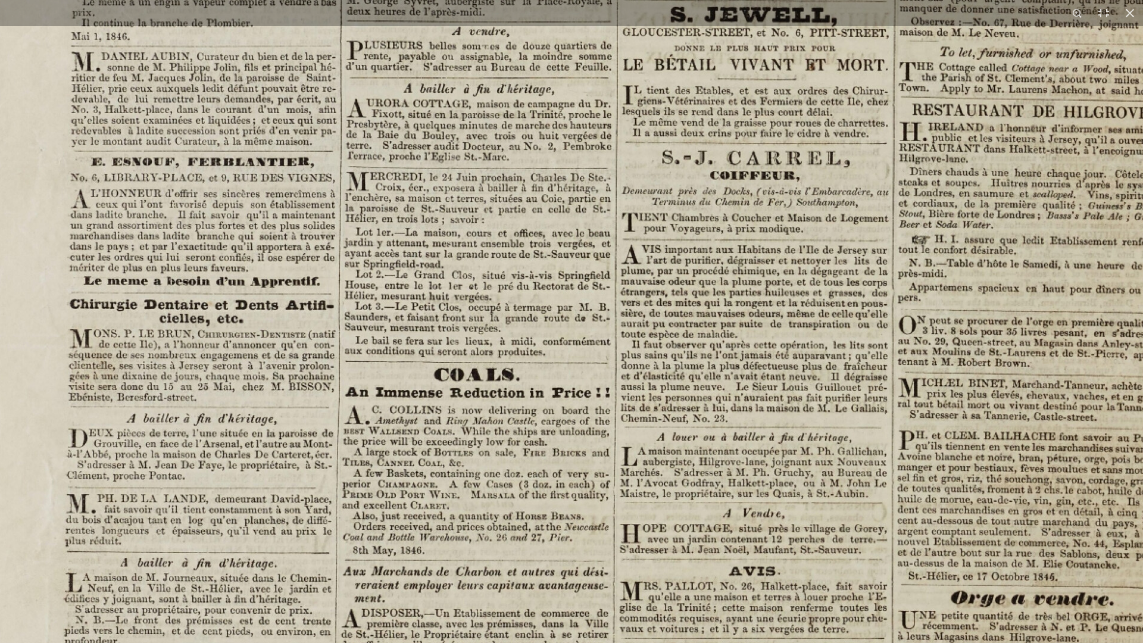
click at [339, 564] on img at bounding box center [570, 322] width 1473 height 2084
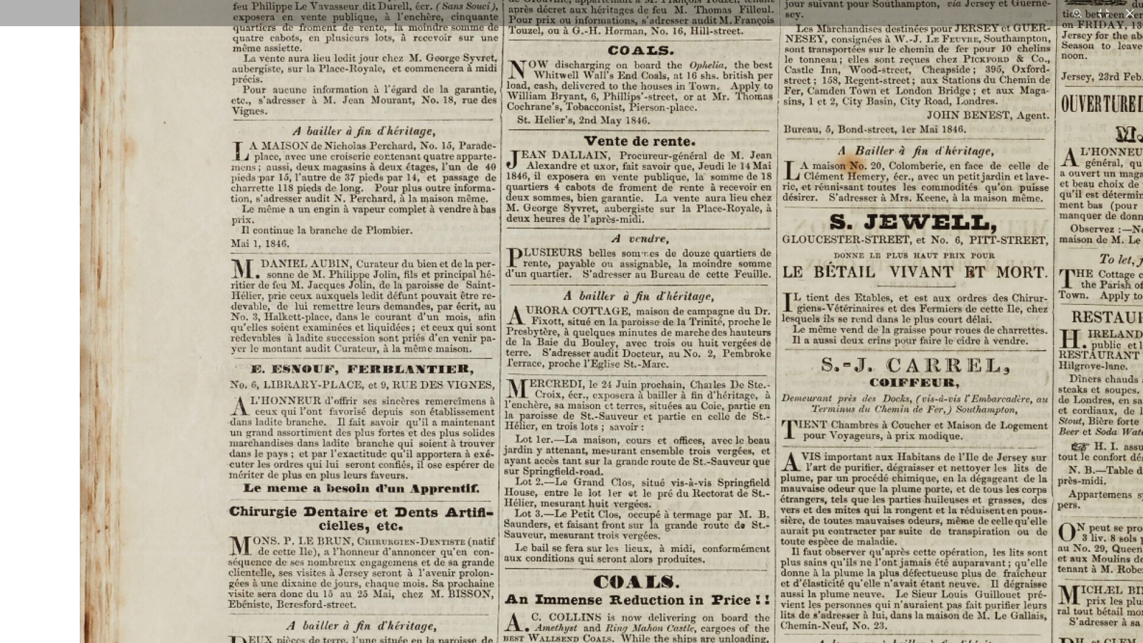
click at [523, 39] on img at bounding box center [730, 529] width 1473 height 2084
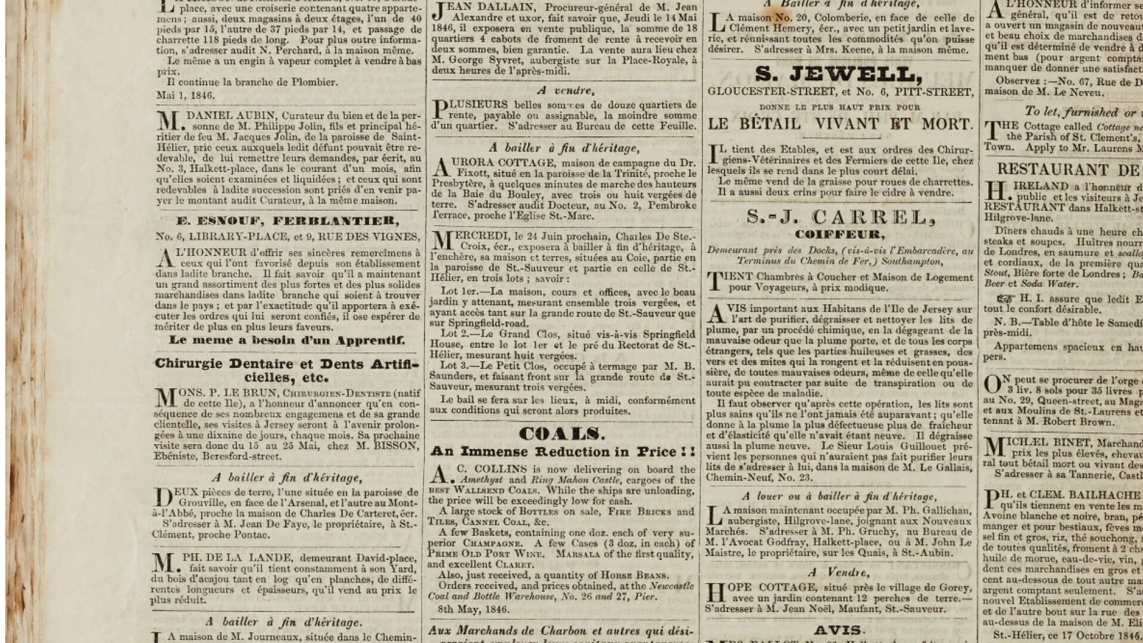
click at [432, 126] on img at bounding box center [656, 381] width 1473 height 2084
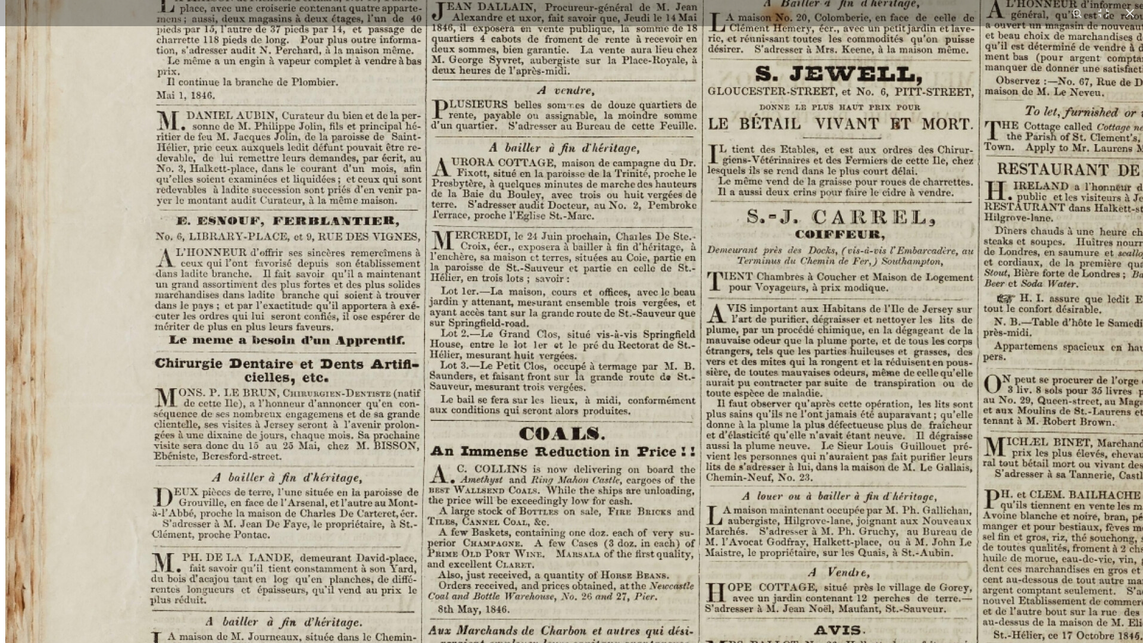
click at [454, 211] on img at bounding box center [656, 381] width 1473 height 2084
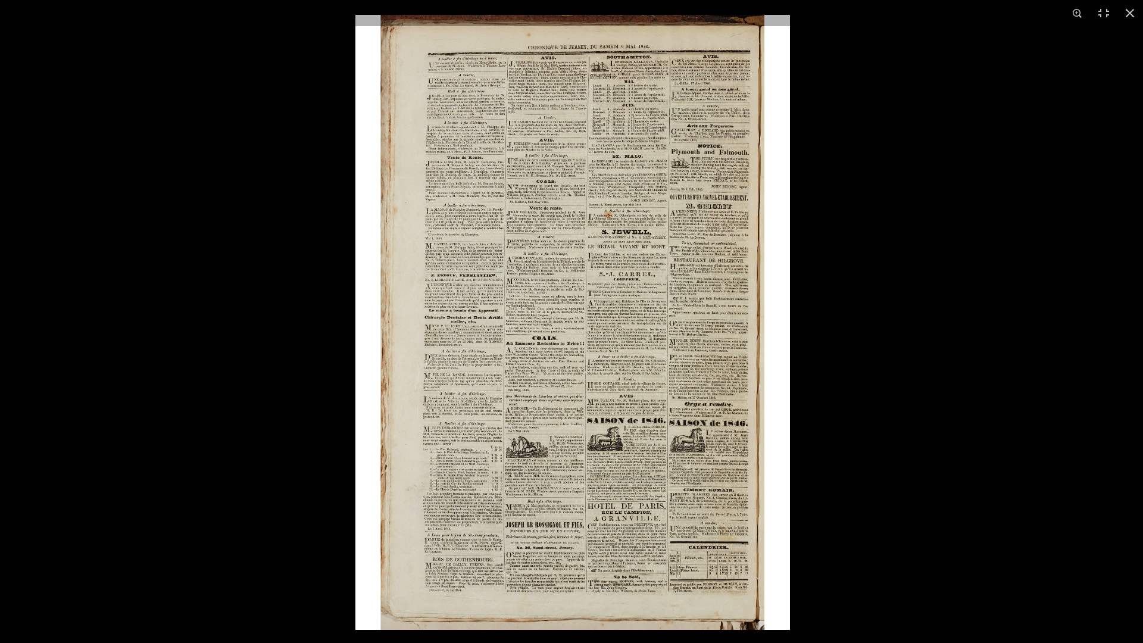
click at [454, 211] on img at bounding box center [572, 322] width 435 height 614
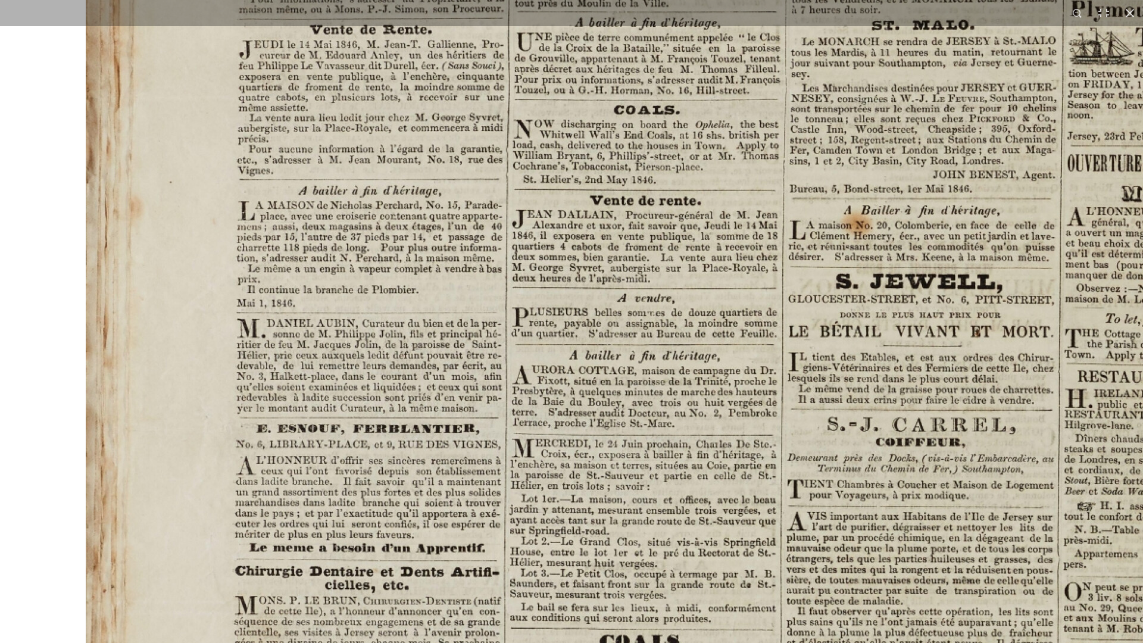
click at [454, 211] on img at bounding box center [736, 588] width 1473 height 2084
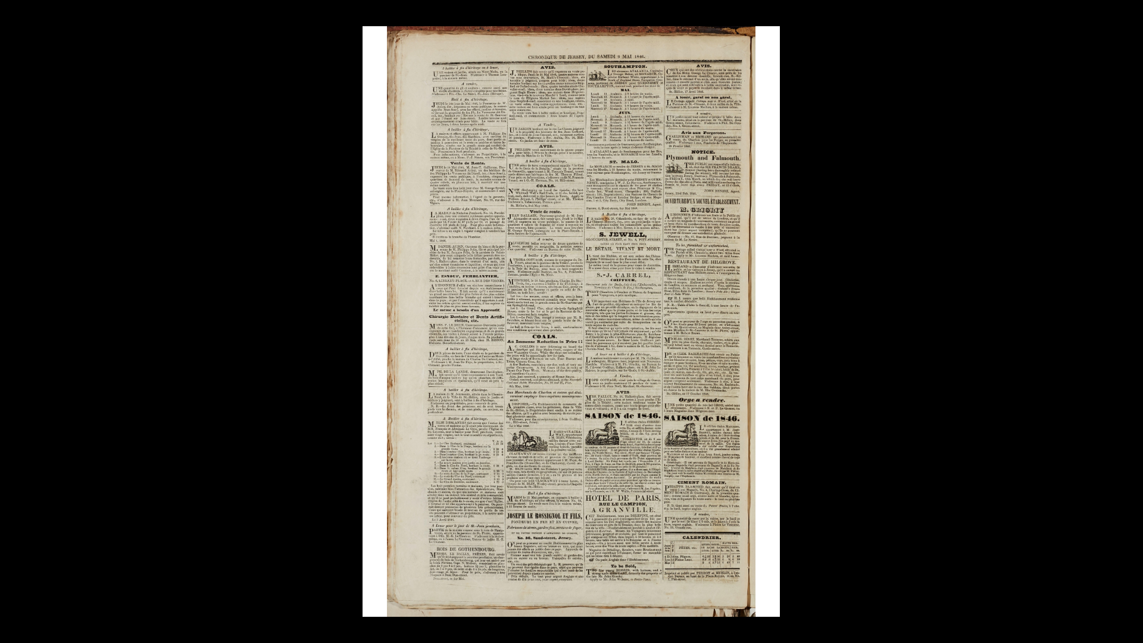
click at [454, 211] on img at bounding box center [571, 321] width 417 height 591
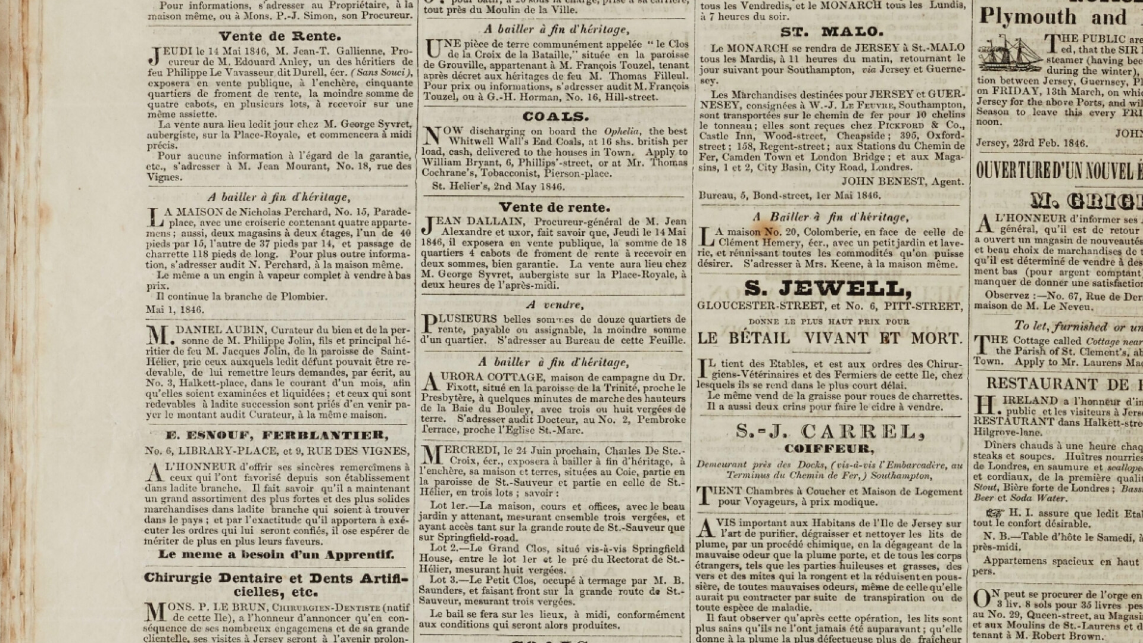
click at [349, 204] on img at bounding box center [645, 595] width 1473 height 2084
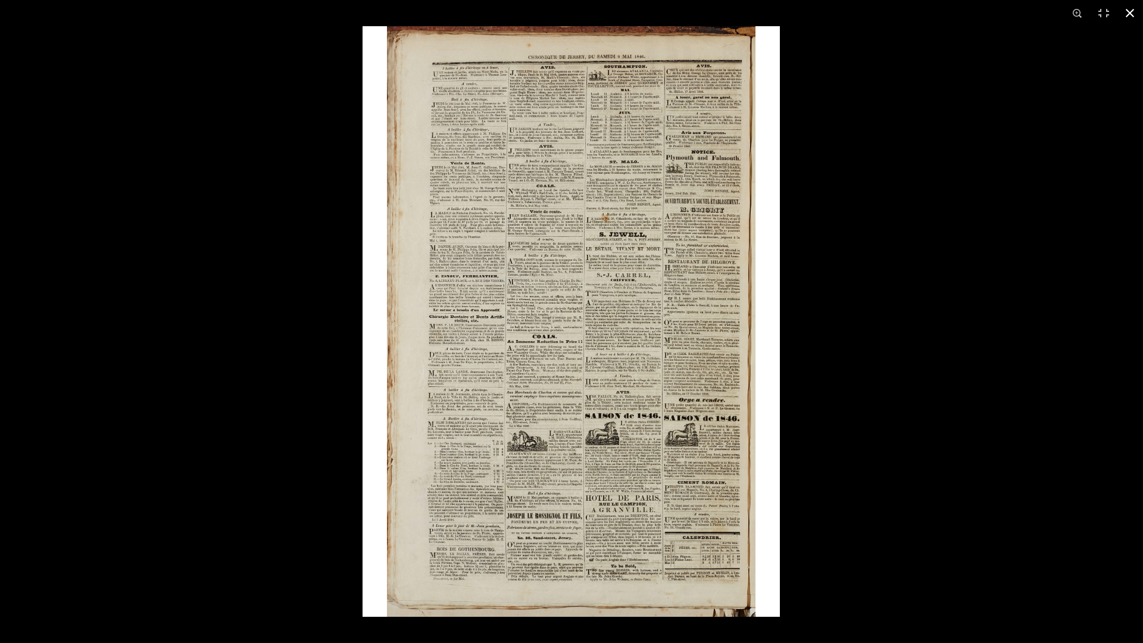
click at [1134, 1] on button at bounding box center [1130, 13] width 26 height 26
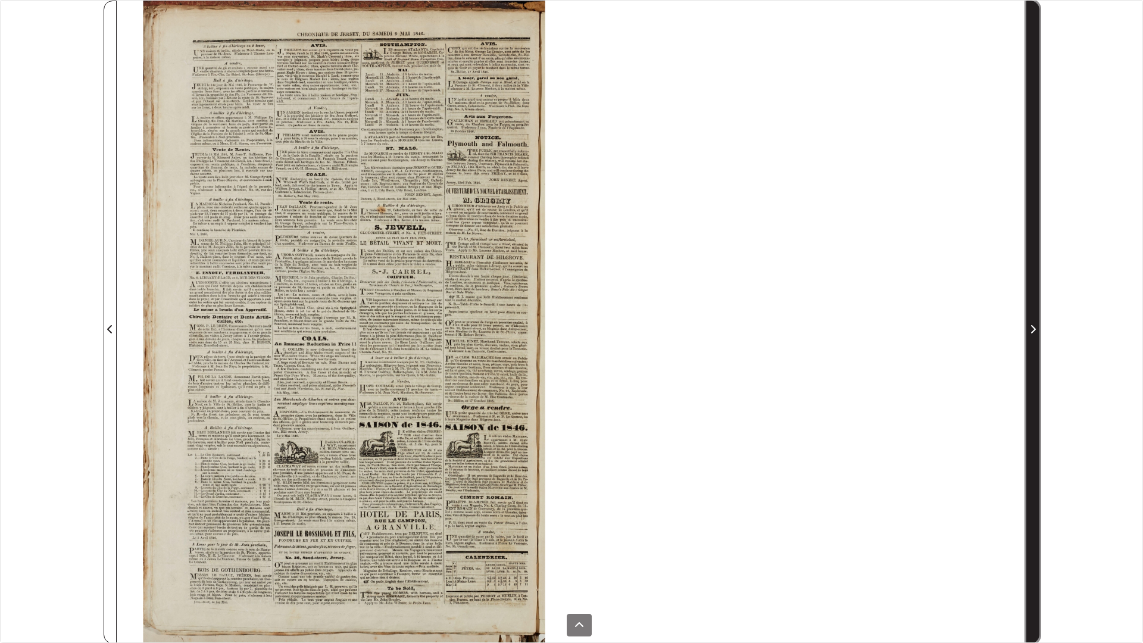
click at [1037, 335] on span "Page suivante" at bounding box center [1033, 329] width 12 height 14
click at [1029, 329] on span "Page suivante" at bounding box center [1033, 329] width 12 height 14
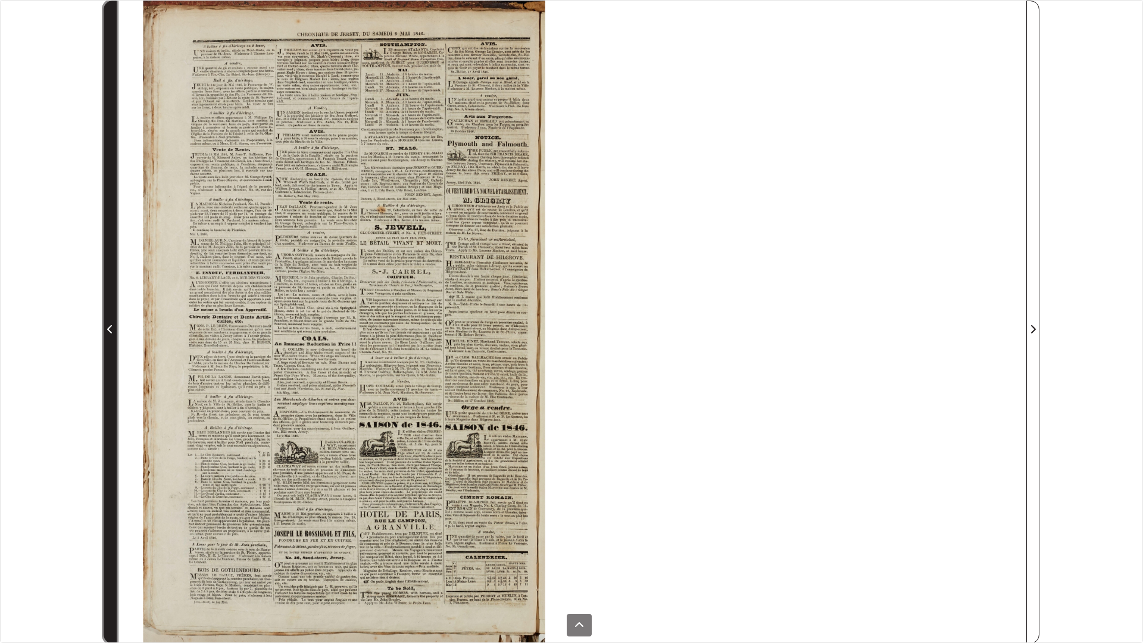
click at [110, 327] on icon "Page précédente" at bounding box center [109, 329] width 5 height 8
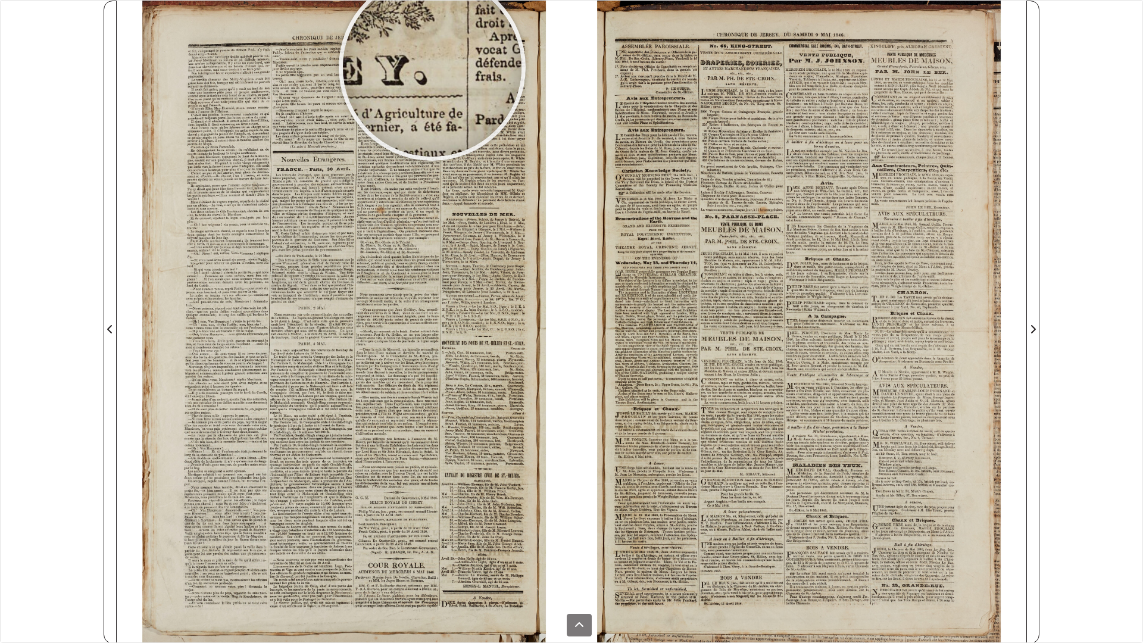
click at [432, 67] on div at bounding box center [432, 67] width 179 height 179
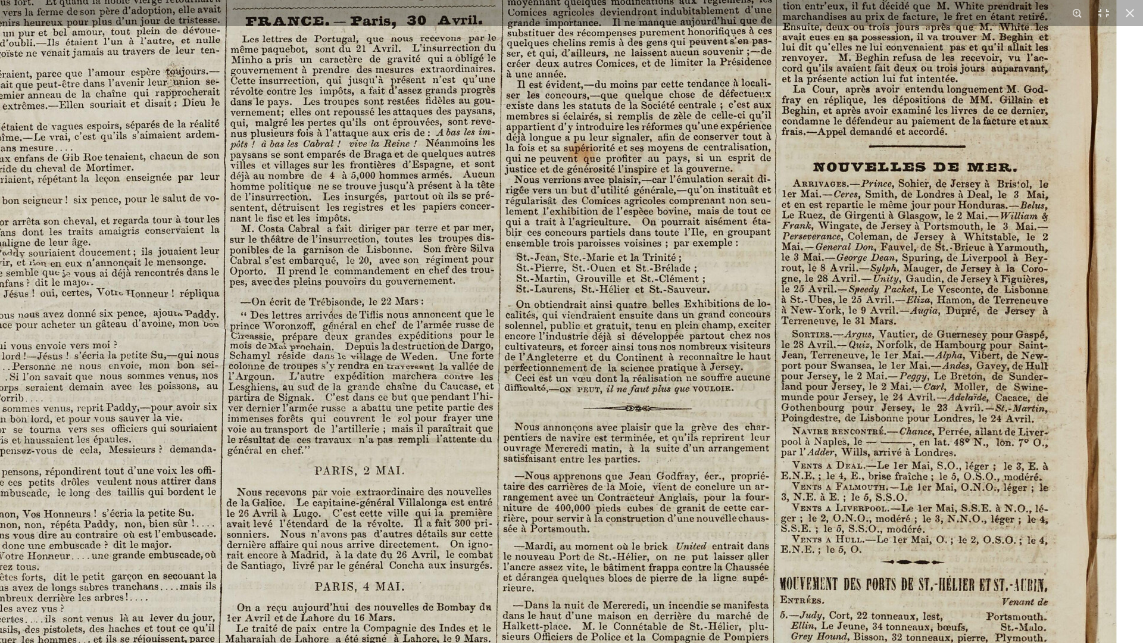
click at [184, 589] on img at bounding box center [463, 516] width 1473 height 2084
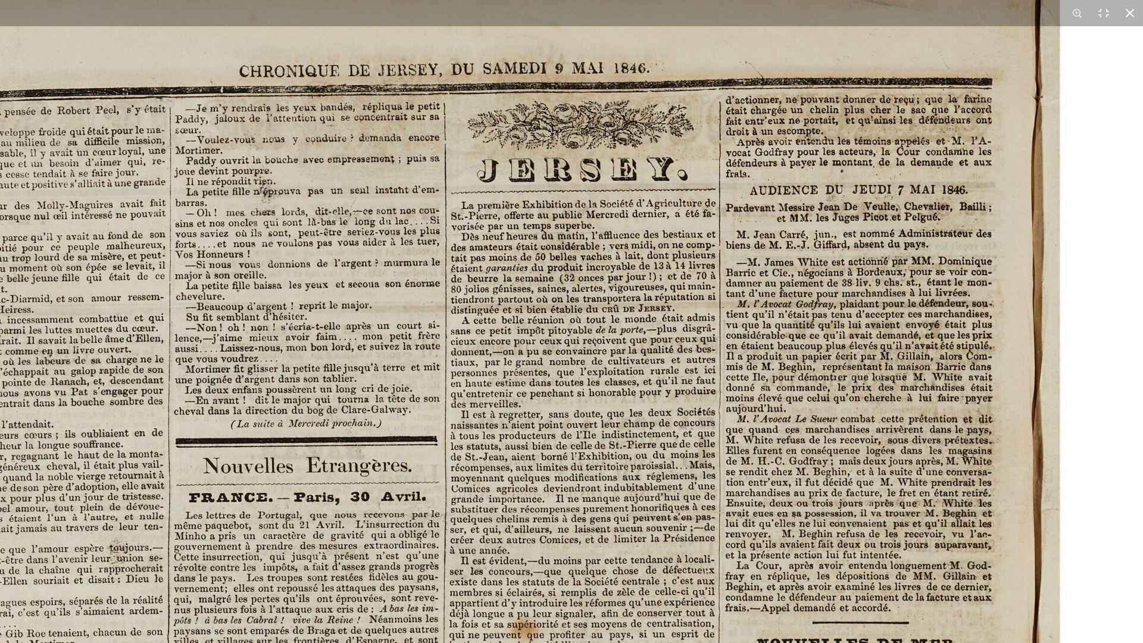
click at [1133, 10] on button at bounding box center [1130, 13] width 26 height 26
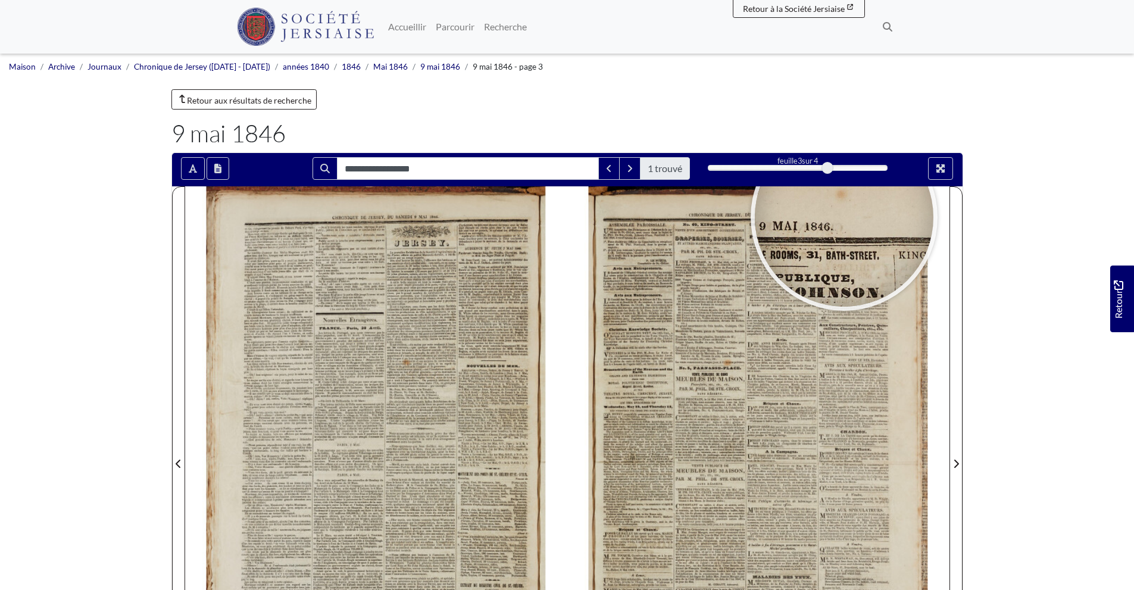
click at [904, 184] on div "**********" at bounding box center [567, 169] width 791 height 33
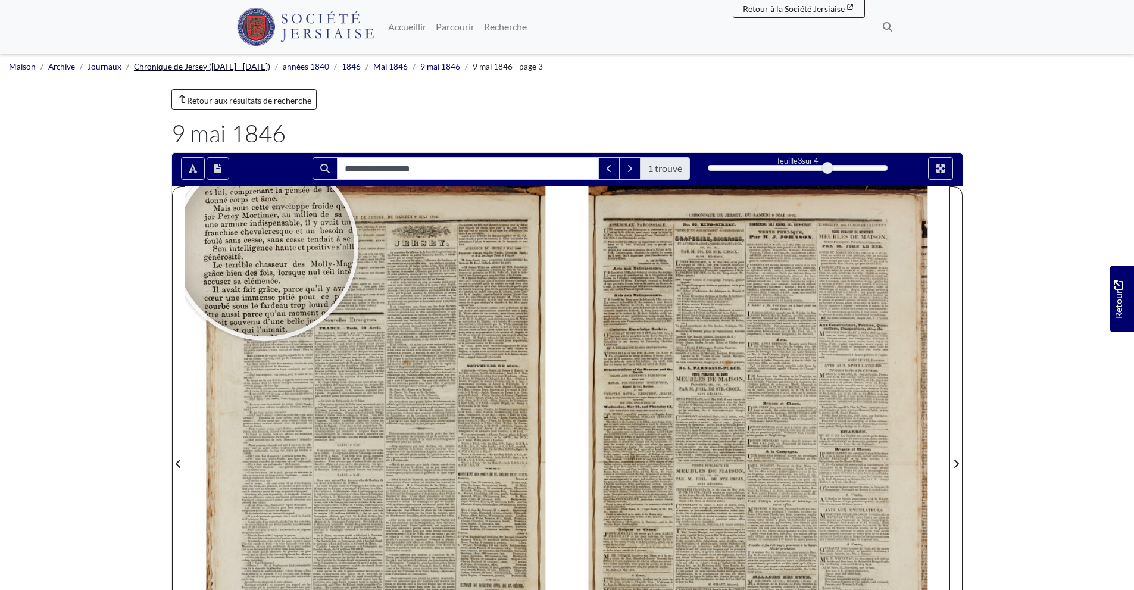
click at [198, 70] on font "Chronique de Jersey ([DATE] - [DATE])" at bounding box center [202, 67] width 136 height 10
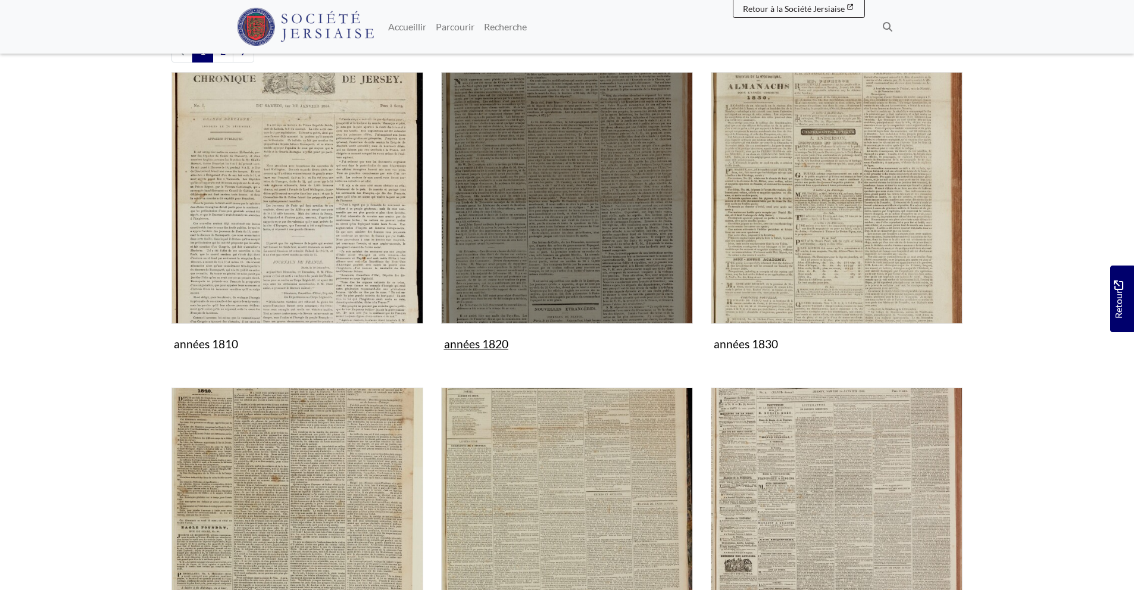
scroll to position [310, 0]
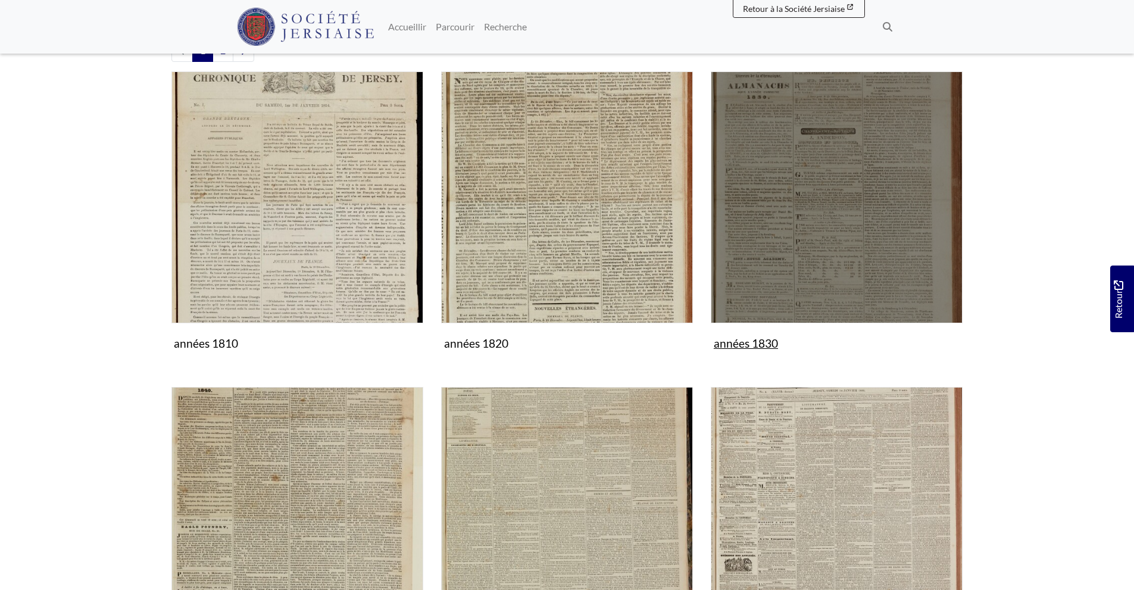
click at [769, 254] on img "Sous-collection" at bounding box center [837, 197] width 252 height 252
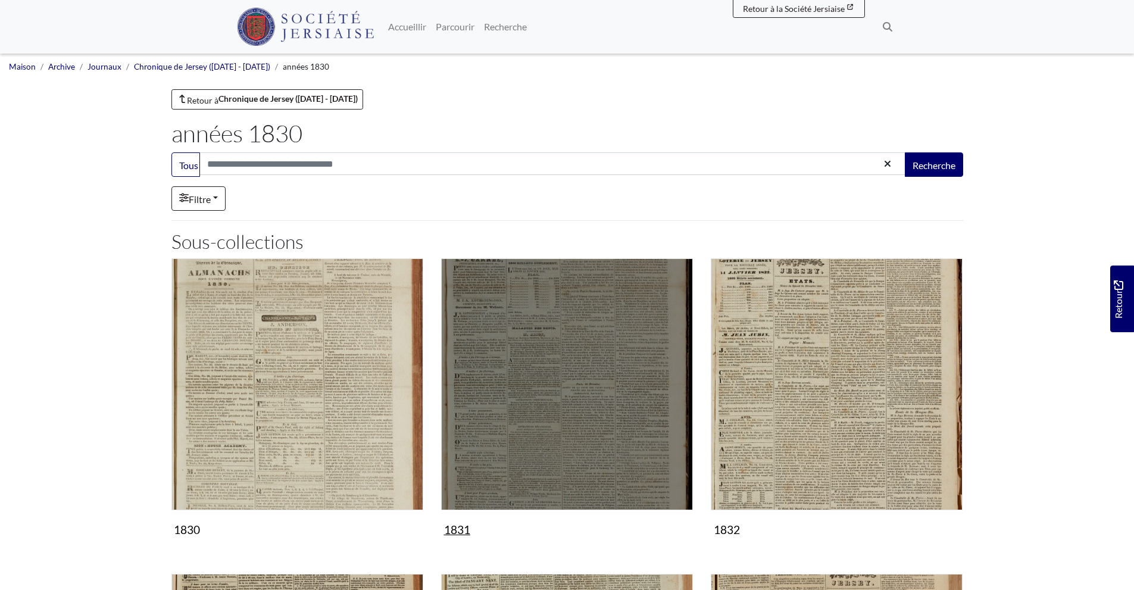
click at [547, 395] on img "Sous-collection" at bounding box center [567, 384] width 252 height 252
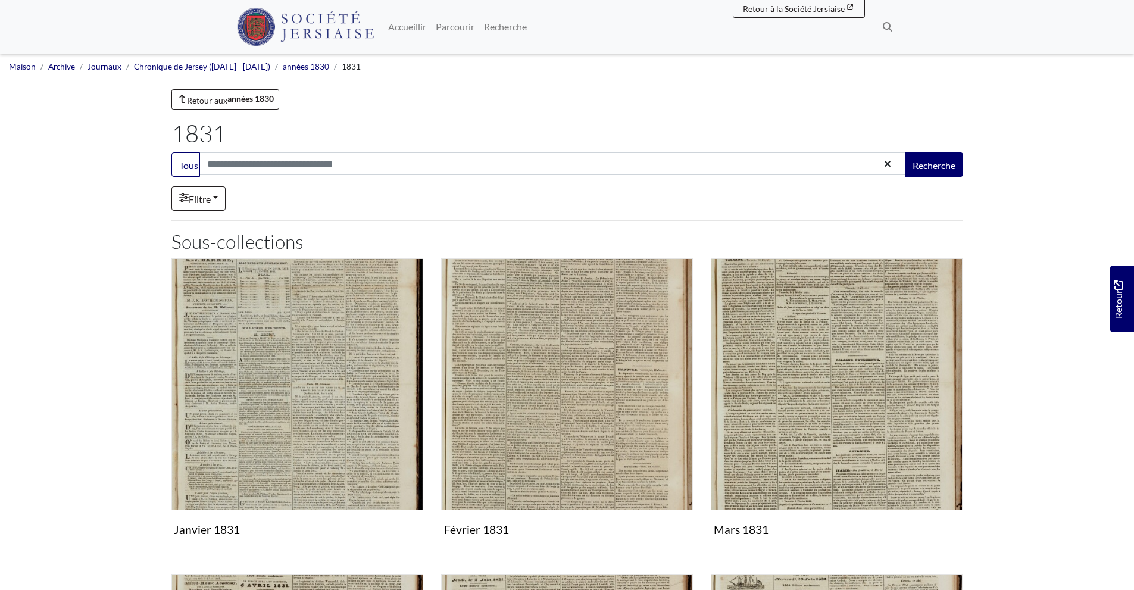
click at [547, 395] on img "Sous-collection" at bounding box center [567, 384] width 252 height 252
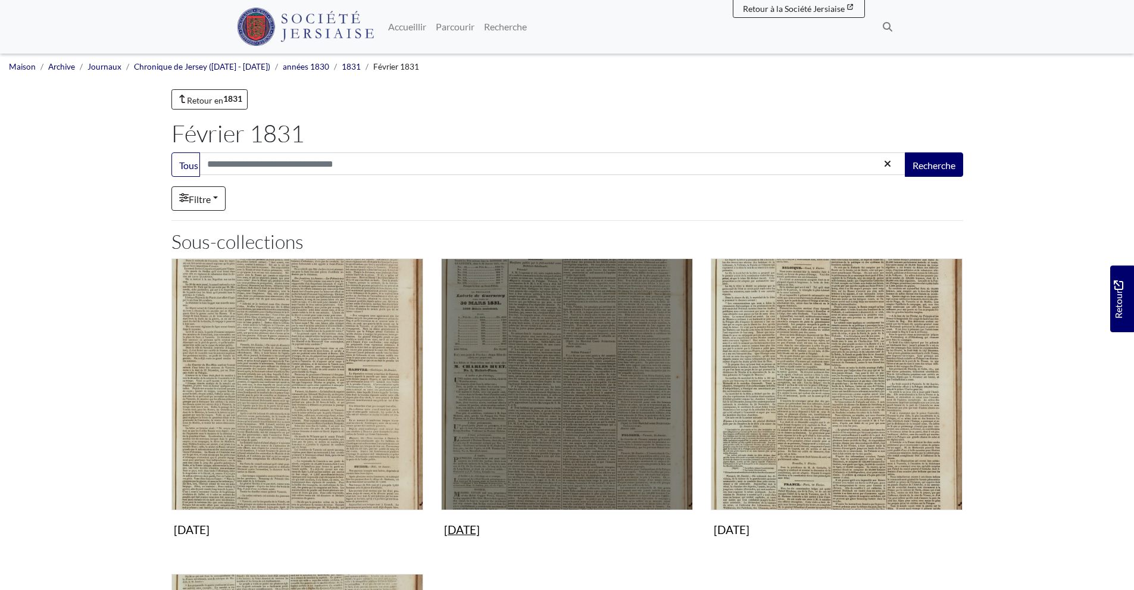
click at [489, 391] on img "Sous-collection" at bounding box center [567, 384] width 252 height 252
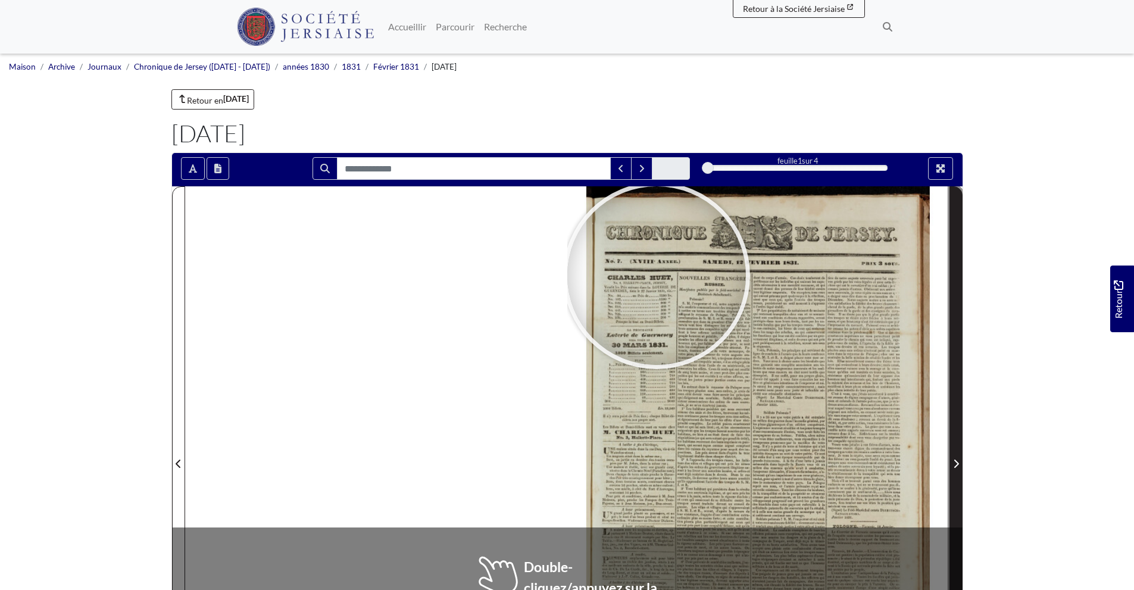
click at [959, 468] on icon "Page suivante" at bounding box center [956, 464] width 6 height 10
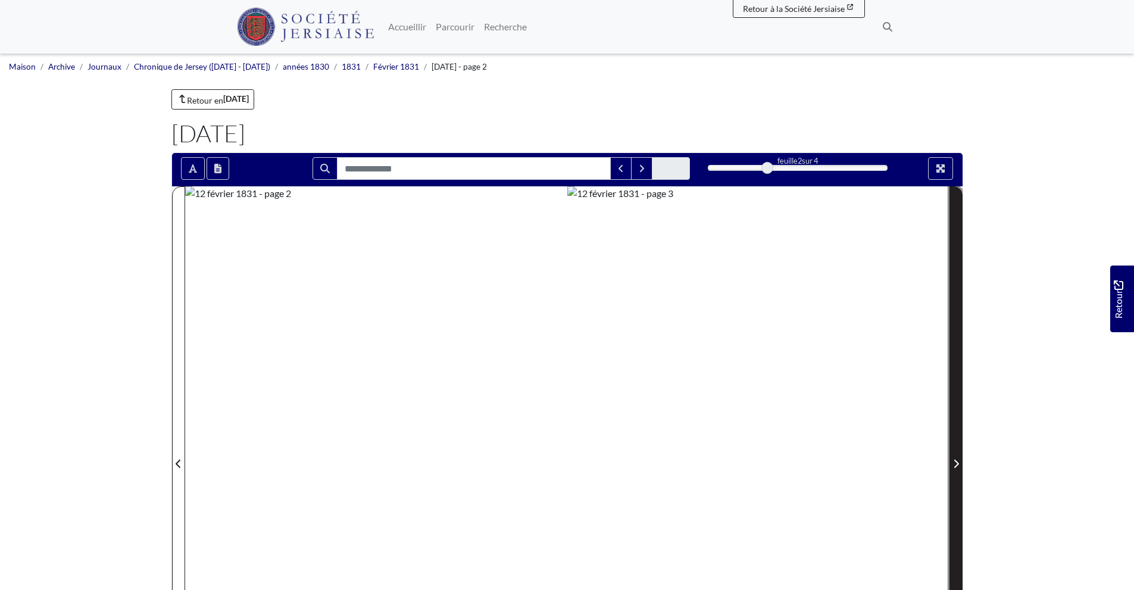
click at [959, 468] on icon "Page suivante" at bounding box center [956, 464] width 6 height 10
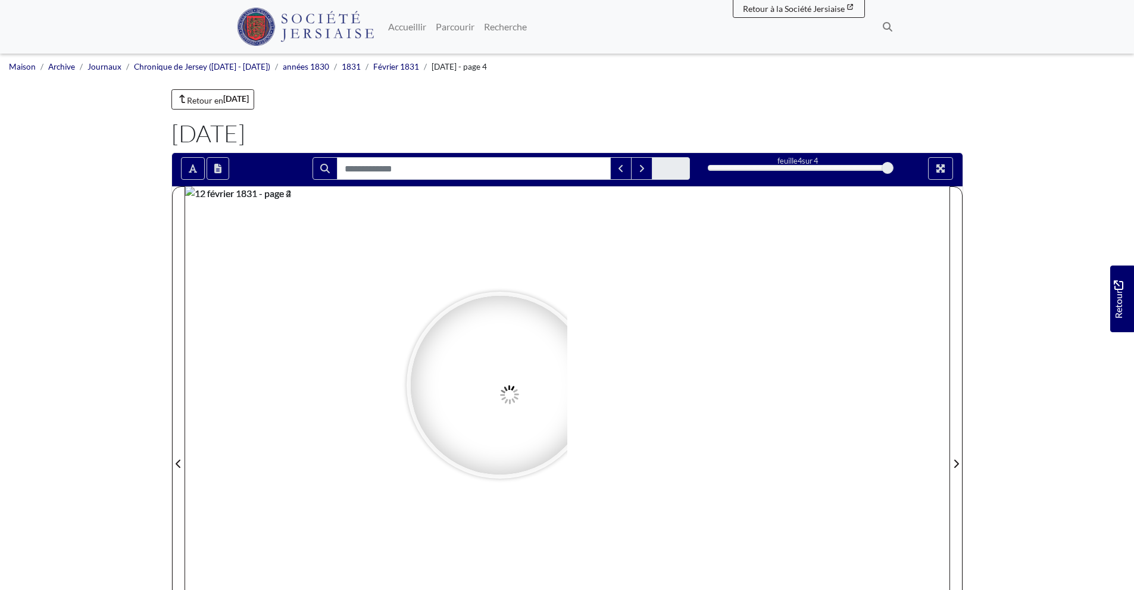
click at [500, 385] on div at bounding box center [500, 385] width 179 height 179
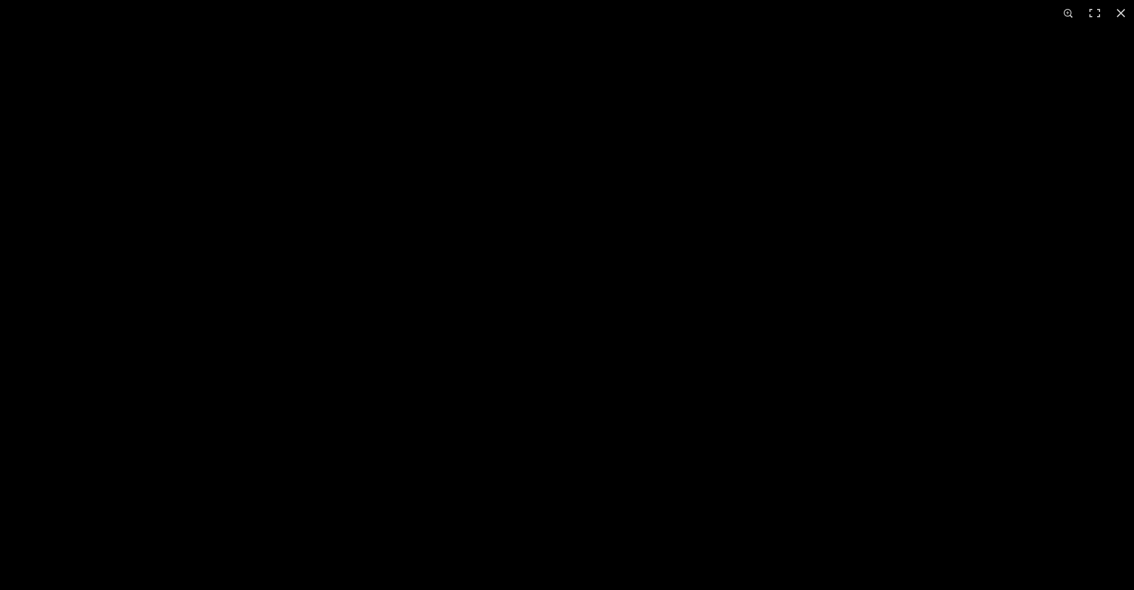
click at [863, 507] on img at bounding box center [737, 501] width 1473 height 2084
click at [1097, 11] on button at bounding box center [1095, 13] width 26 height 26
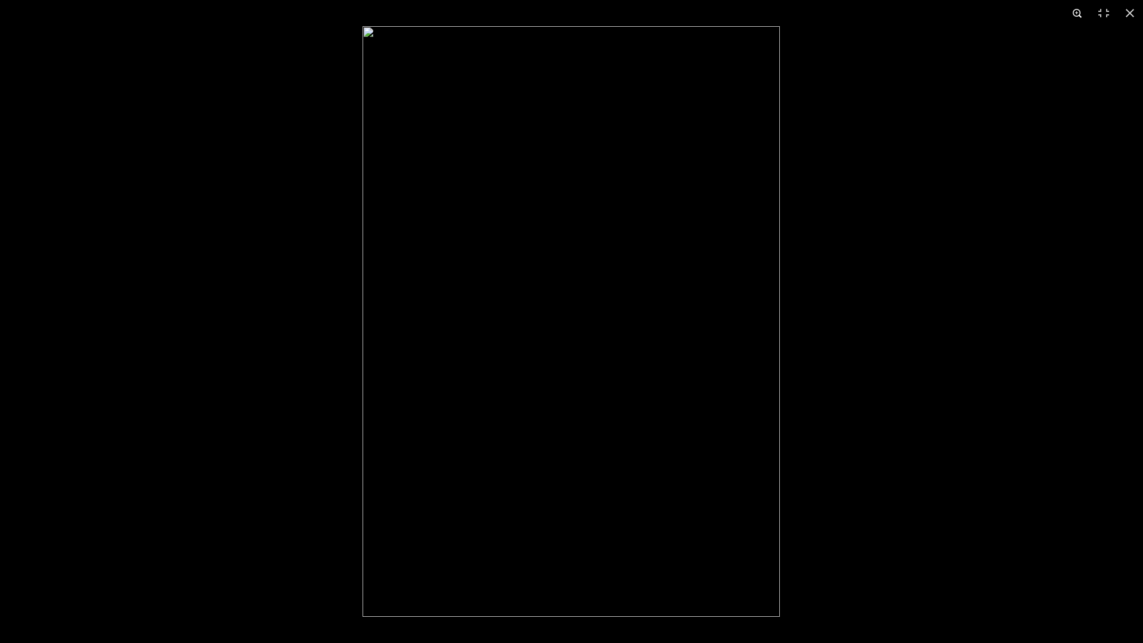
click at [1073, 11] on button at bounding box center [1078, 13] width 26 height 26
click at [632, 454] on img at bounding box center [401, 474] width 1473 height 2084
click at [632, 454] on img at bounding box center [406, 578] width 1473 height 2084
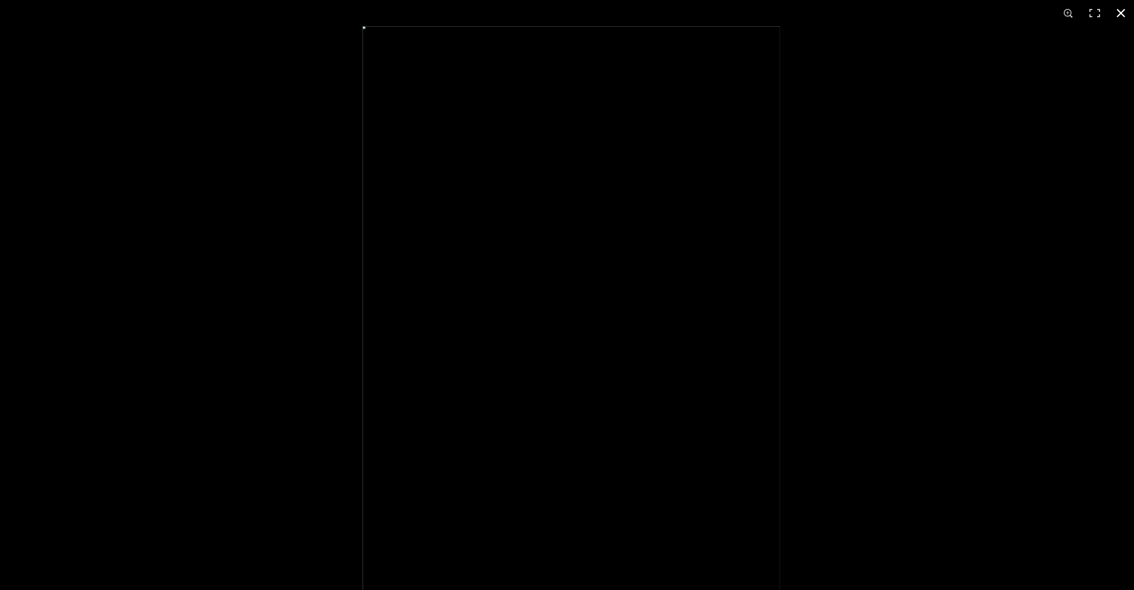
click at [1120, 14] on button at bounding box center [1121, 13] width 26 height 26
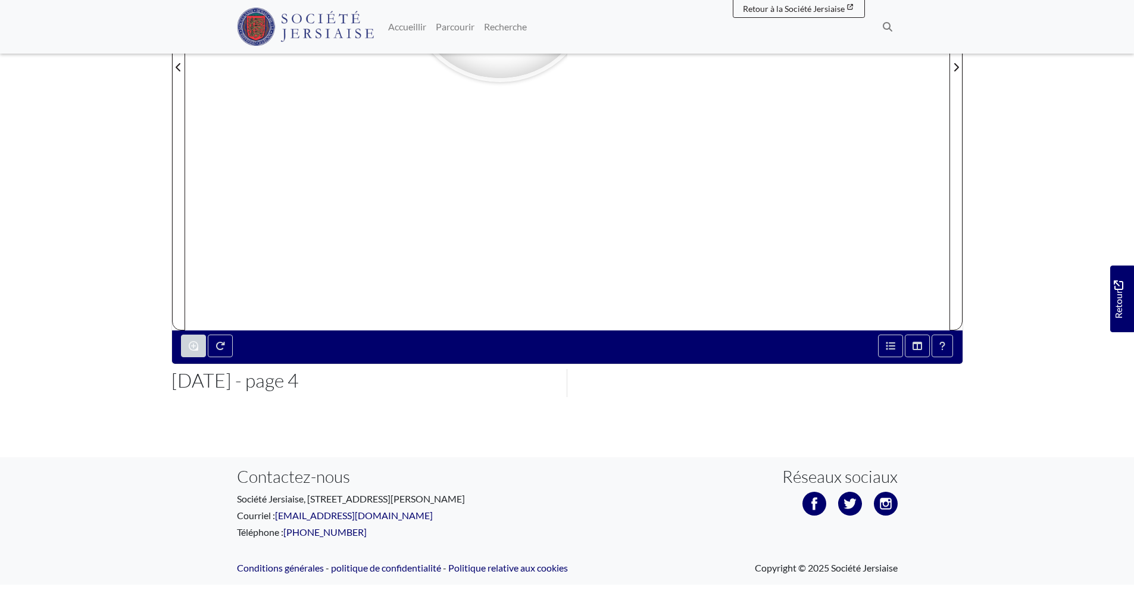
scroll to position [424, 0]
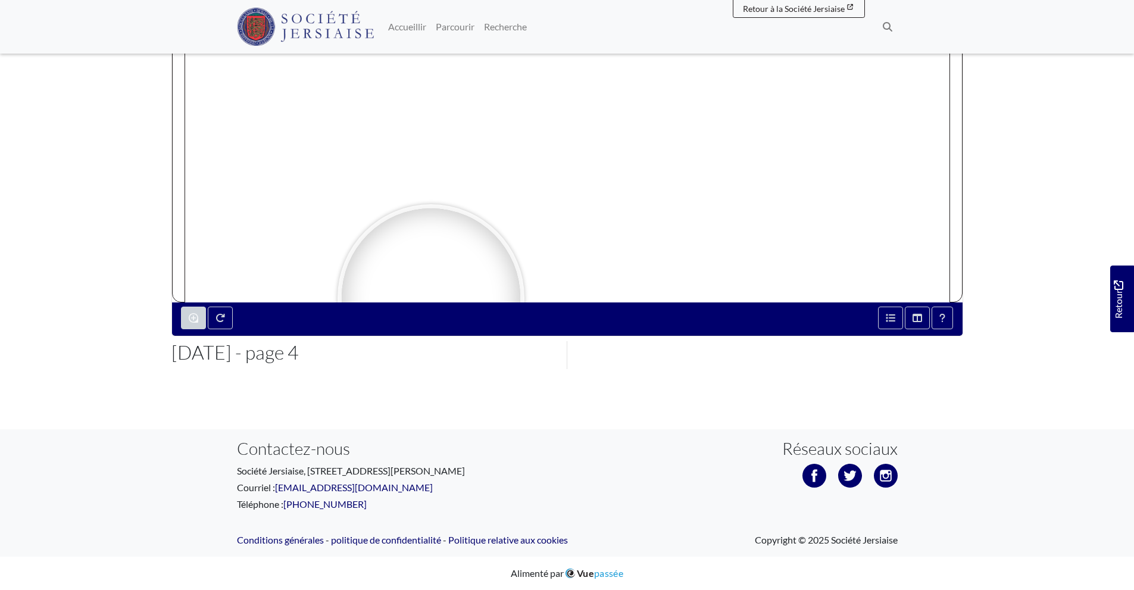
click at [143, 404] on body "Menu" at bounding box center [567, 83] width 1134 height 1015
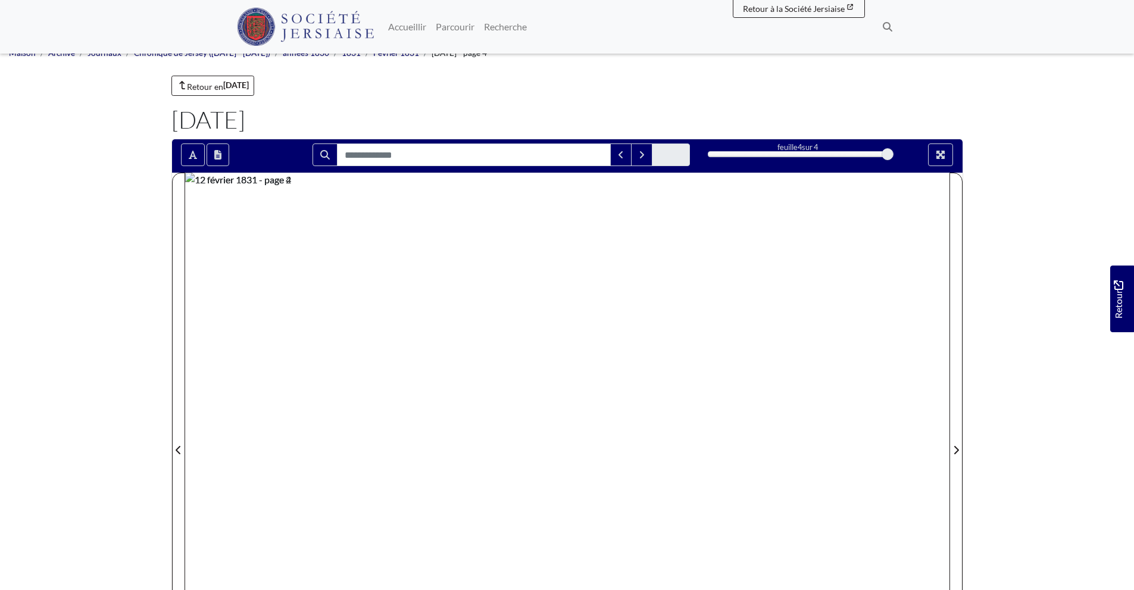
scroll to position [0, 0]
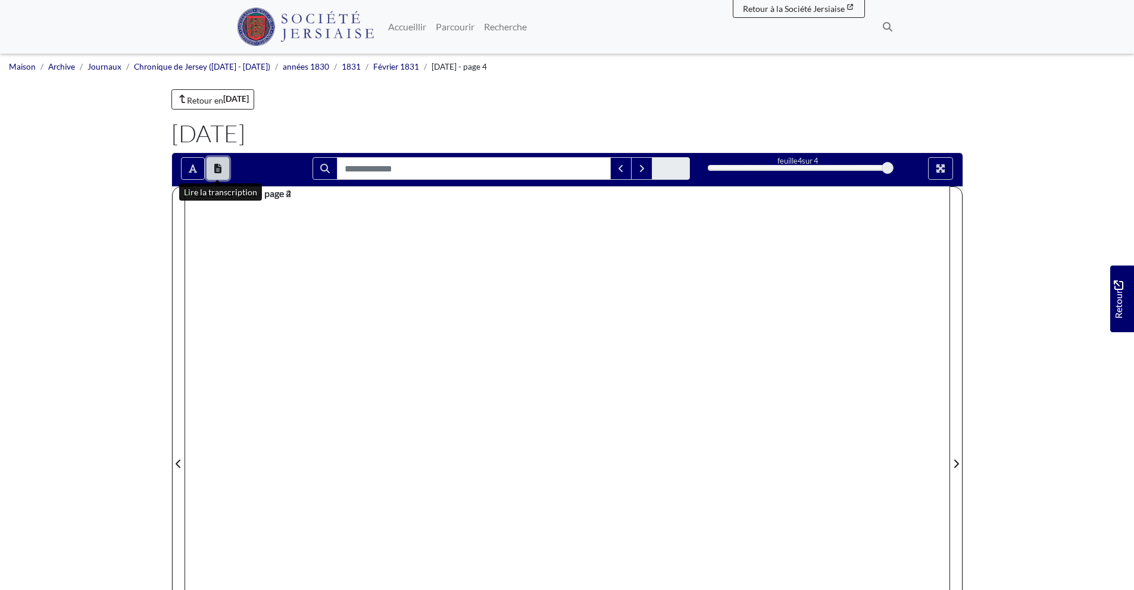
click at [214, 171] on icon "Ouvrir la fenêtre de transcription" at bounding box center [217, 169] width 7 height 10
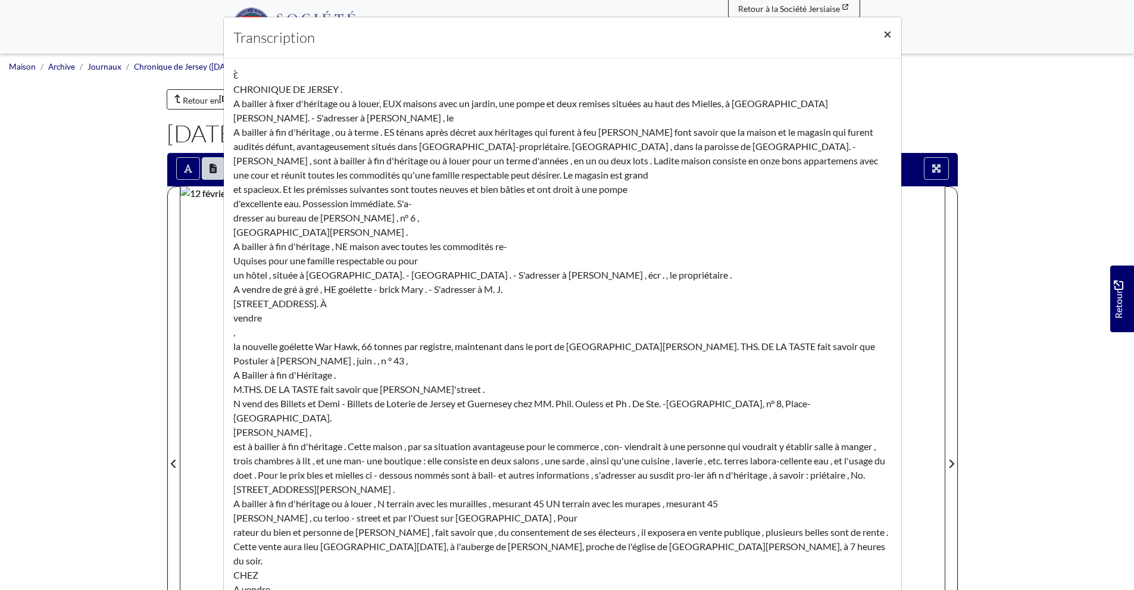
click at [884, 34] on font "×" at bounding box center [888, 33] width 8 height 17
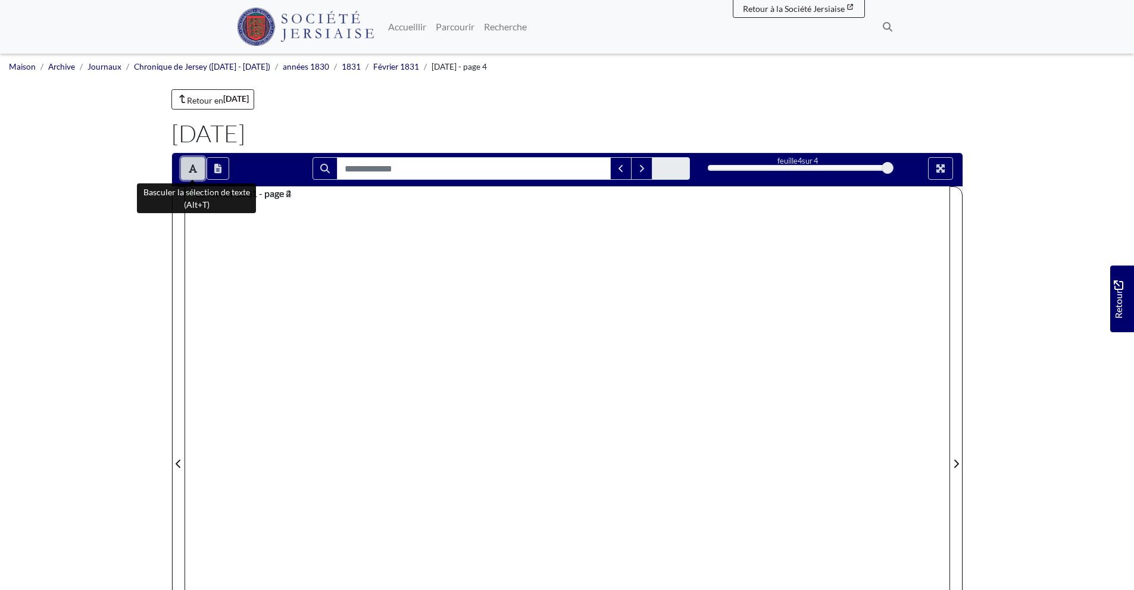
click at [193, 171] on icon "Basculer la sélection de texte (Alt+T)" at bounding box center [193, 169] width 8 height 10
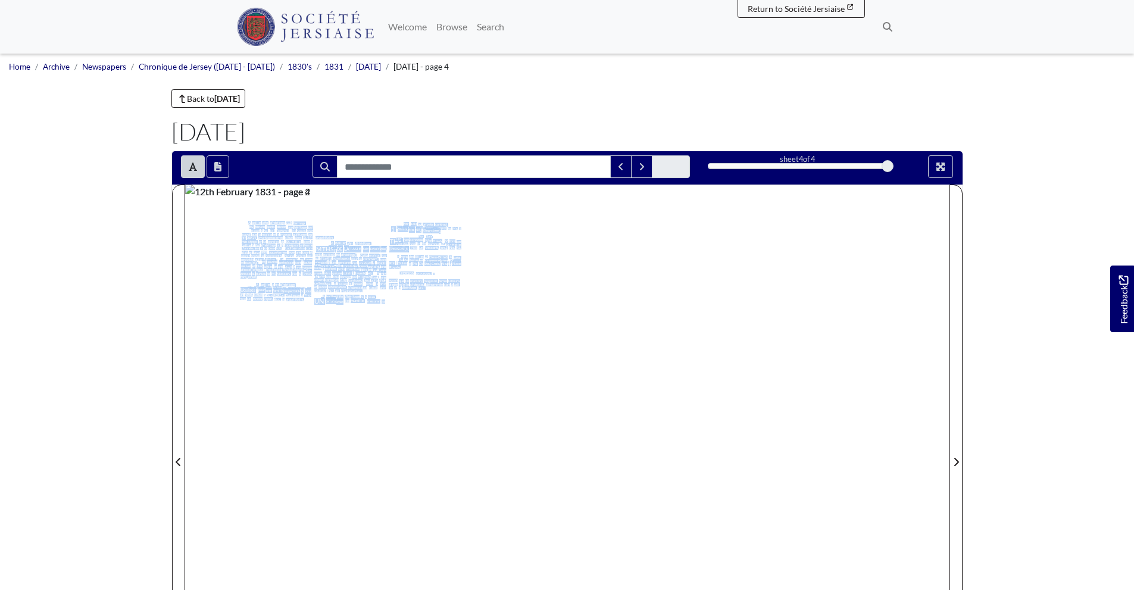
drag, startPoint x: 248, startPoint y: 232, endPoint x: 344, endPoint y: 298, distance: 116.8
click at [344, 298] on div "દે CHRONIQUE DE JERSEY . A bailler à fix d'héritage ou à louer , EUX maisons av…" at bounding box center [385, 455] width 363 height 541
click at [207, 202] on div "દે CHRONIQUE DE JERSEY . A bailler à fix d'héritage ou à louer , EUX maisons av…" at bounding box center [385, 455] width 363 height 541
click at [201, 197] on div "દે CHRONIQUE DE JERSEY . A bailler à fix d'héritage ou à louer , EUX maisons av…" at bounding box center [376, 455] width 382 height 541
drag, startPoint x: 201, startPoint y: 197, endPoint x: 267, endPoint y: 286, distance: 111.0
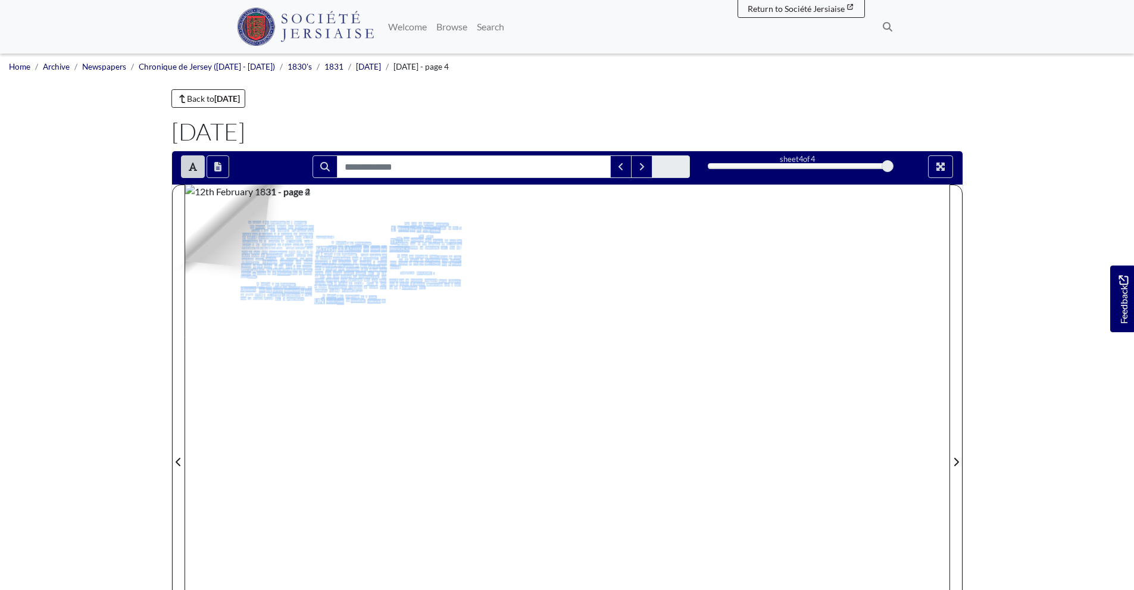
click at [267, 286] on div "દે CHRONIQUE DE JERSEY . A bailler à fix d'héritage ou à louer , EUX maisons av…" at bounding box center [376, 455] width 382 height 541
click at [203, 215] on img at bounding box center [376, 455] width 382 height 541
click at [203, 215] on div "દે CHRONIQUE DE JERSEY . A bailler à fix d'héritage ou à louer , EUX maisons av…" at bounding box center [376, 455] width 382 height 541
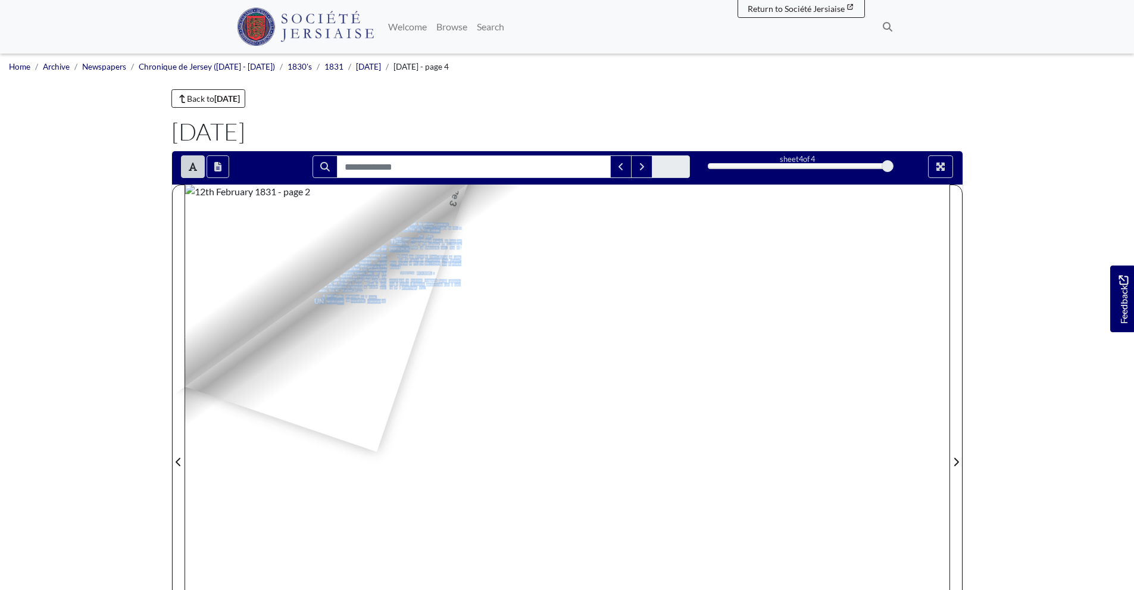
drag, startPoint x: 203, startPoint y: 215, endPoint x: 383, endPoint y: 460, distance: 304.1
click at [383, 460] on div "દે CHRONIQUE DE JERSEY . A bailler à fix d'héritage ou à louer , EUX maisons av…" at bounding box center [376, 455] width 382 height 541
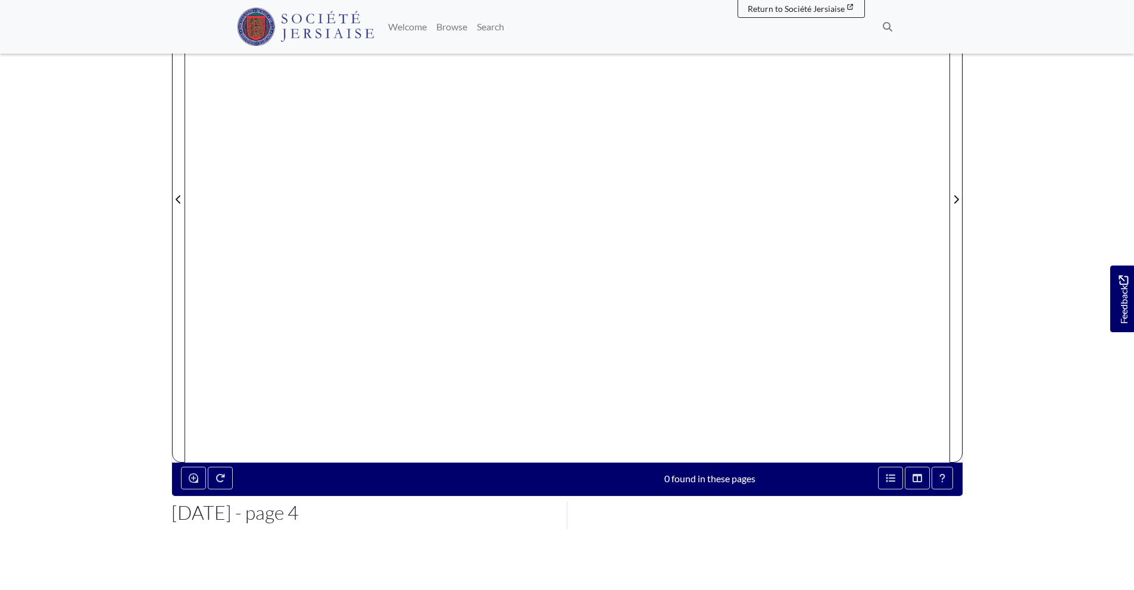
scroll to position [263, 0]
click at [389, 467] on div at bounding box center [381, 475] width 154 height 19
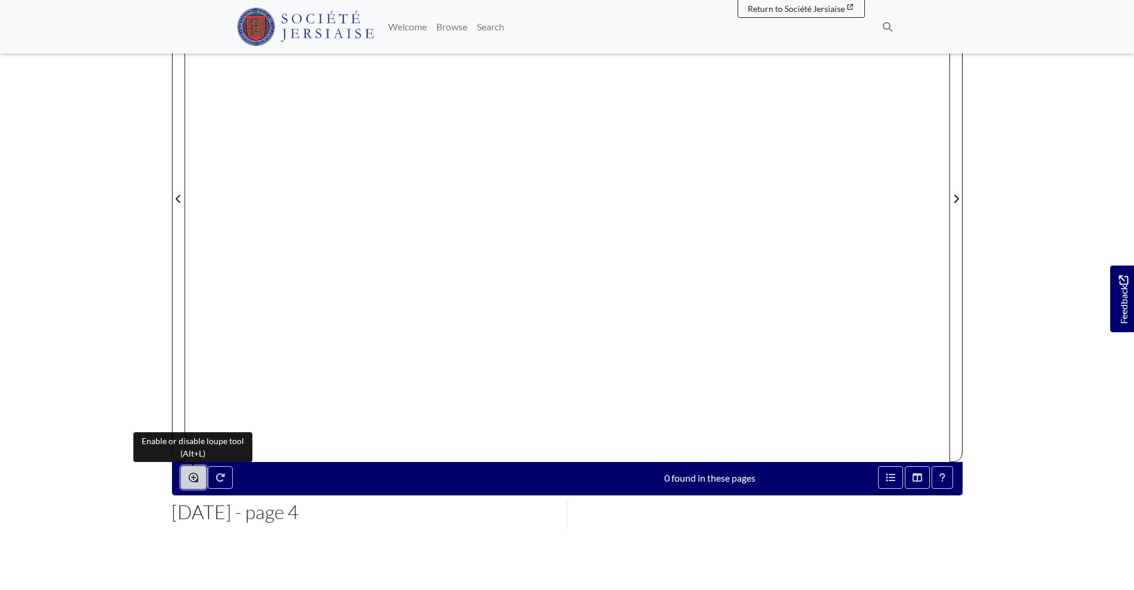
click at [192, 474] on icon "Enable or disable loupe tool (Alt+L)" at bounding box center [194, 478] width 10 height 10
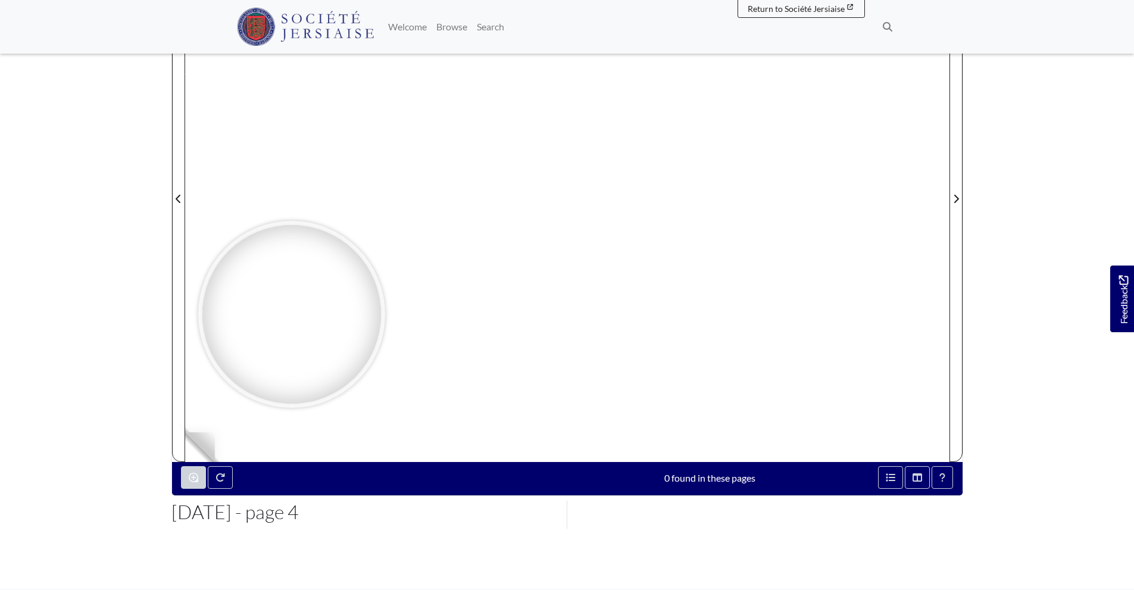
click at [291, 314] on div at bounding box center [291, 314] width 179 height 179
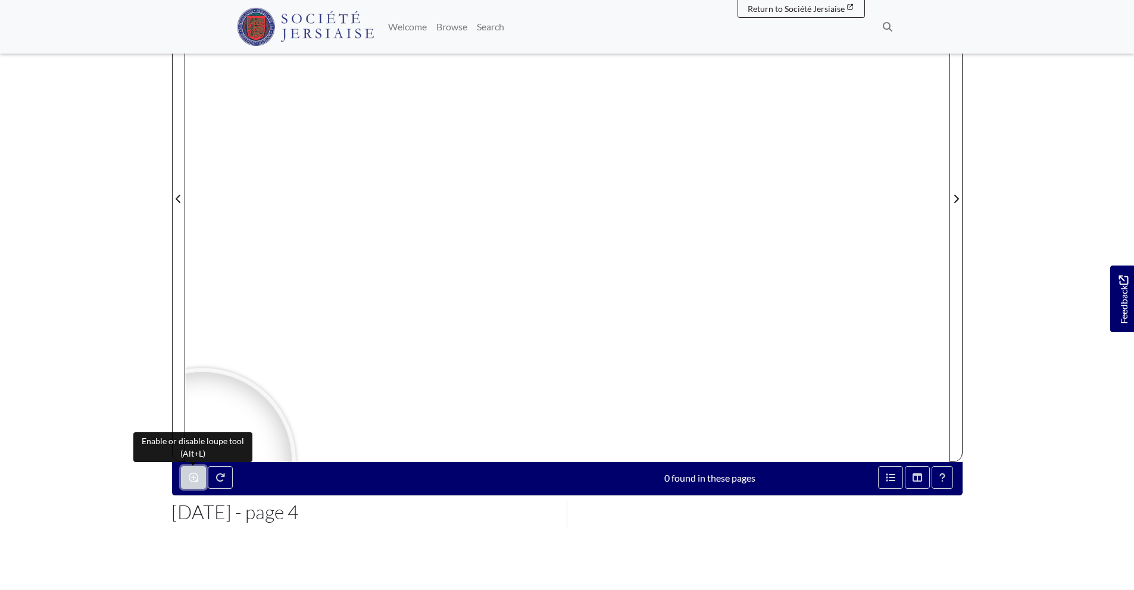
click at [185, 480] on button "Enable or disable loupe tool (Alt+L)" at bounding box center [193, 477] width 25 height 23
click at [196, 477] on icon "Enable or disable loupe tool (Alt+L)" at bounding box center [194, 478] width 10 height 10
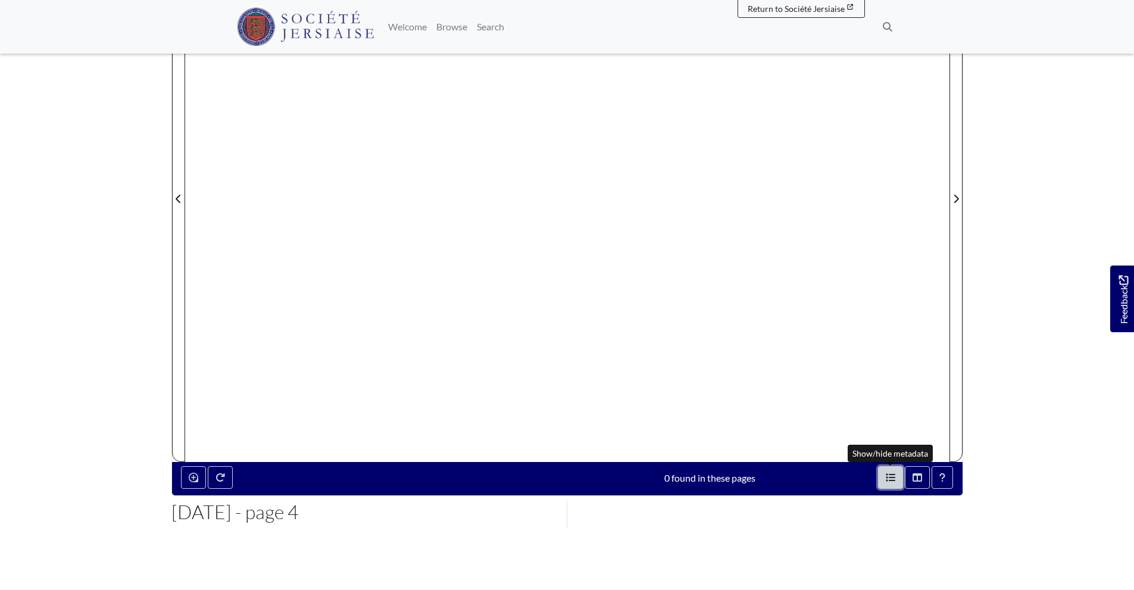
click at [893, 480] on icon "Open metadata window" at bounding box center [892, 478] width 10 height 8
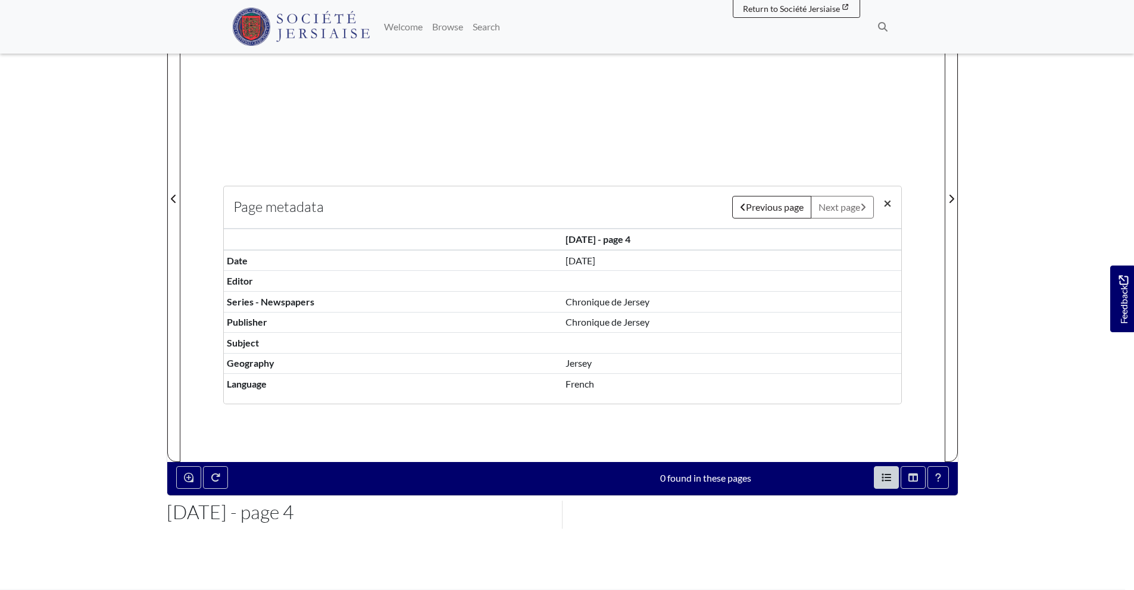
click at [885, 206] on span "×" at bounding box center [888, 202] width 8 height 17
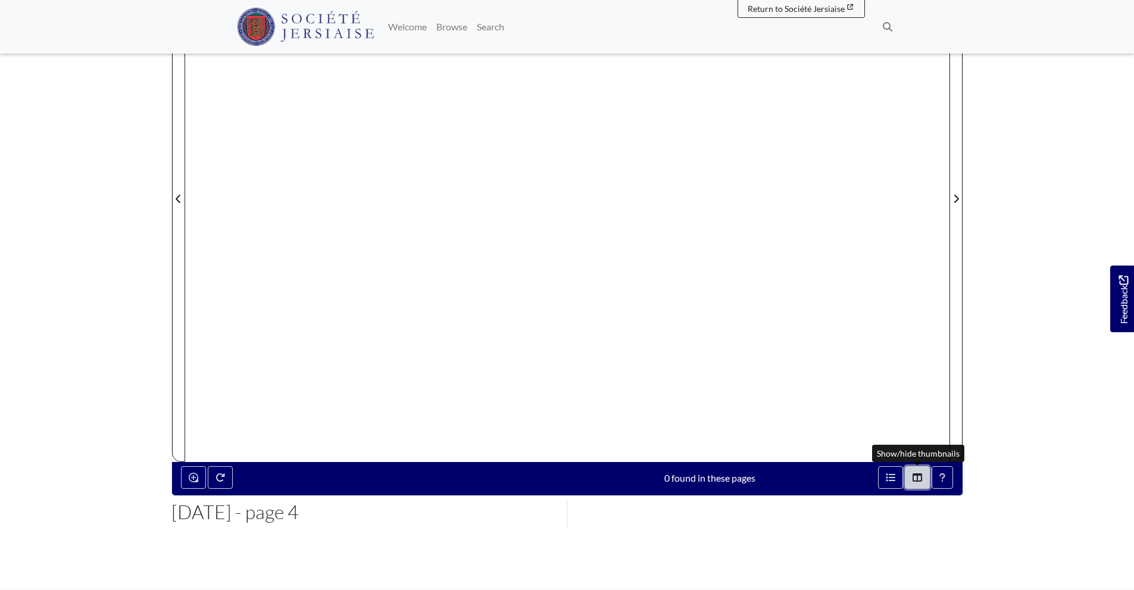
click at [925, 473] on button "Thumbnails" at bounding box center [917, 477] width 25 height 23
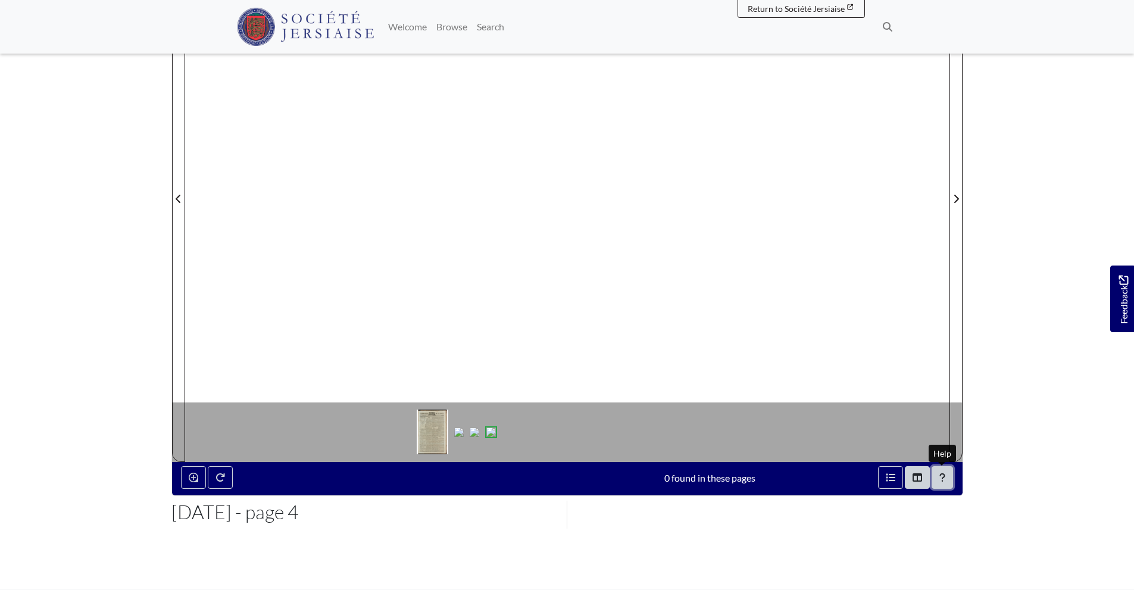
click at [938, 473] on button "Help" at bounding box center [942, 477] width 21 height 23
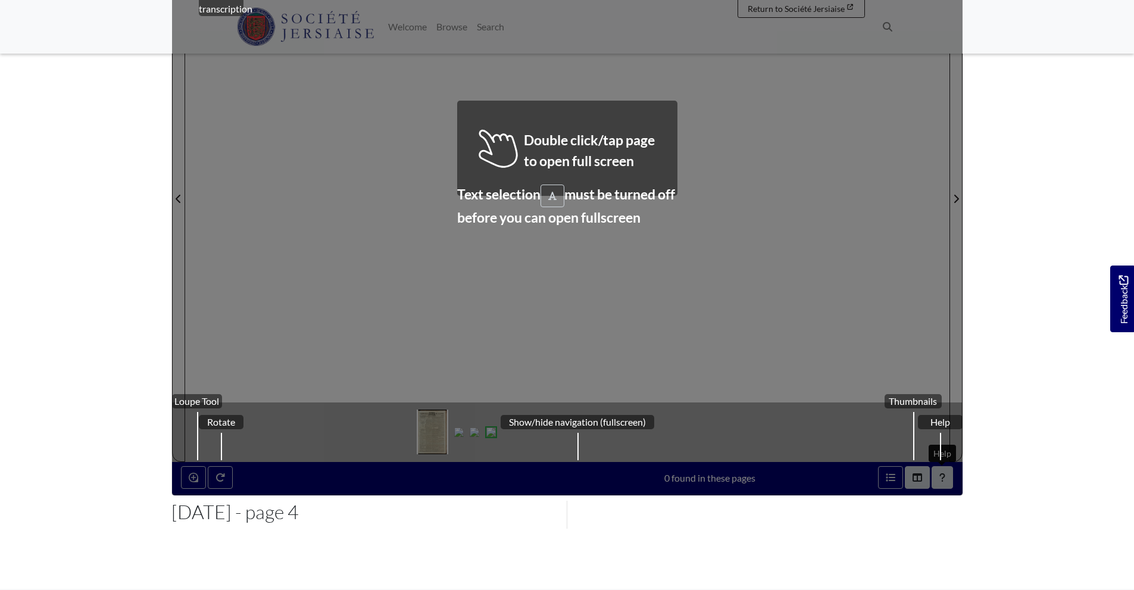
click at [453, 336] on div "Loupe Tool Rotate Help [GEOGRAPHIC_DATA] Show/hide navigation (fullscreen) Text…" at bounding box center [567, 191] width 791 height 607
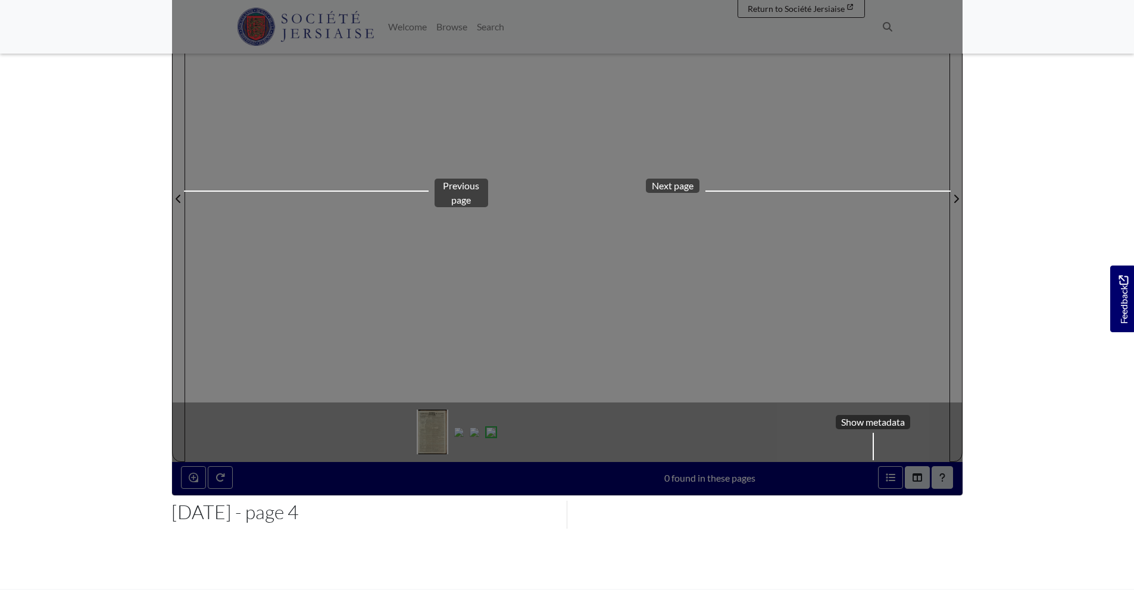
click at [456, 335] on div "Select page Show metadata Previous page Next page" at bounding box center [567, 191] width 791 height 607
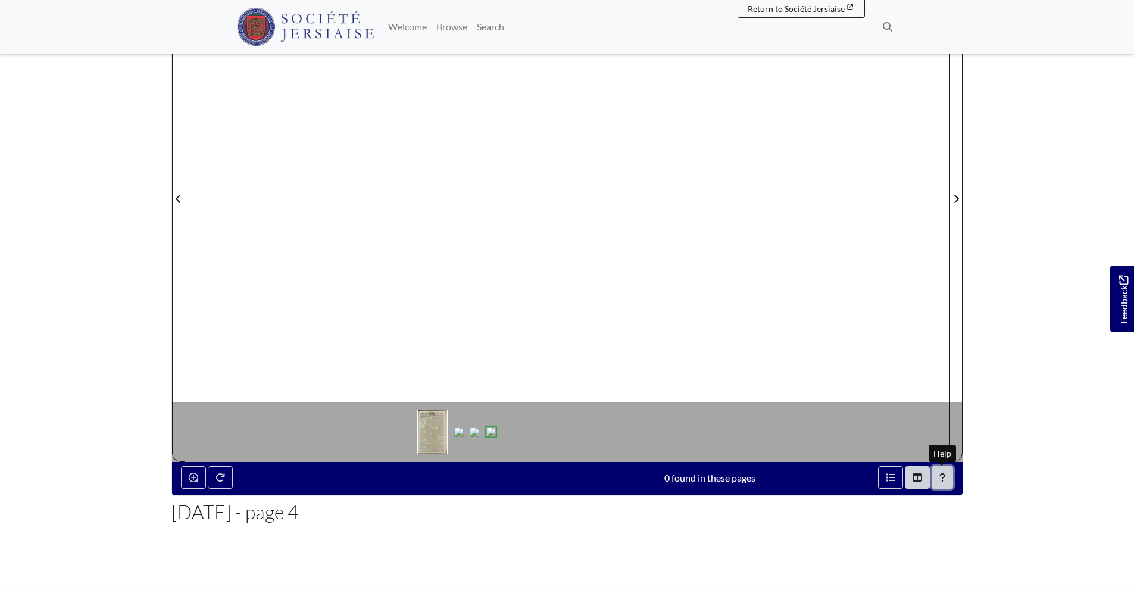
click at [939, 476] on icon "Help" at bounding box center [942, 478] width 6 height 10
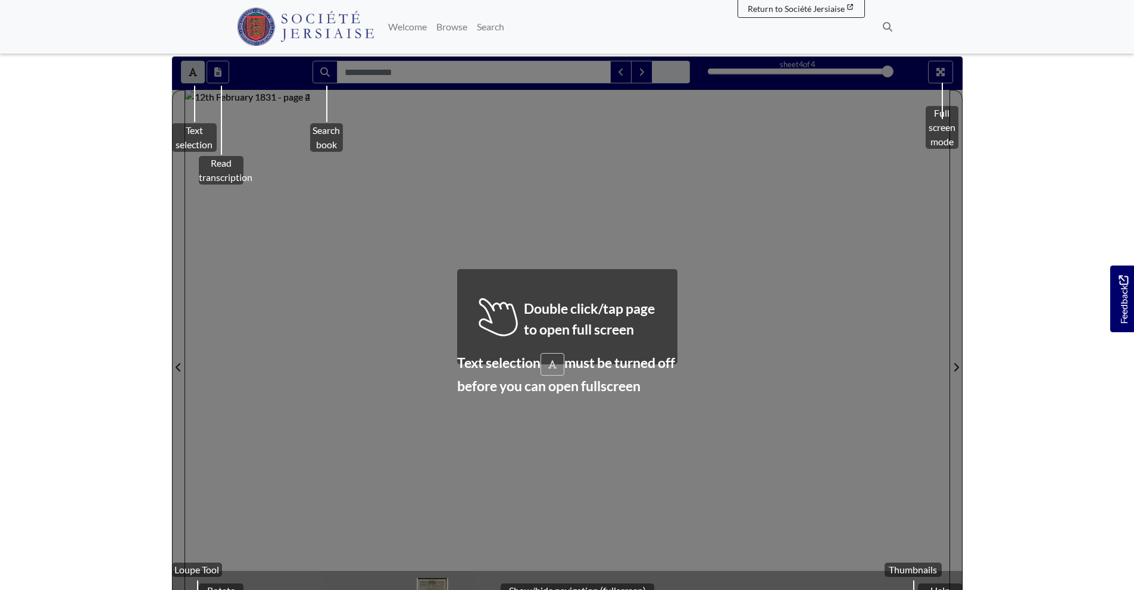
scroll to position [96, 0]
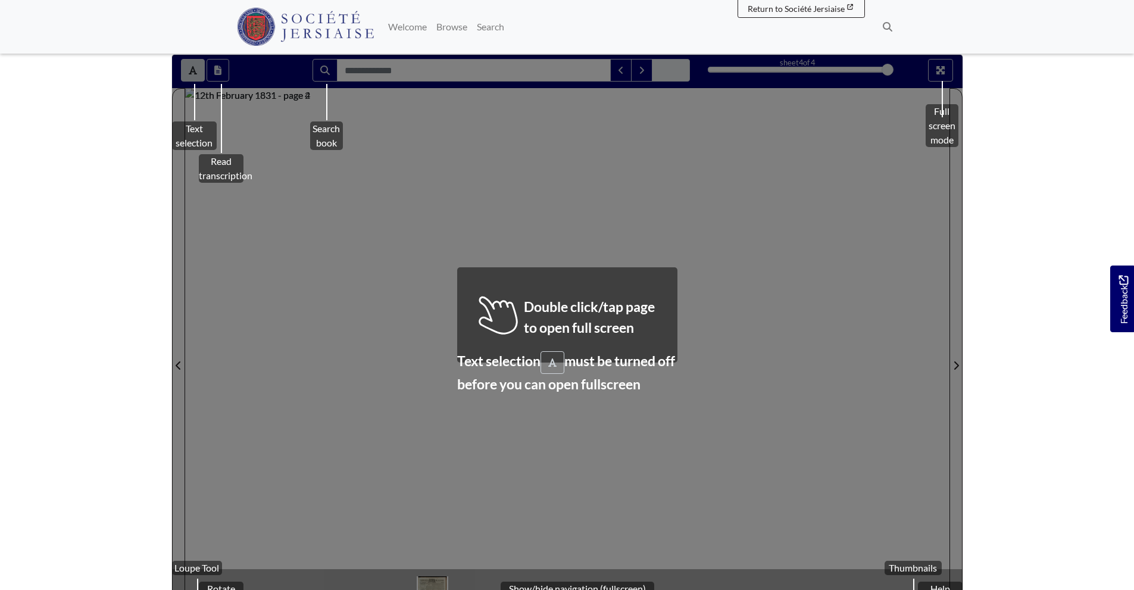
click at [939, 481] on div "Loupe Tool Rotate Help [GEOGRAPHIC_DATA] Show/hide navigation (fullscreen) Text…" at bounding box center [567, 358] width 791 height 607
